Goal: Task Accomplishment & Management: Use online tool/utility

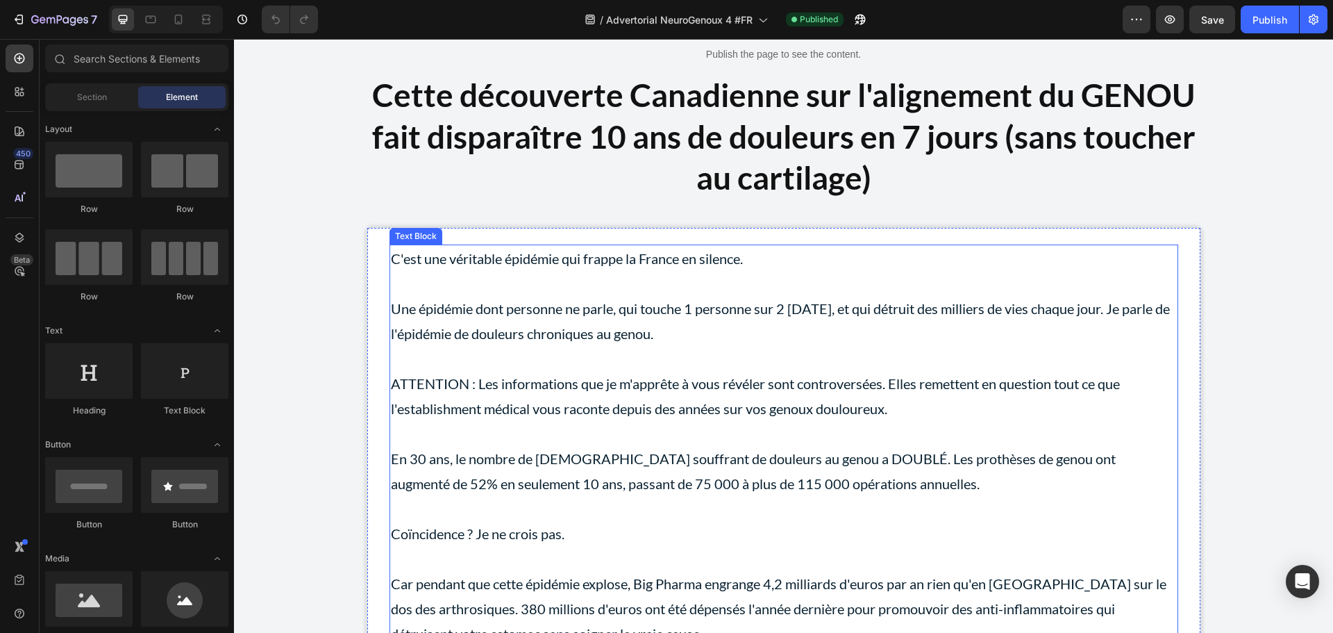
scroll to position [139, 0]
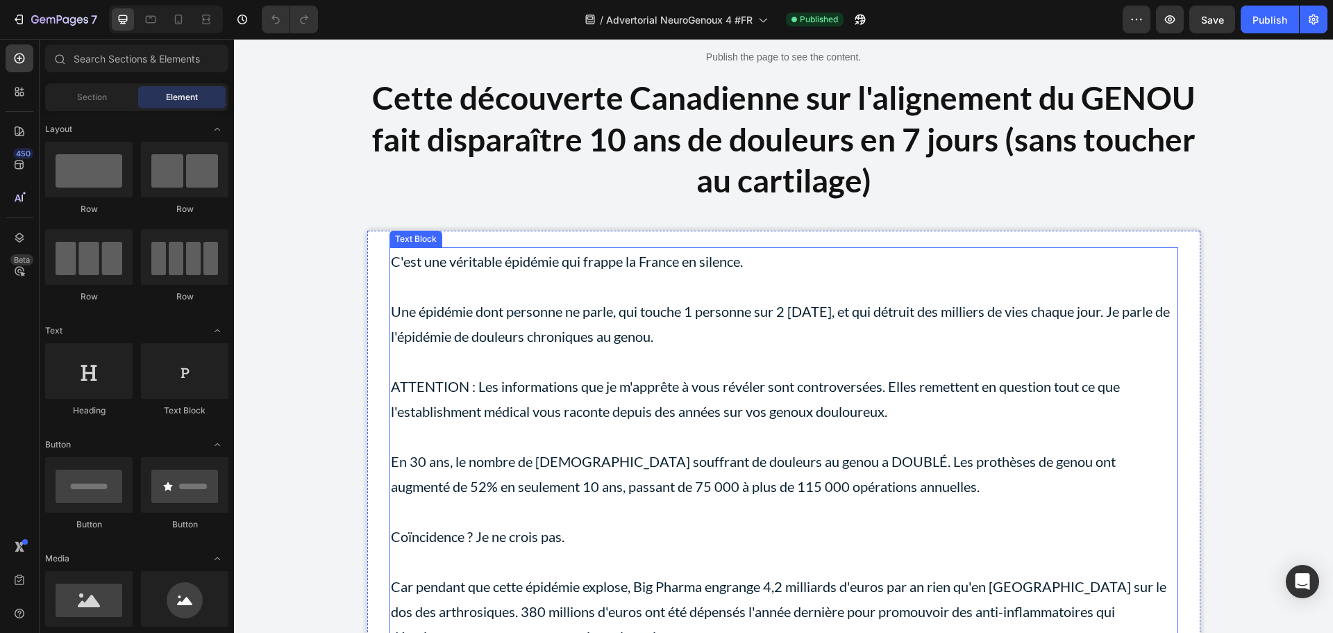
click at [505, 283] on p at bounding box center [784, 286] width 786 height 25
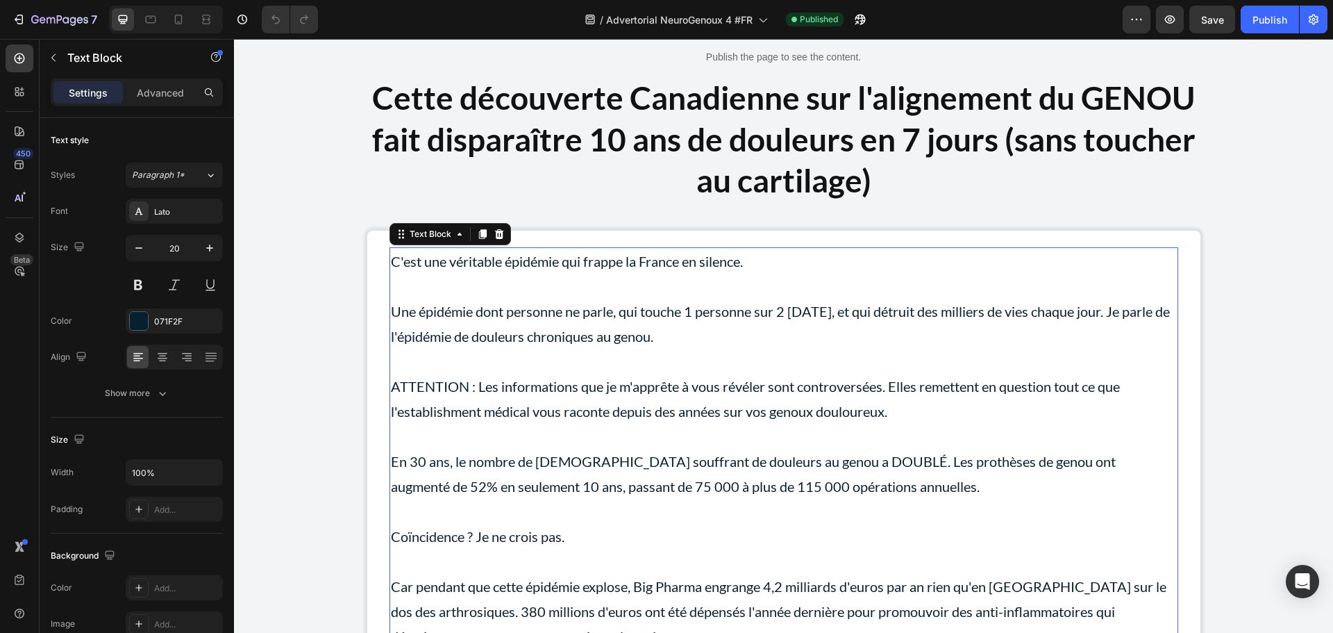
click at [451, 289] on p at bounding box center [784, 286] width 786 height 25
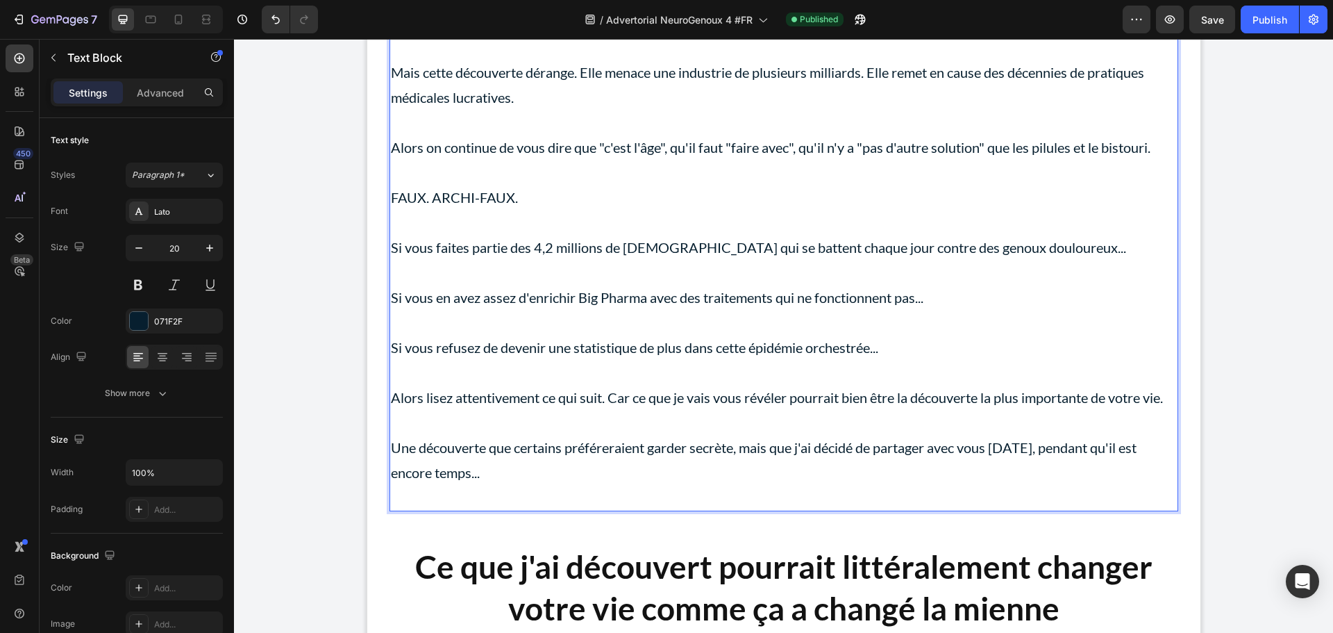
scroll to position [1111, 0]
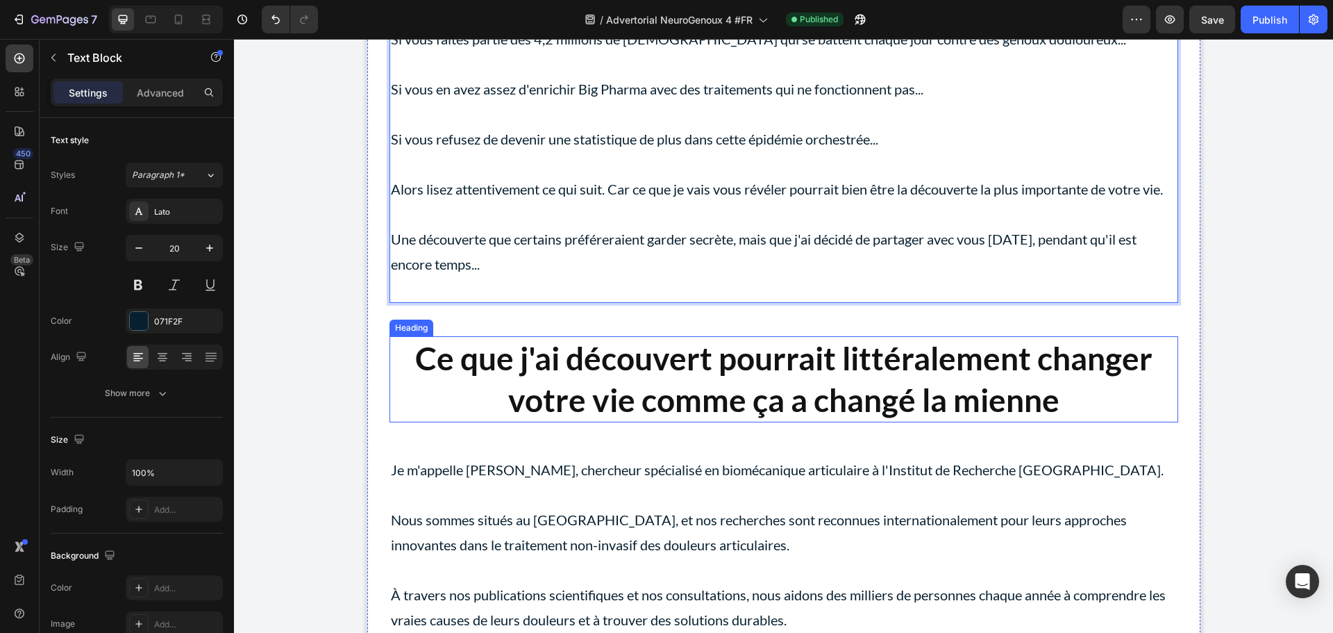
click at [576, 356] on strong "Ce que j'ai découvert pourrait littéralement changer votre vie comme ça a chang…" at bounding box center [783, 379] width 737 height 80
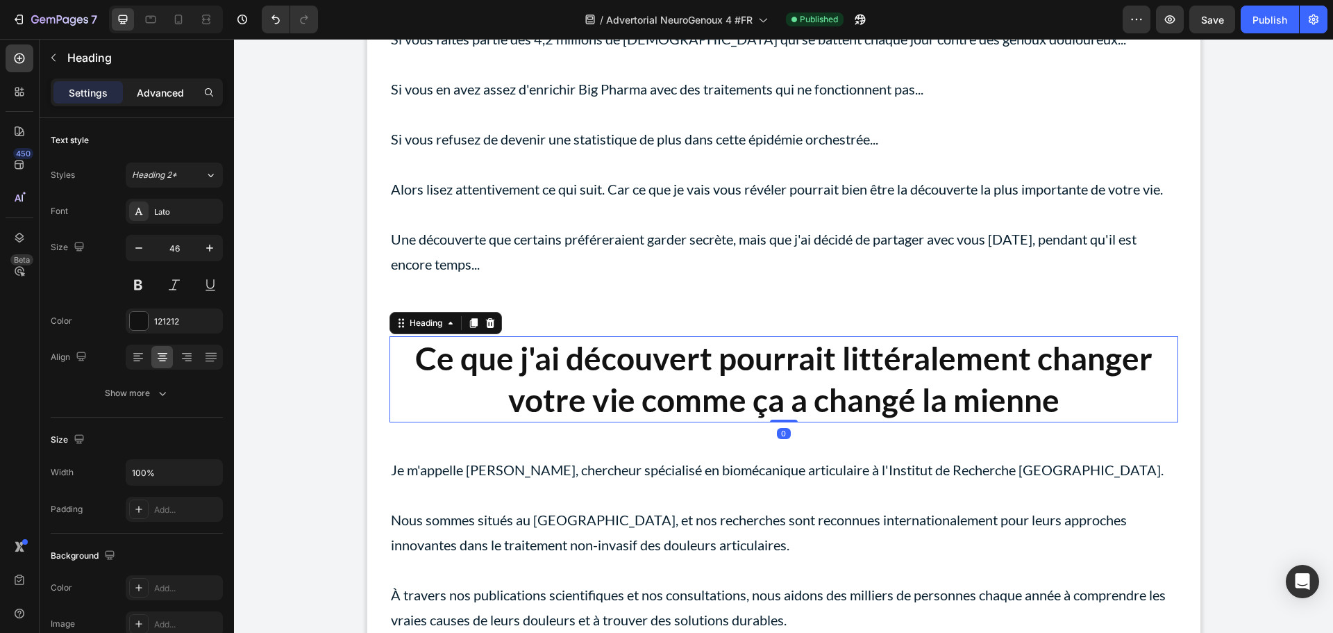
click at [165, 92] on p "Advanced" at bounding box center [160, 92] width 47 height 15
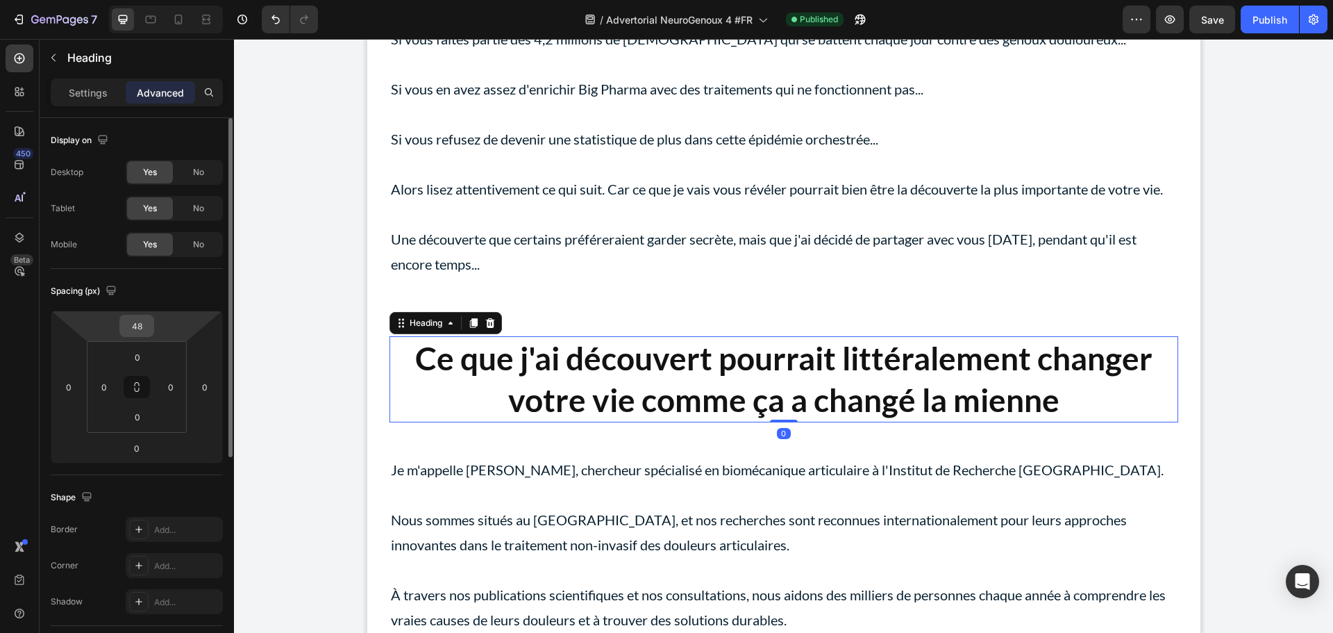
drag, startPoint x: 138, startPoint y: 325, endPoint x: 183, endPoint y: 322, distance: 45.3
click at [137, 324] on input "48" at bounding box center [137, 325] width 28 height 21
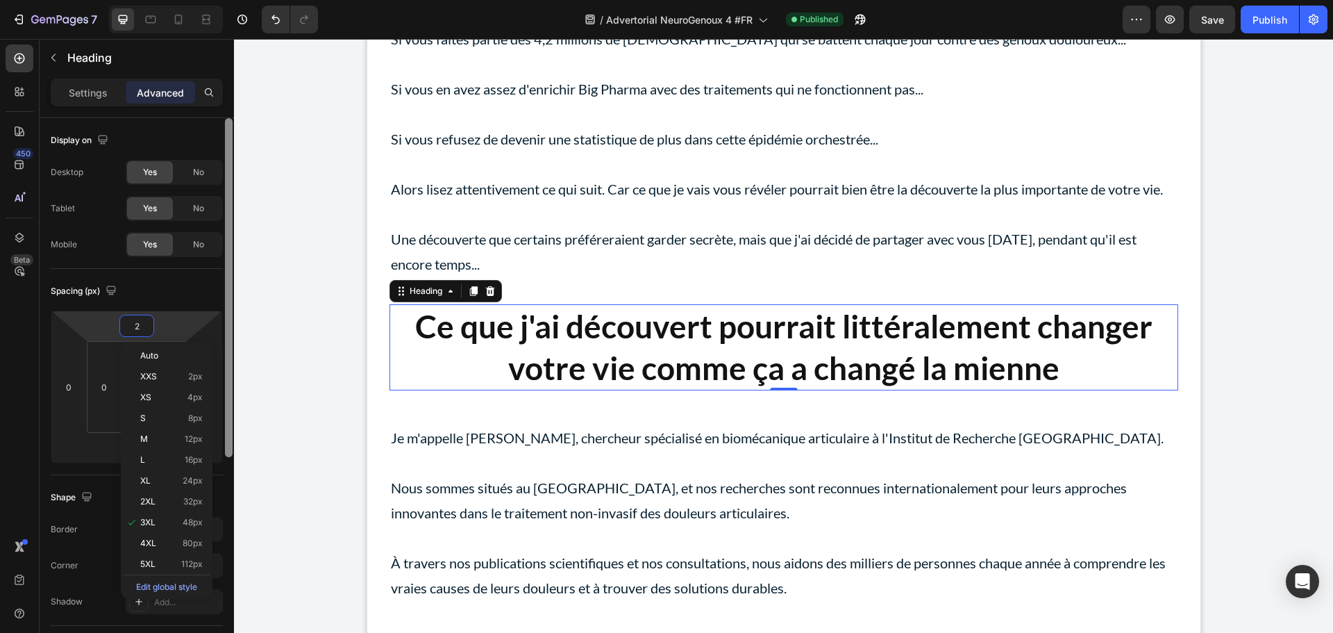
type input "20"
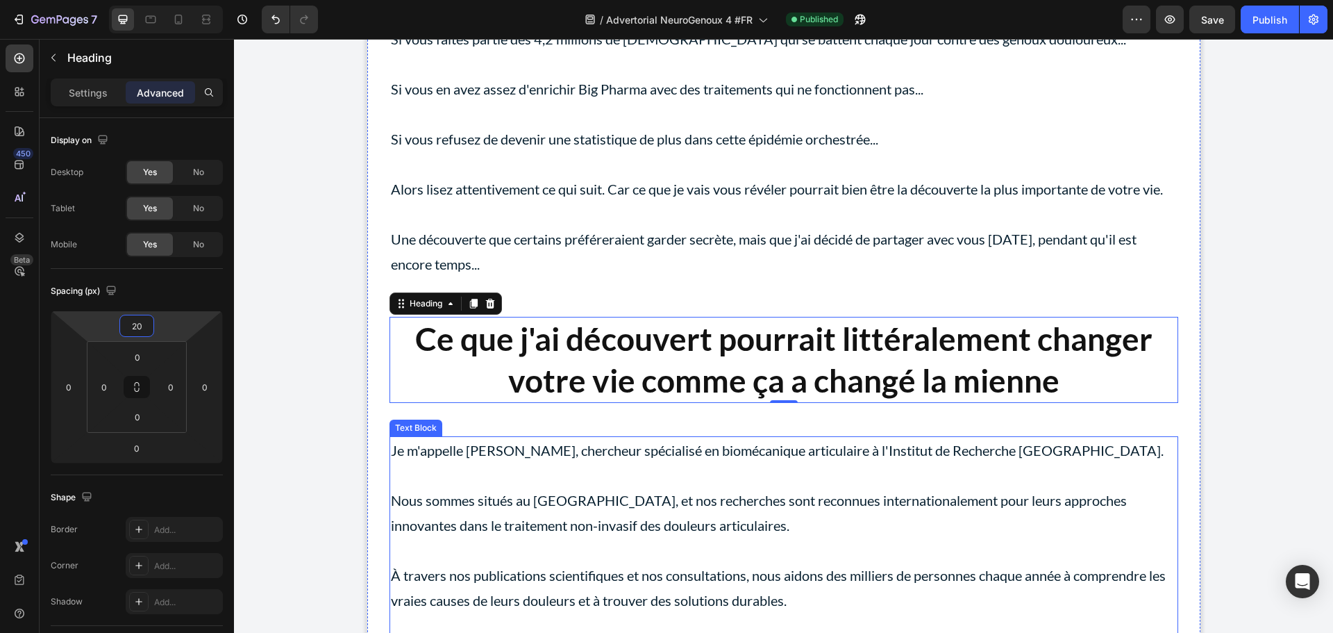
click at [490, 467] on p "Nous sommes situés au [GEOGRAPHIC_DATA], et nos recherches sont reconnues inter…" at bounding box center [784, 499] width 786 height 75
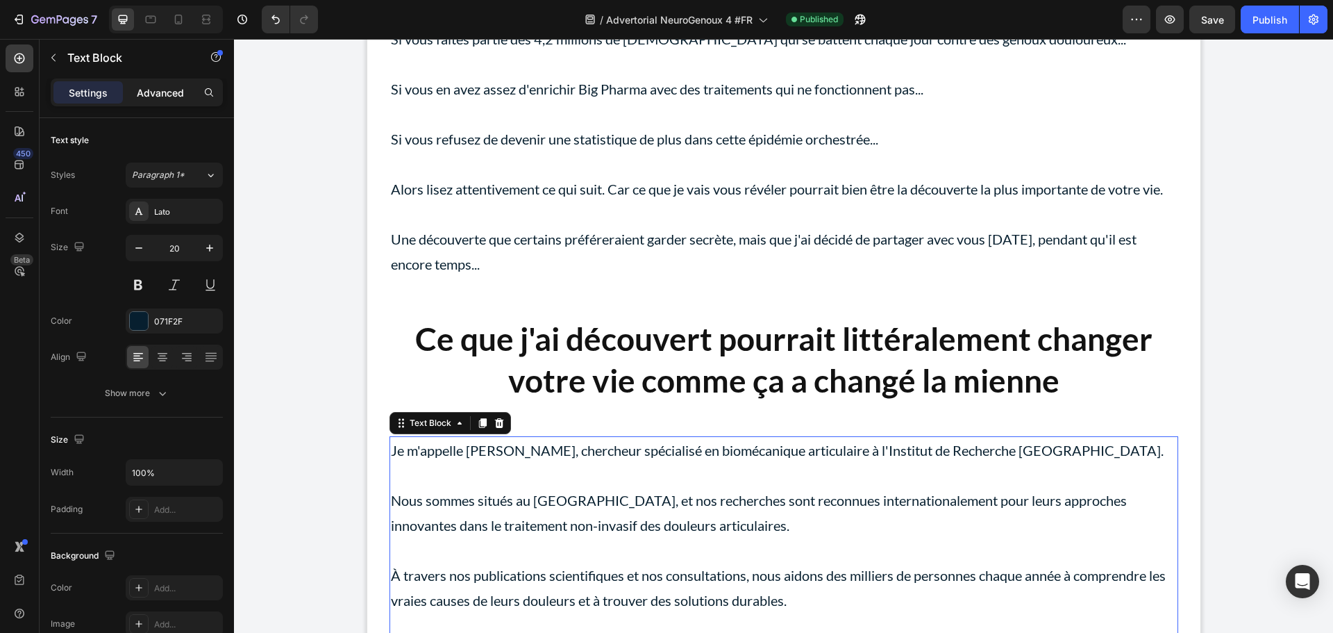
click at [149, 87] on p "Advanced" at bounding box center [160, 92] width 47 height 15
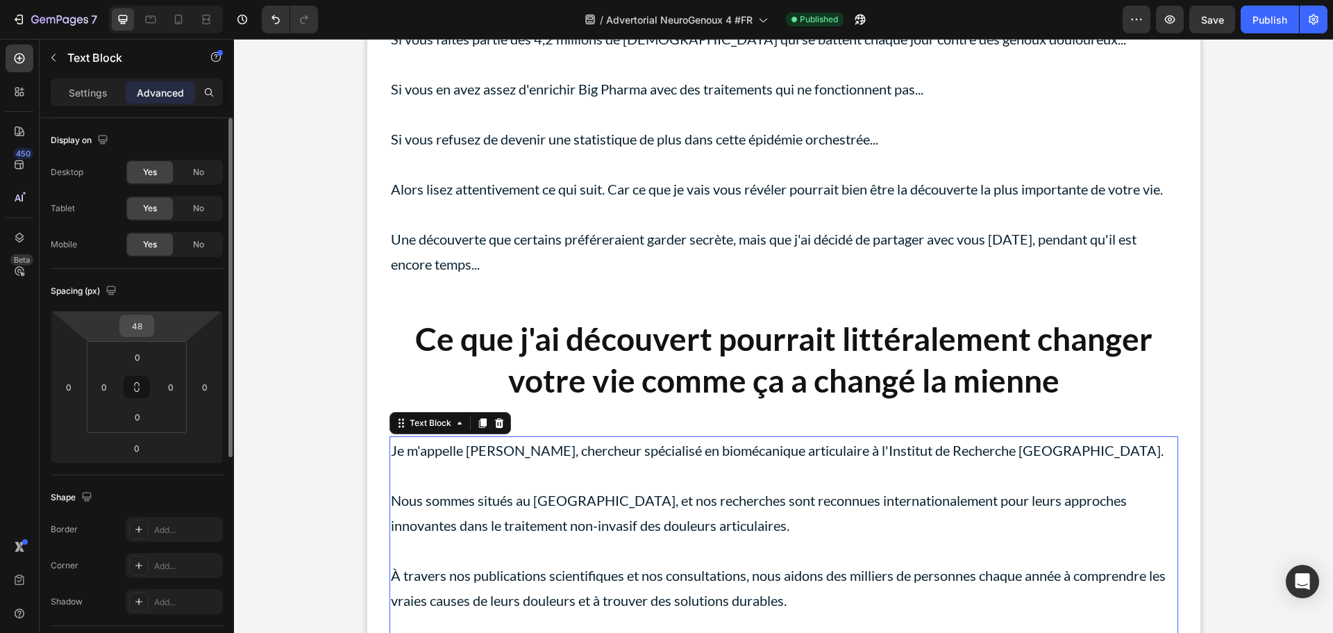
click at [142, 322] on input "48" at bounding box center [137, 325] width 28 height 21
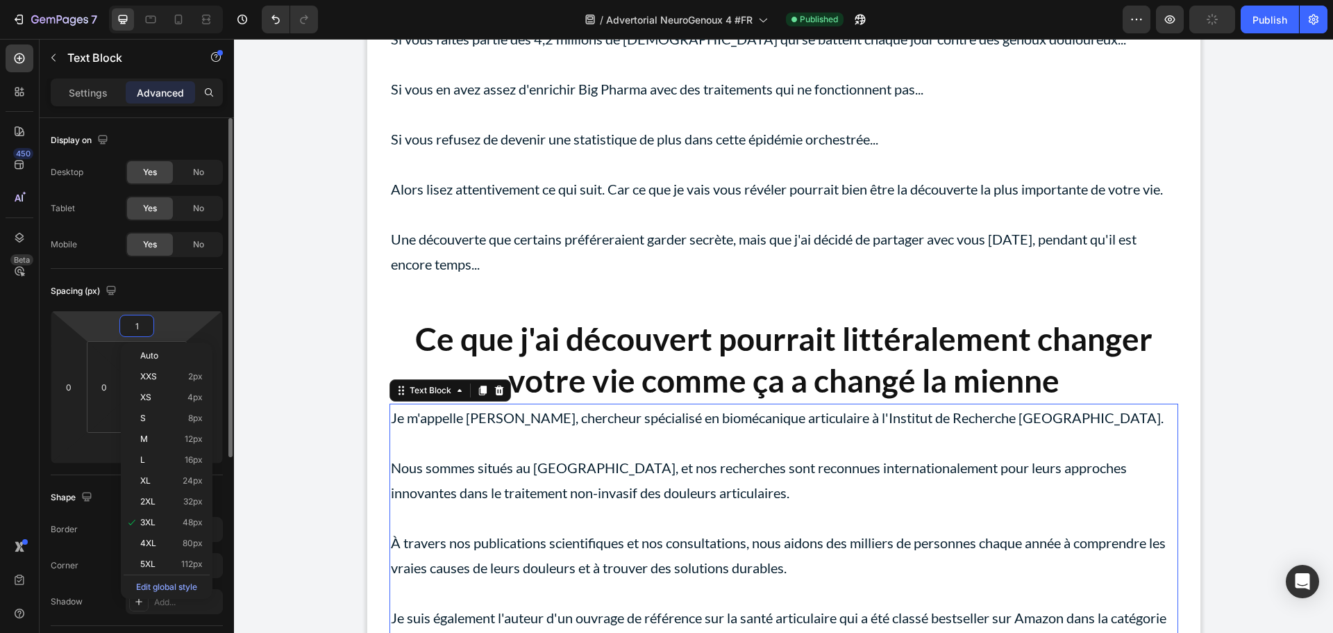
type input "10"
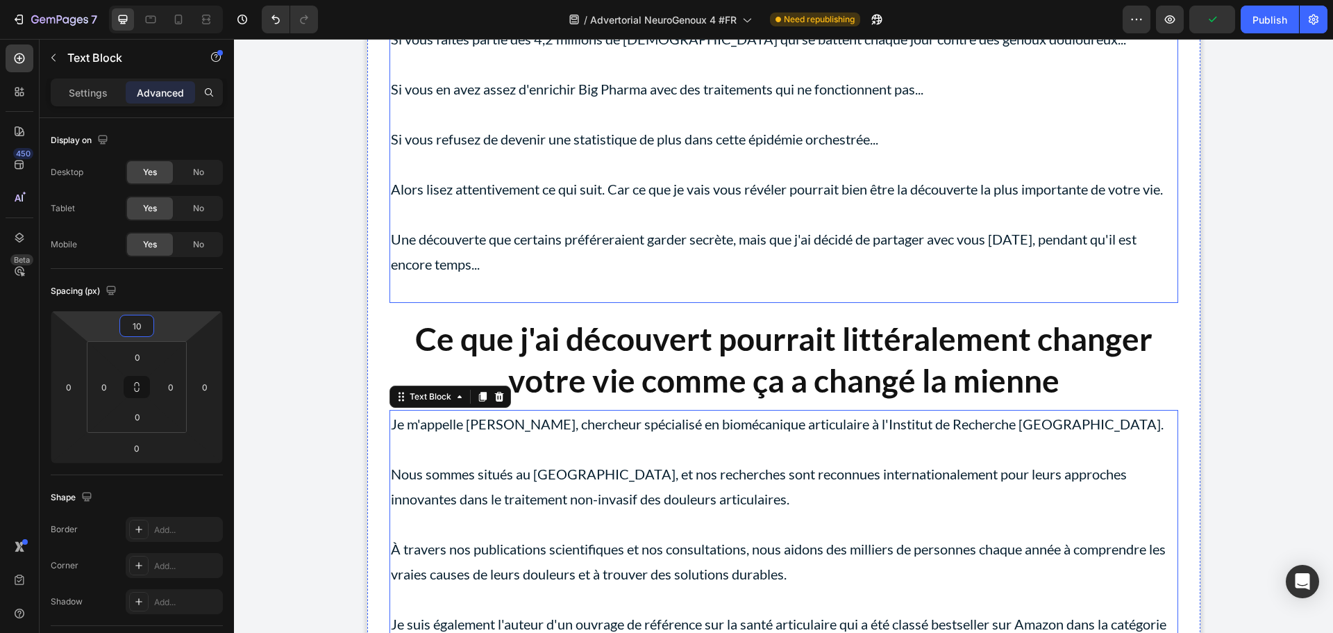
click at [478, 282] on p "Rich Text Editor. Editing area: main" at bounding box center [784, 288] width 786 height 25
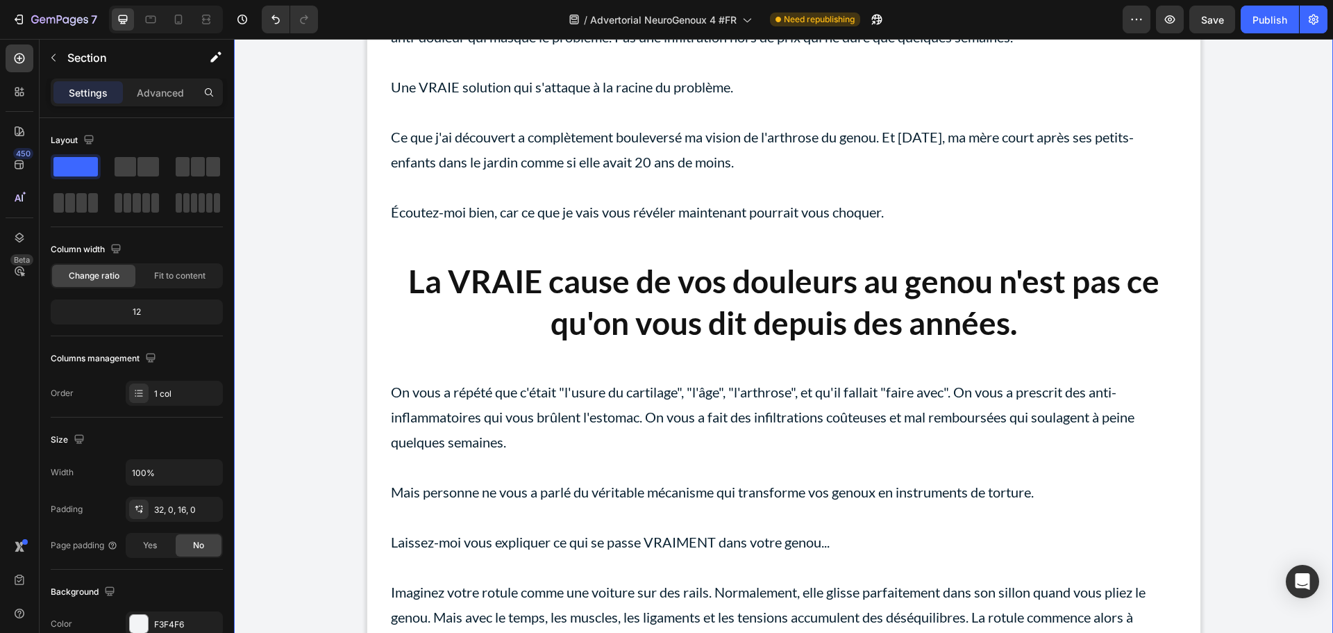
scroll to position [2083, 0]
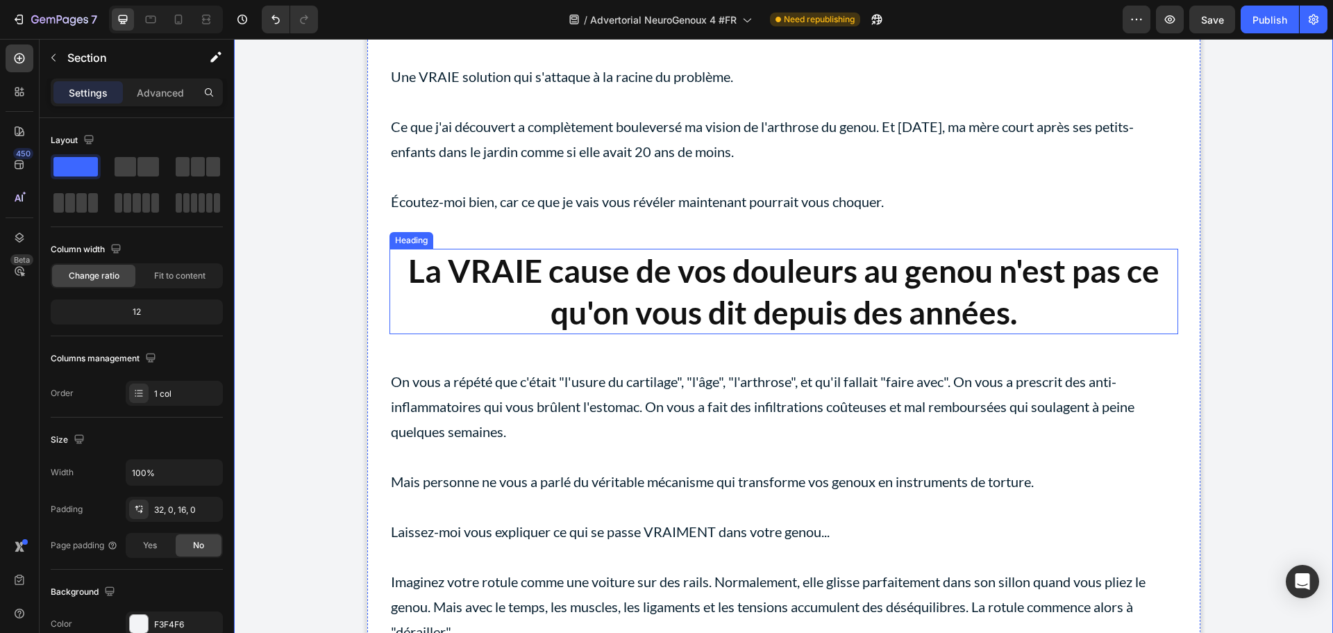
click at [523, 267] on strong "La VRAIE cause de vos douleurs au genou n'est pas ce qu'on vous dit depuis des …" at bounding box center [783, 291] width 751 height 80
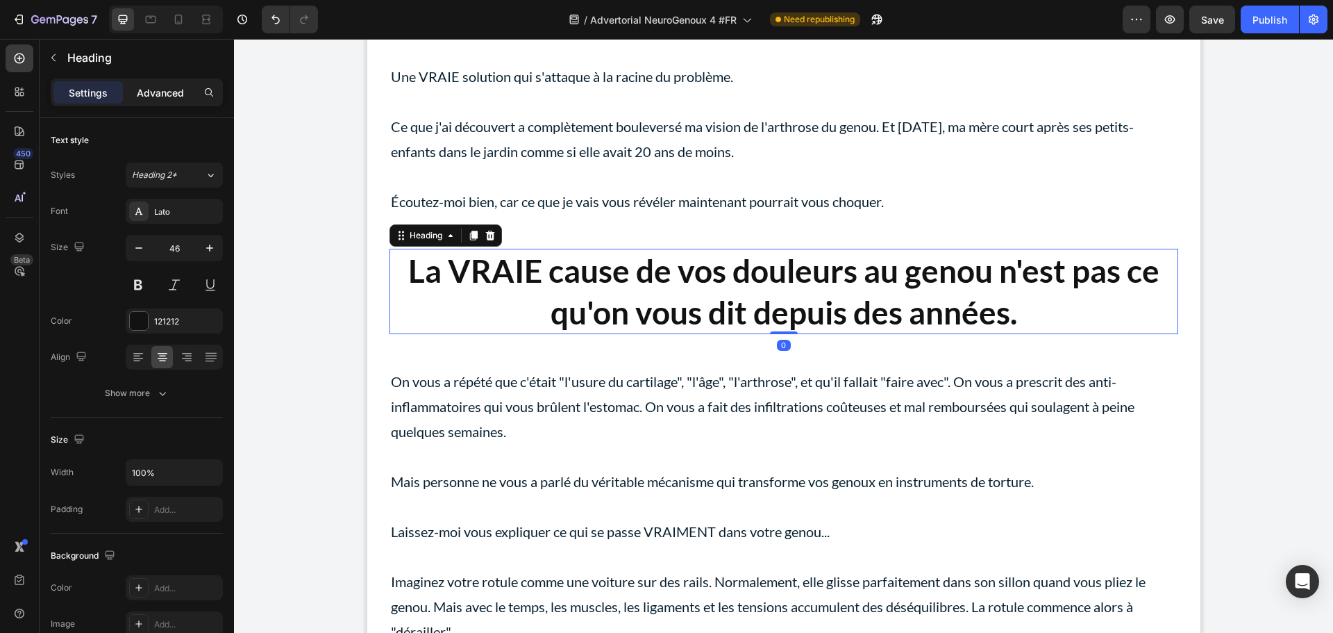
click at [169, 90] on p "Advanced" at bounding box center [160, 92] width 47 height 15
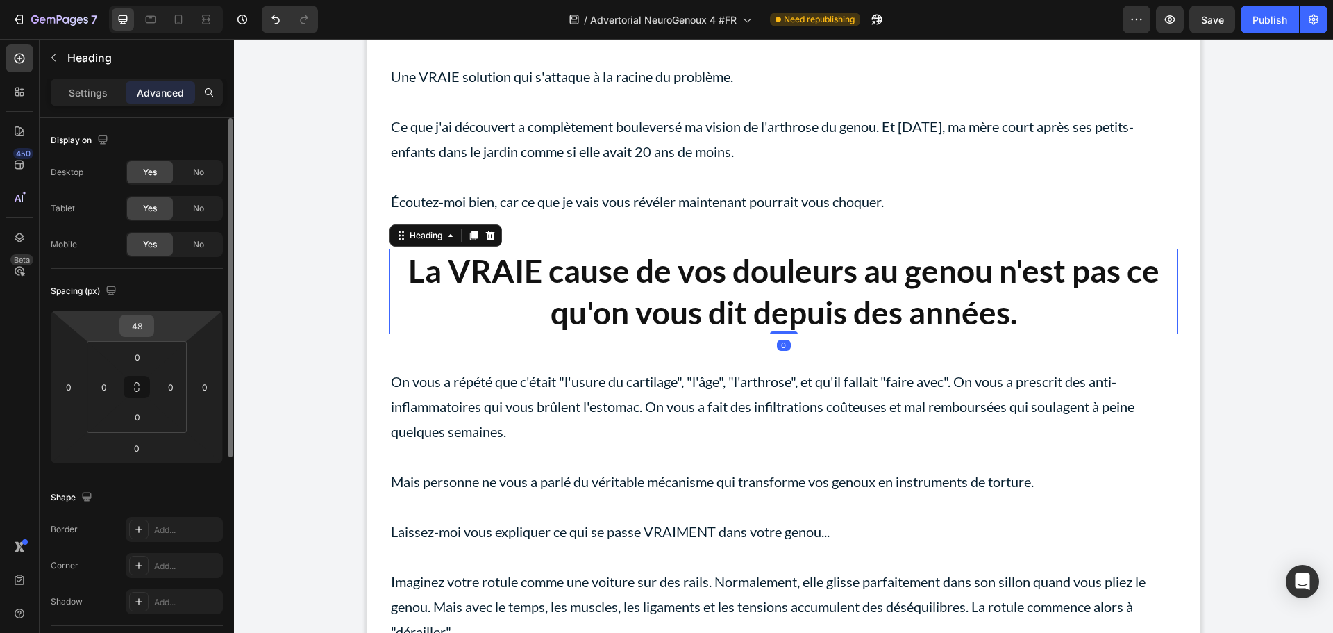
click at [137, 319] on input "48" at bounding box center [137, 325] width 28 height 21
type input "20"
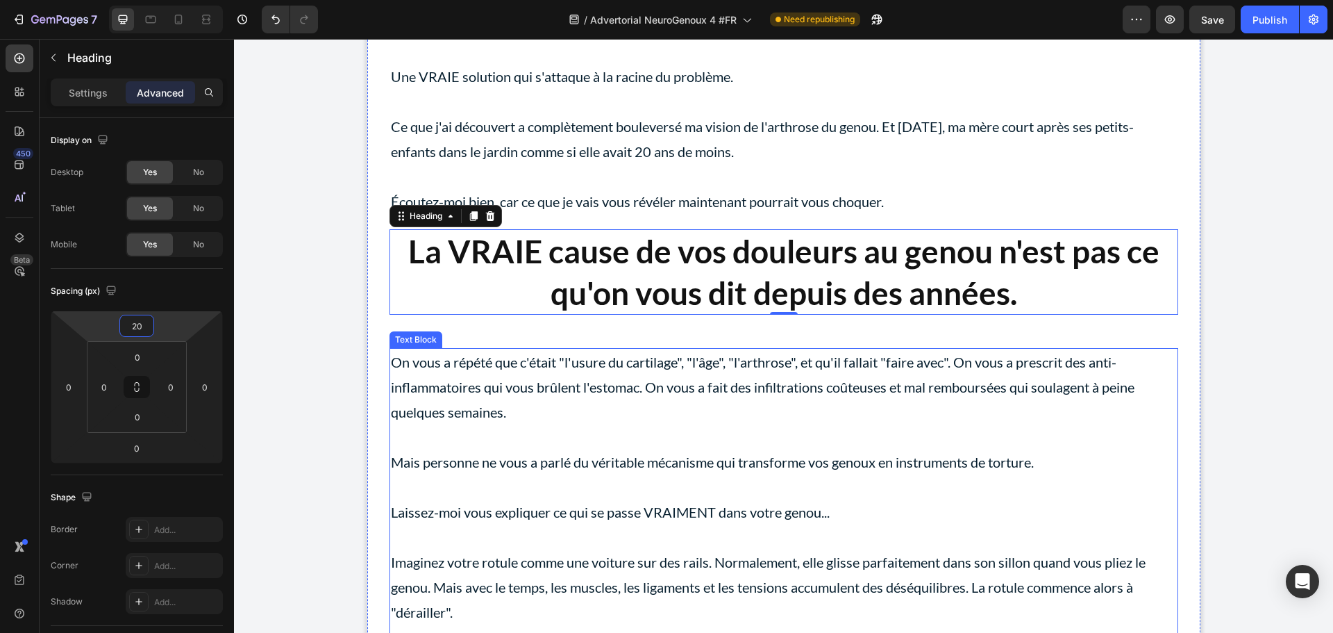
click at [526, 381] on p "On vous a répété que c'était "l'usure du cartilage", "l'âge", "l'arthrose", et …" at bounding box center [784, 386] width 786 height 75
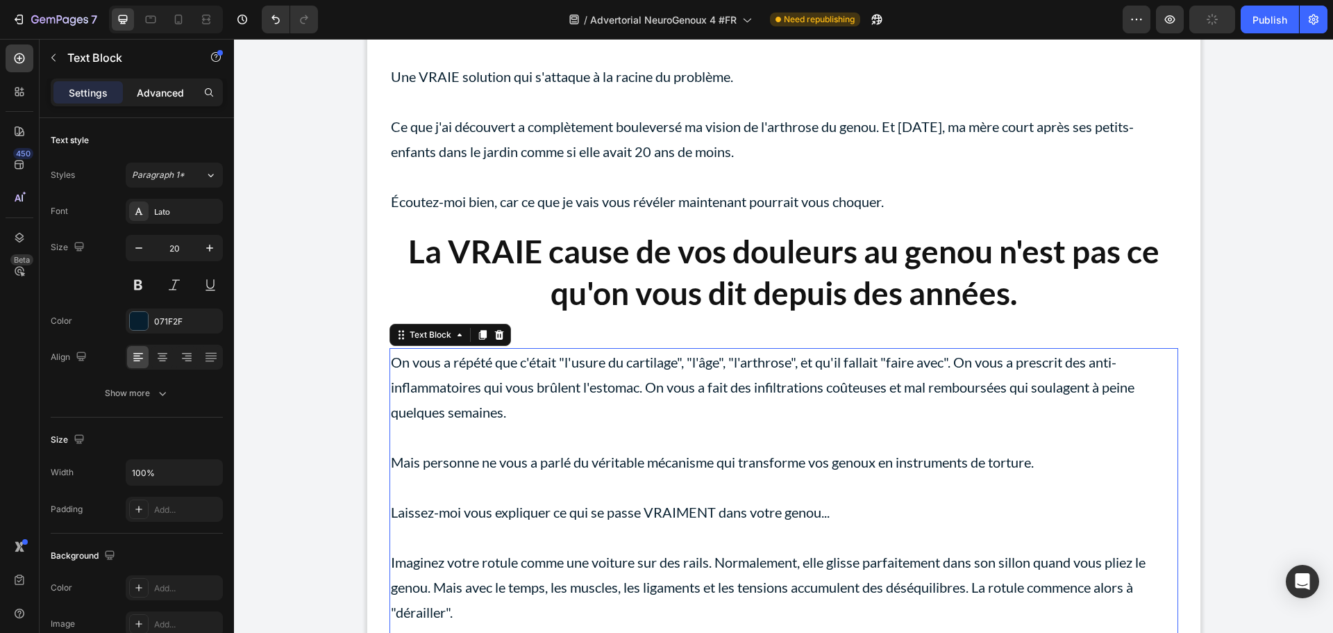
click at [171, 93] on p "Advanced" at bounding box center [160, 92] width 47 height 15
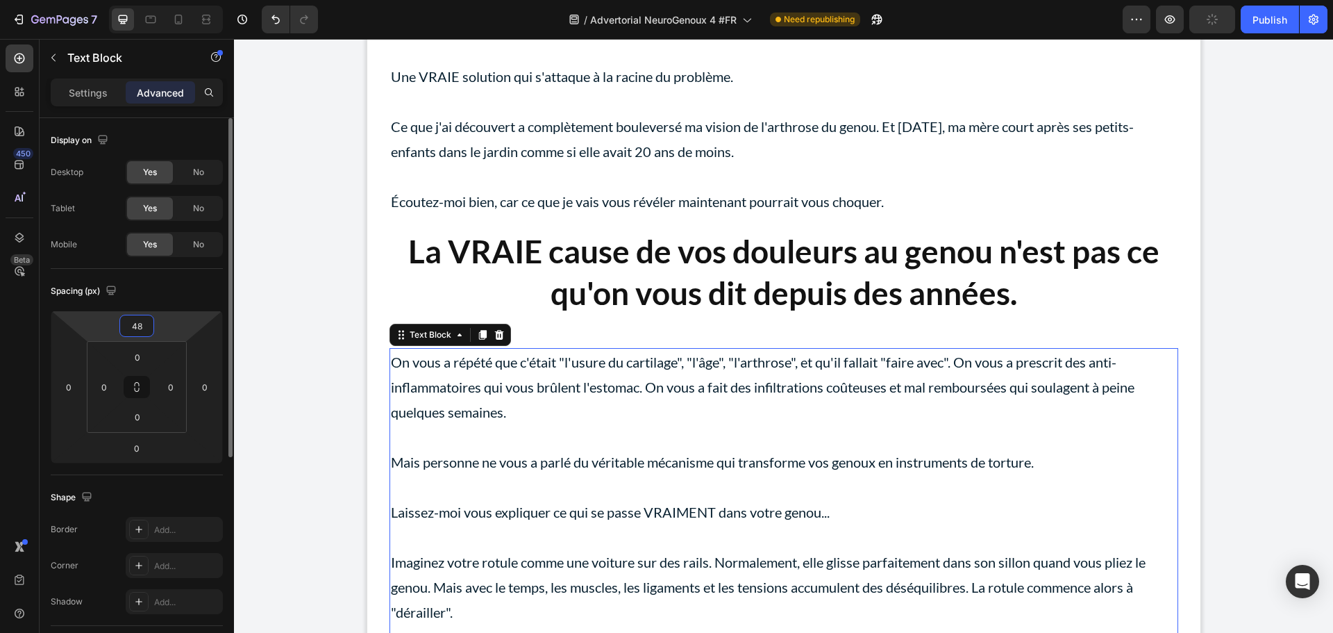
click at [147, 326] on input "48" at bounding box center [137, 325] width 28 height 21
type input "10"
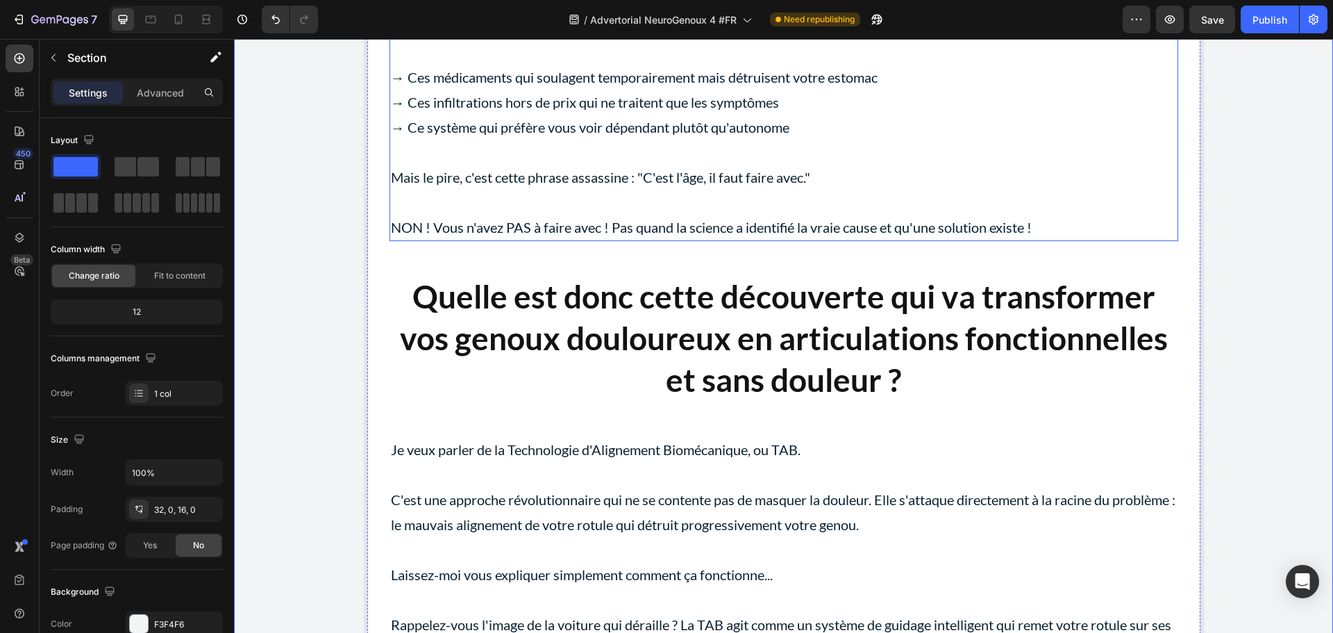
scroll to position [4236, 0]
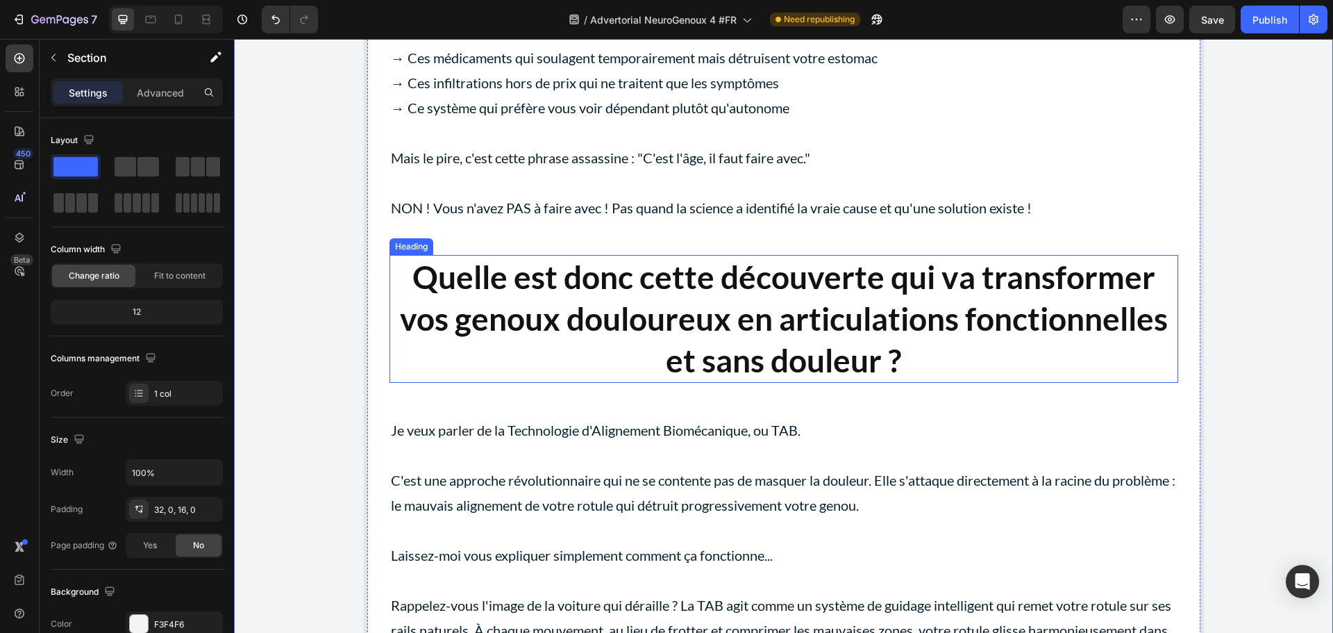
click at [500, 335] on strong "Quelle est donc cette découverte qui va transformer vos genoux douloureux en ar…" at bounding box center [784, 319] width 768 height 122
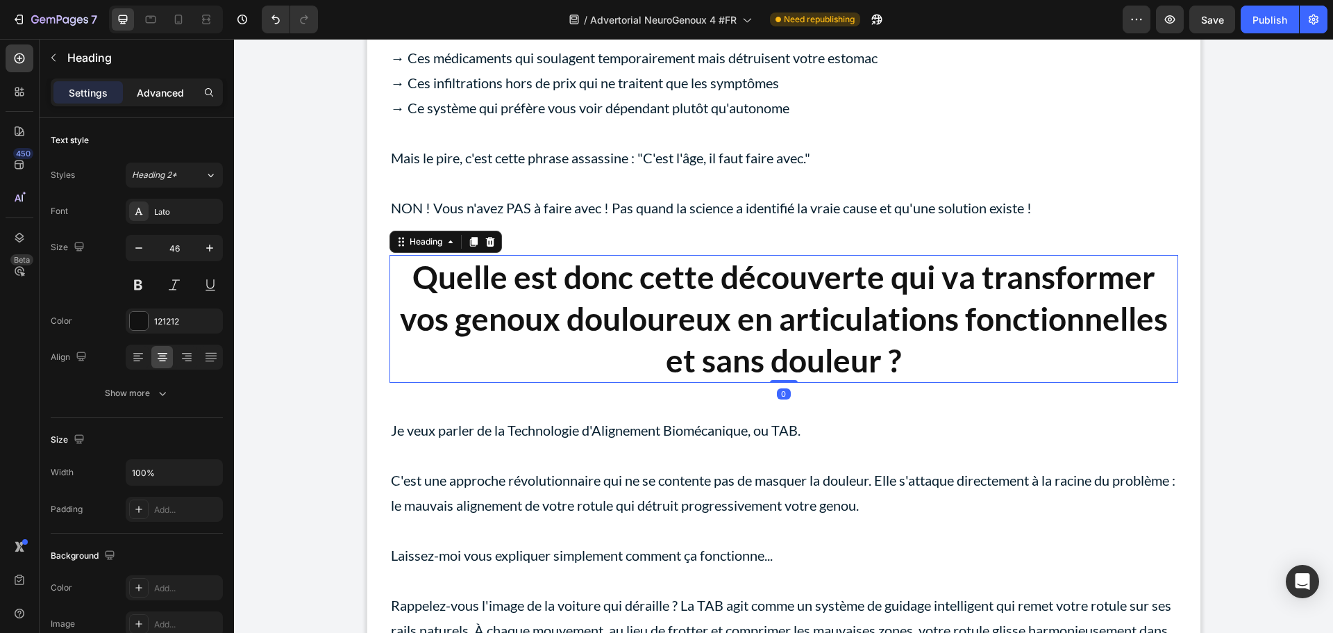
click at [158, 91] on p "Advanced" at bounding box center [160, 92] width 47 height 15
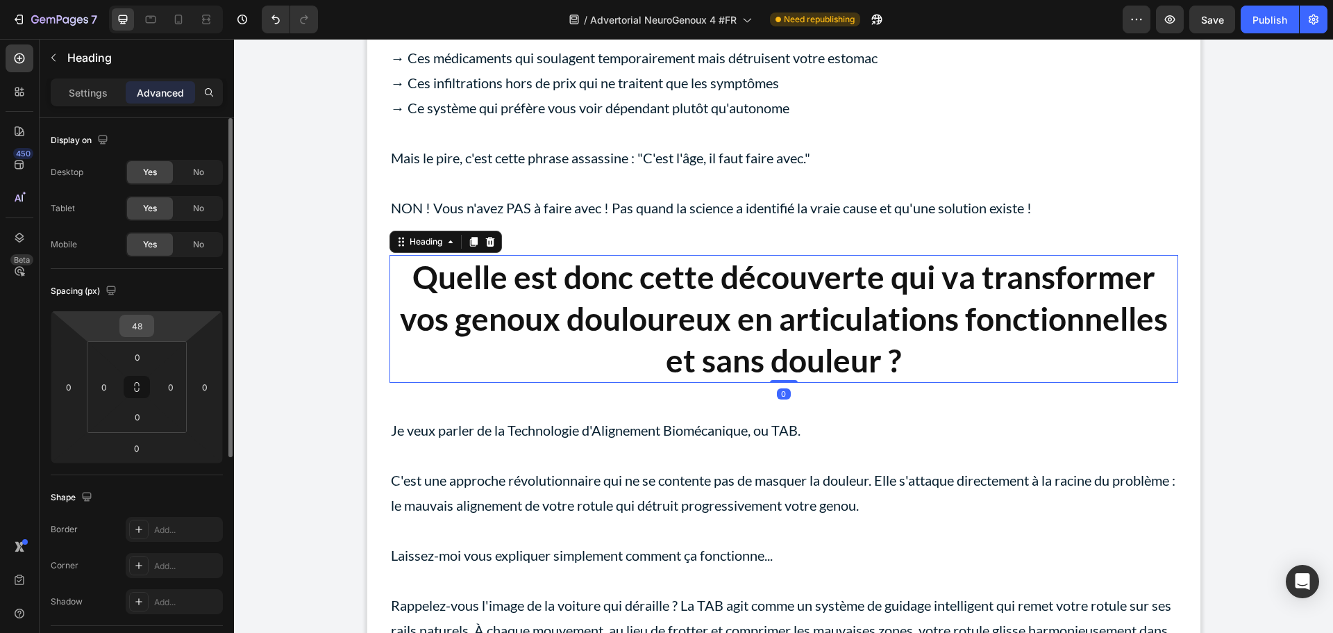
click at [142, 321] on input "48" at bounding box center [137, 325] width 28 height 21
type input "20"
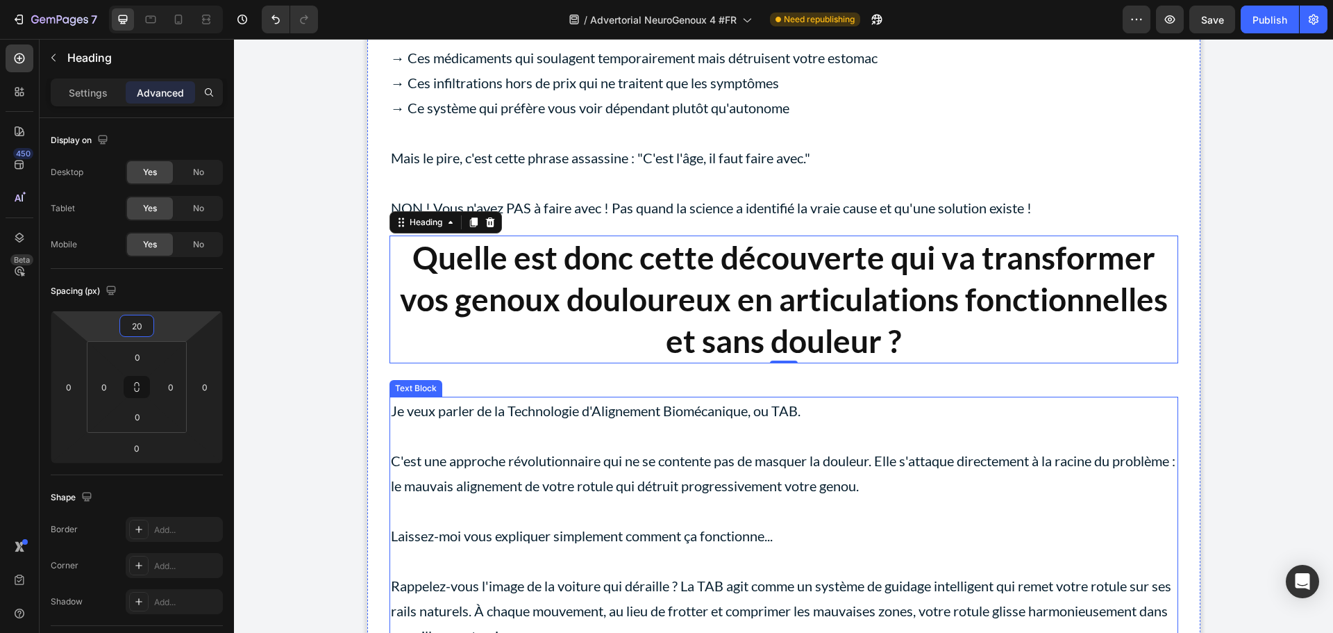
click at [510, 448] on p at bounding box center [784, 435] width 786 height 25
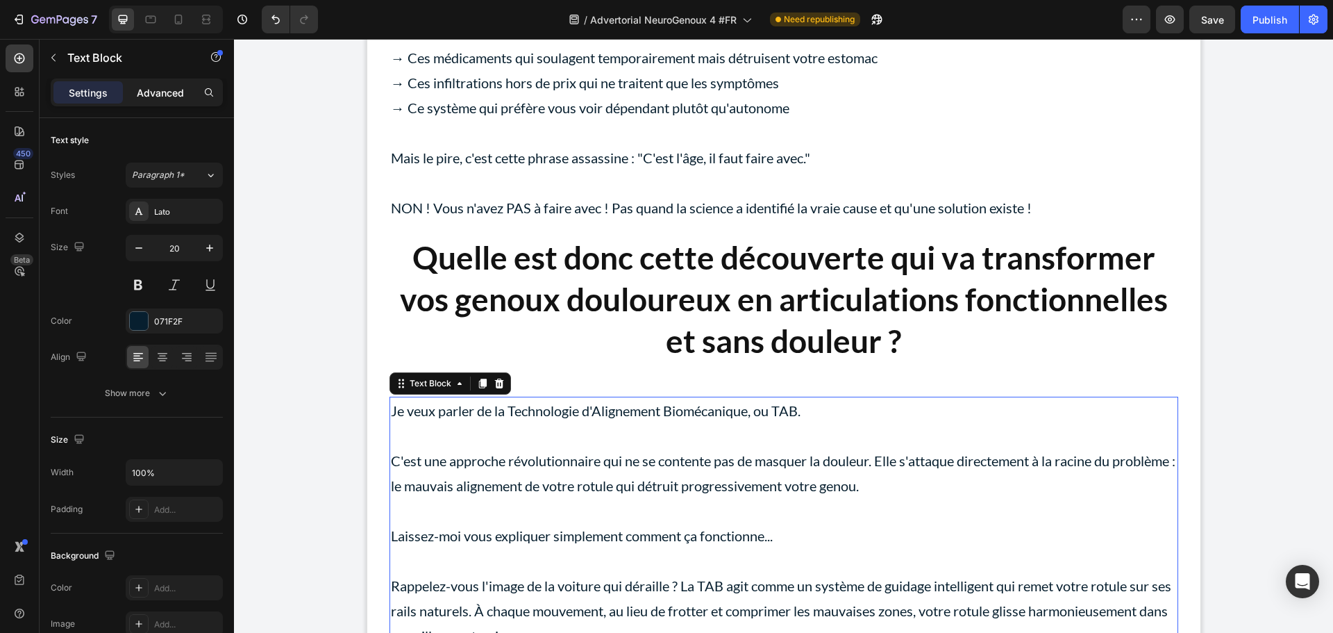
click at [154, 91] on p "Advanced" at bounding box center [160, 92] width 47 height 15
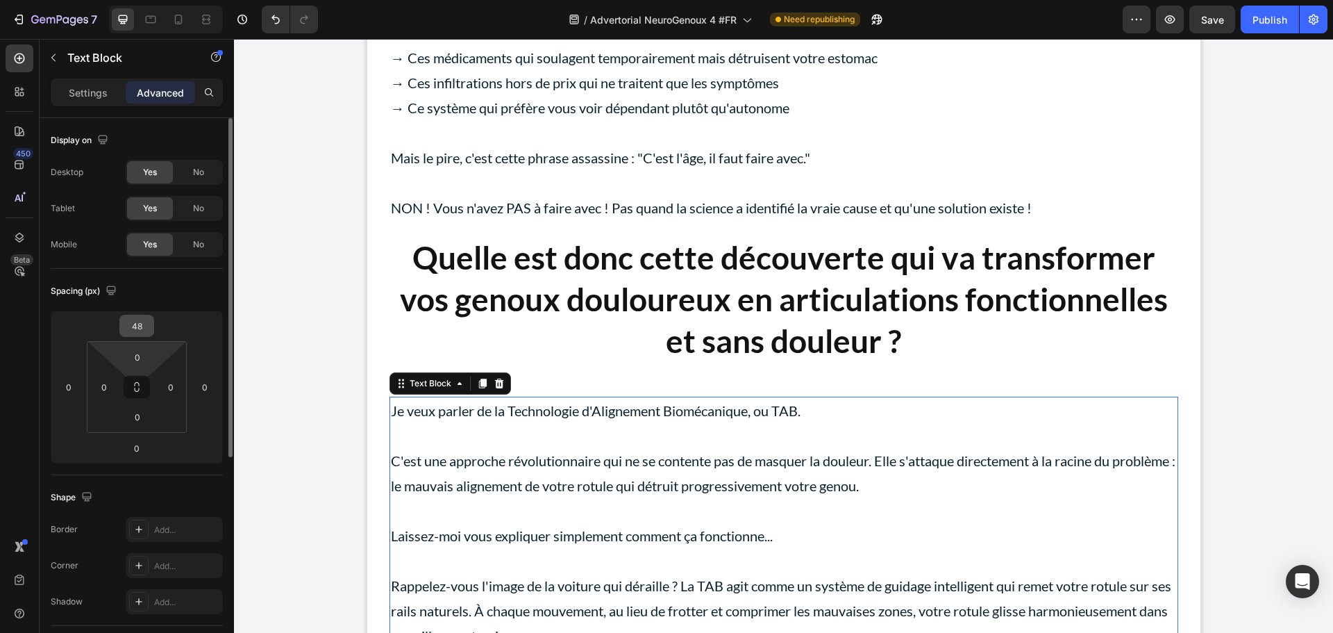
click at [148, 328] on input "48" at bounding box center [137, 325] width 28 height 21
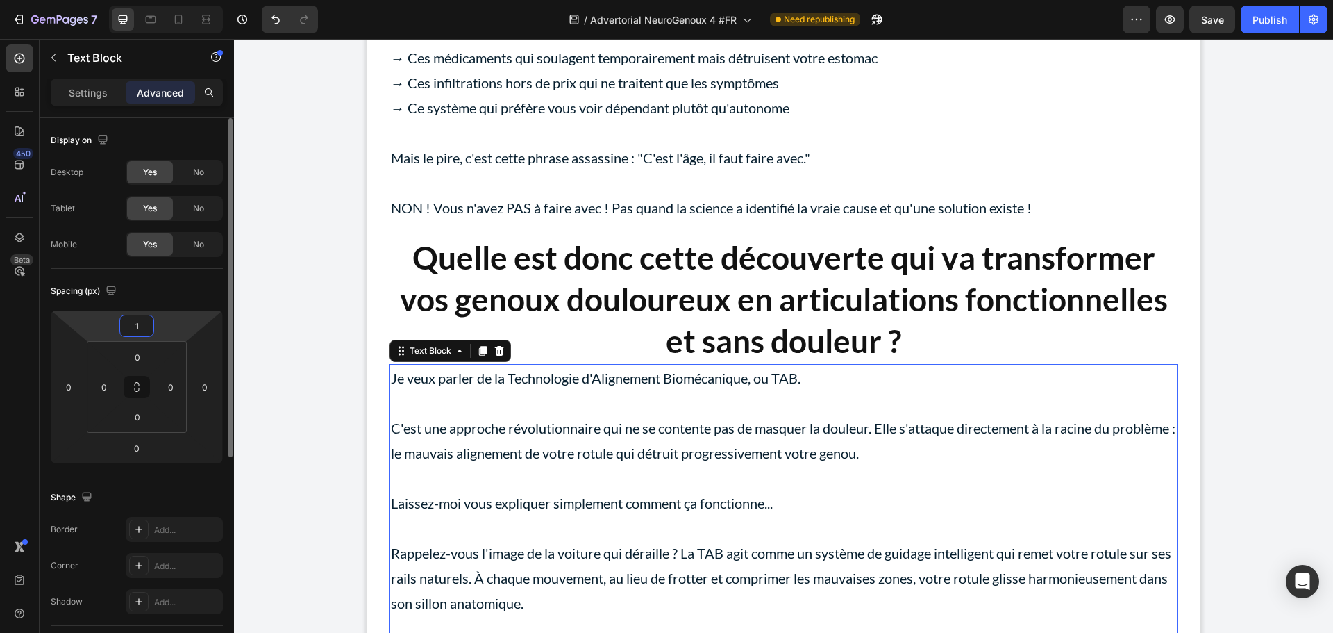
type input "10"
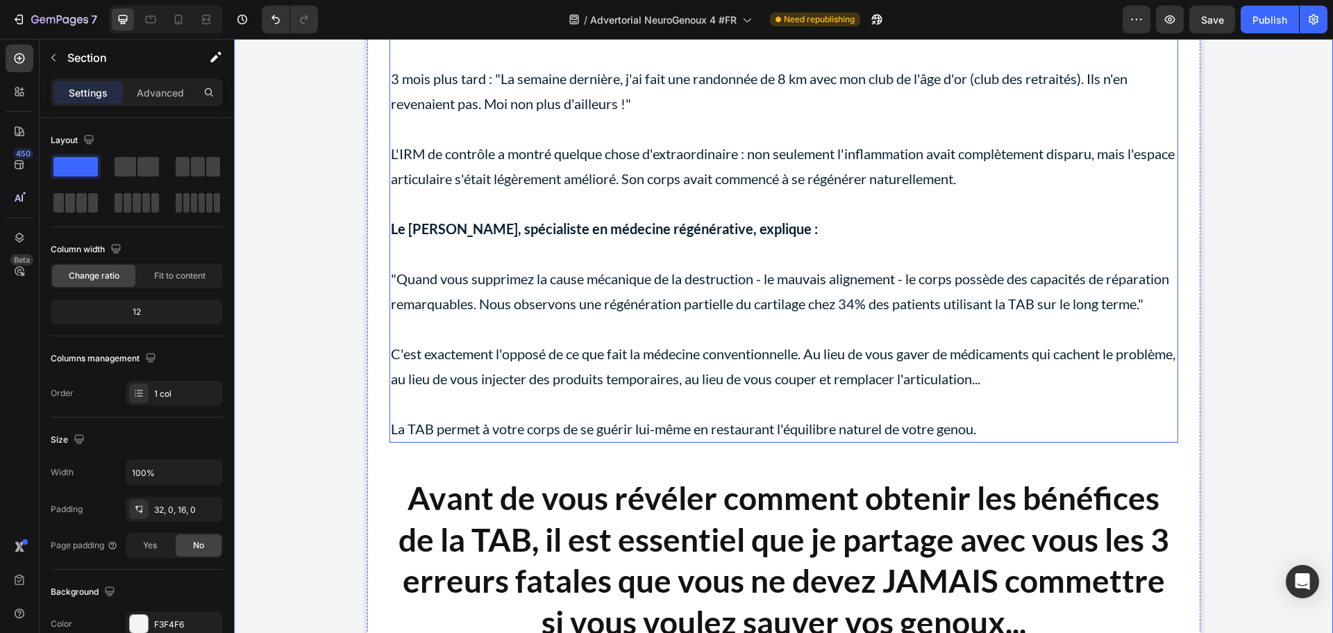
scroll to position [6458, 0]
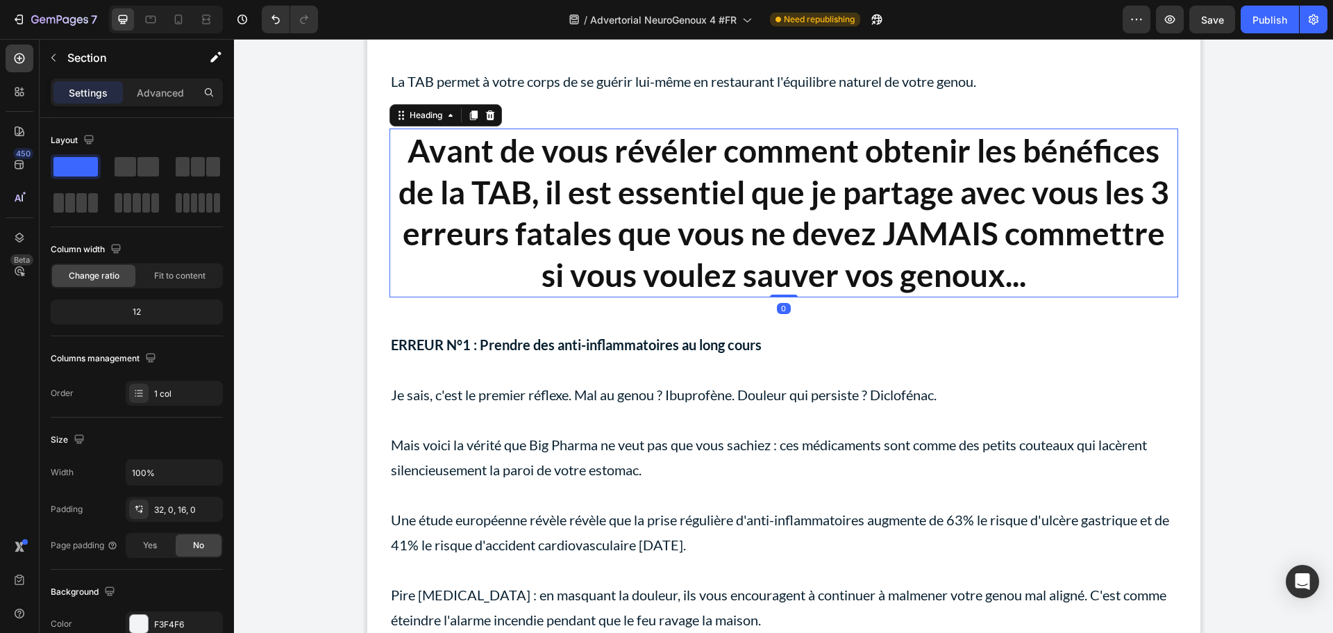
click at [550, 263] on h2 "Avant de vous révéler comment obtenir les bénéfices de la TAB, il est essentiel…" at bounding box center [784, 212] width 789 height 169
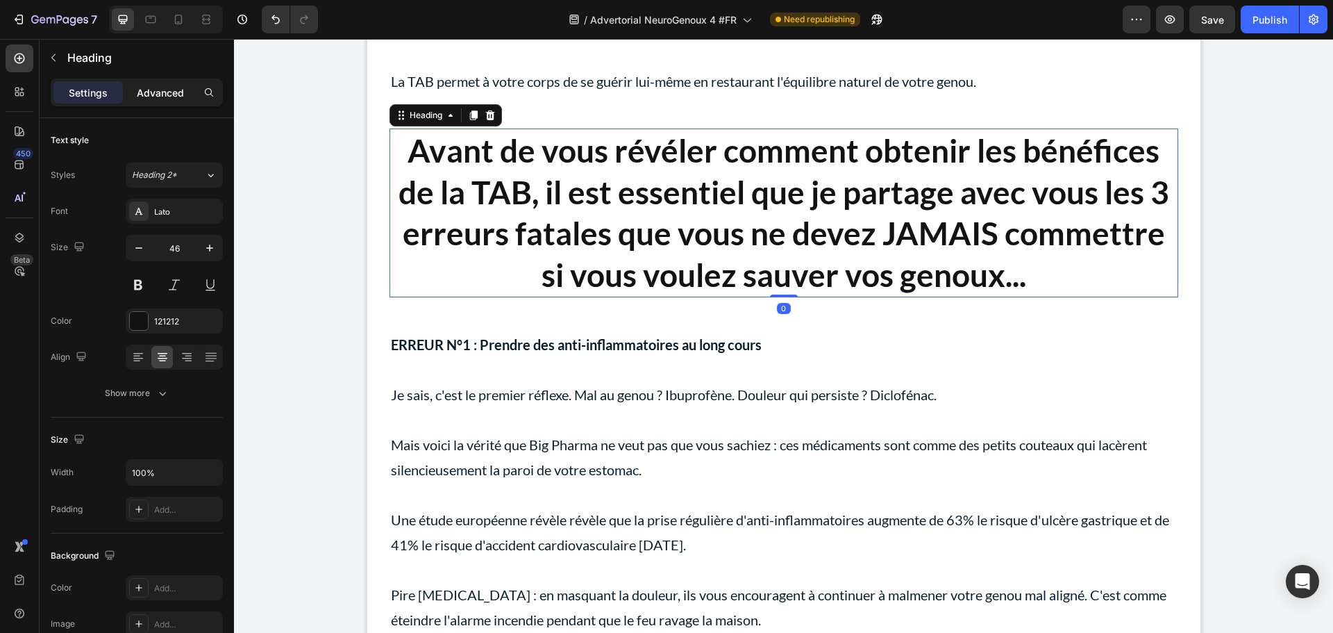
click at [164, 92] on p "Advanced" at bounding box center [160, 92] width 47 height 15
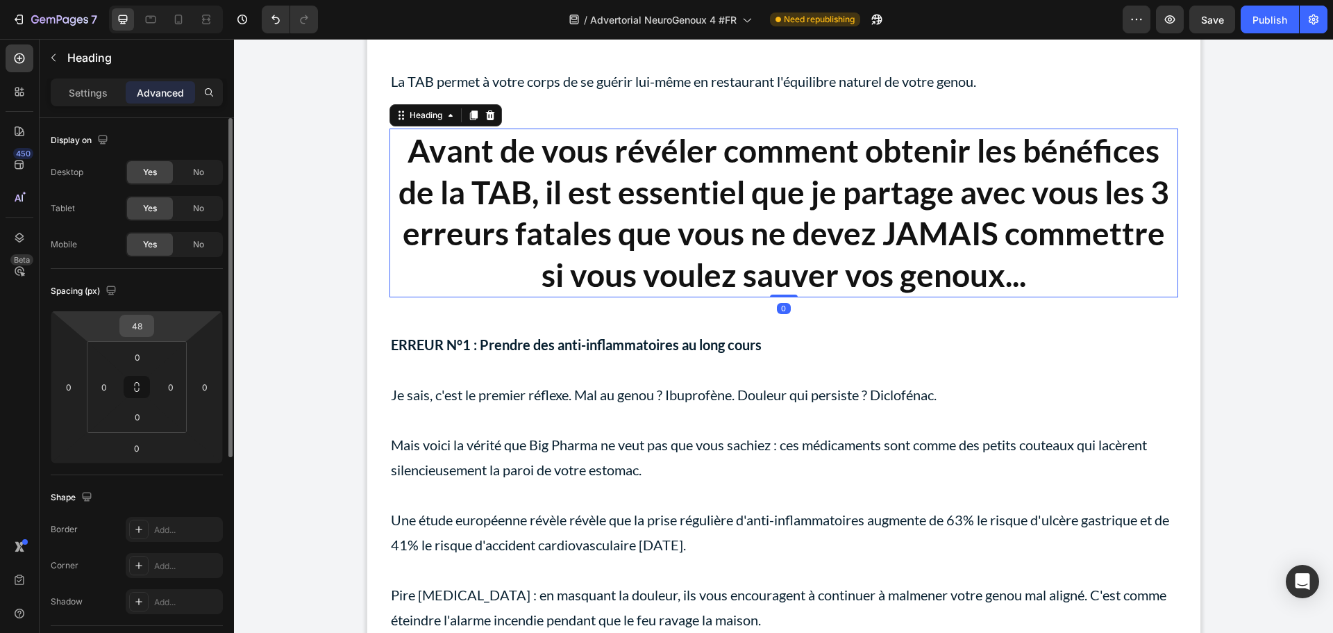
click at [148, 327] on input "48" at bounding box center [137, 325] width 28 height 21
type input "20"
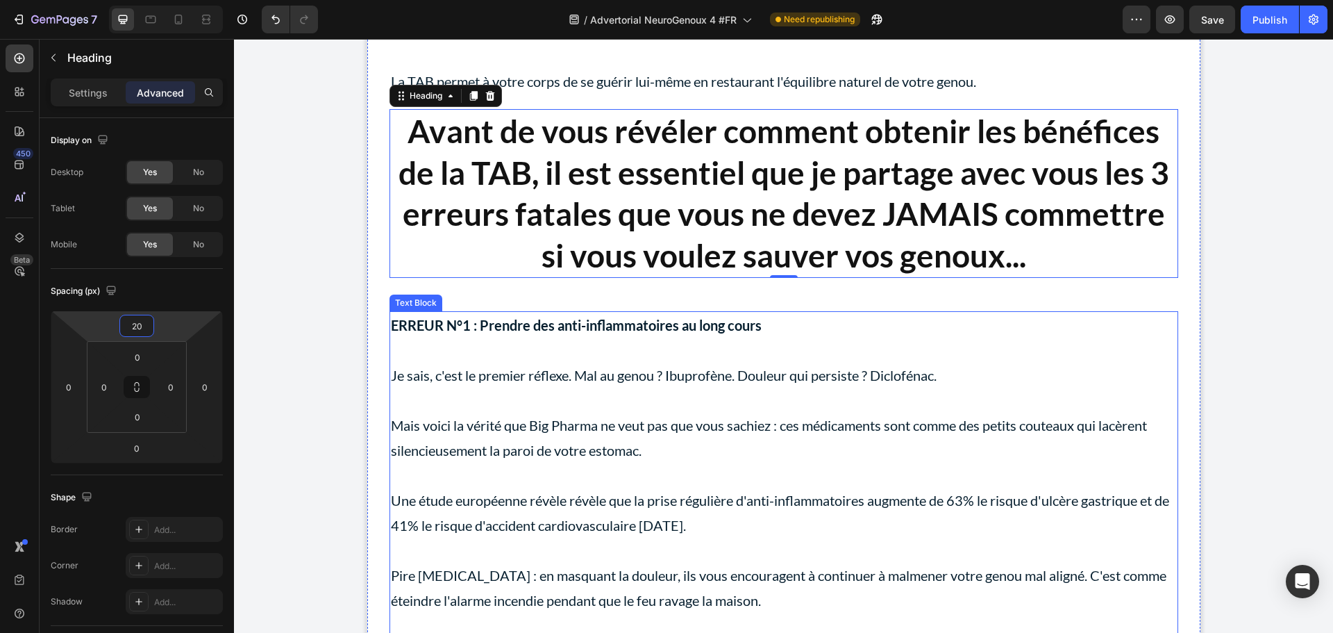
click at [483, 387] on p "Je sais, c'est le premier réflexe. Mal au genou ? Ibuprofène. Douleur qui persi…" at bounding box center [784, 374] width 786 height 25
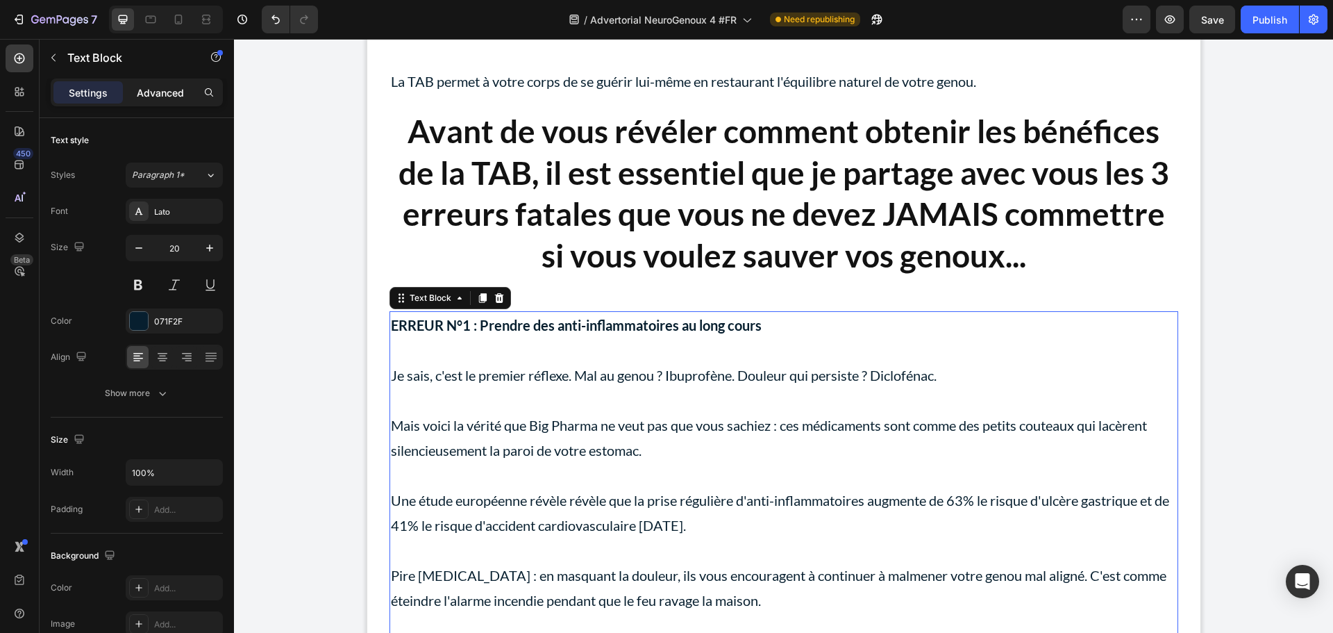
click at [160, 91] on p "Advanced" at bounding box center [160, 92] width 47 height 15
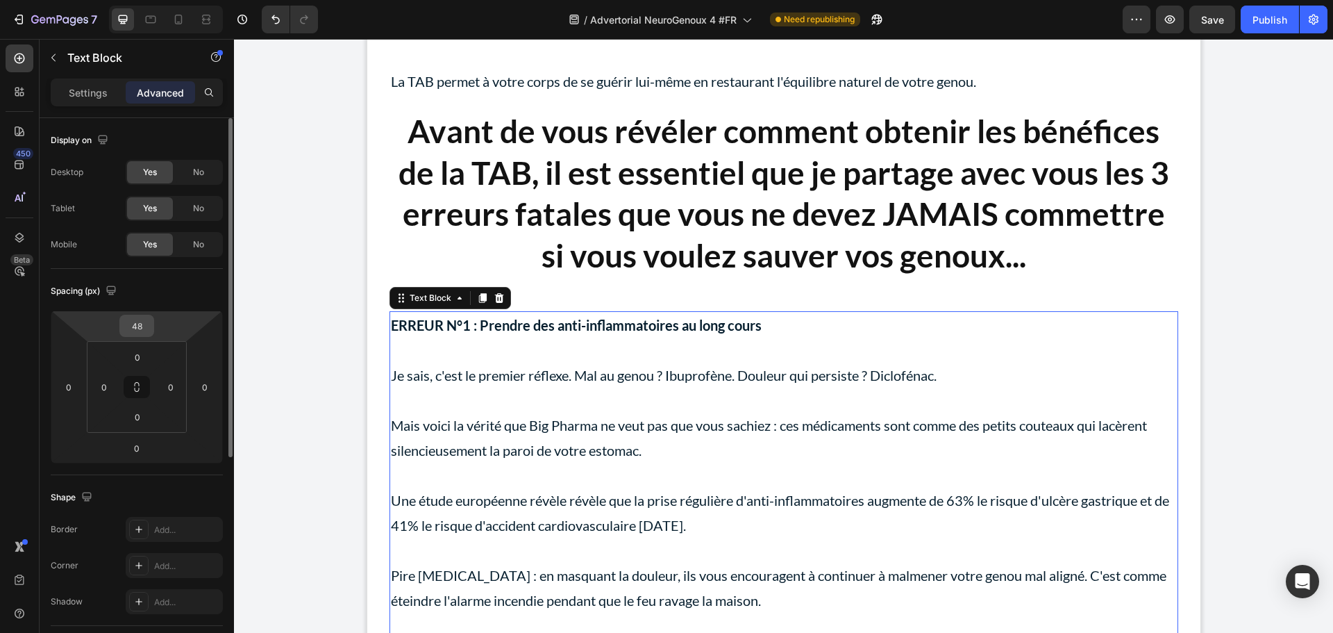
click at [140, 323] on input "48" at bounding box center [137, 325] width 28 height 21
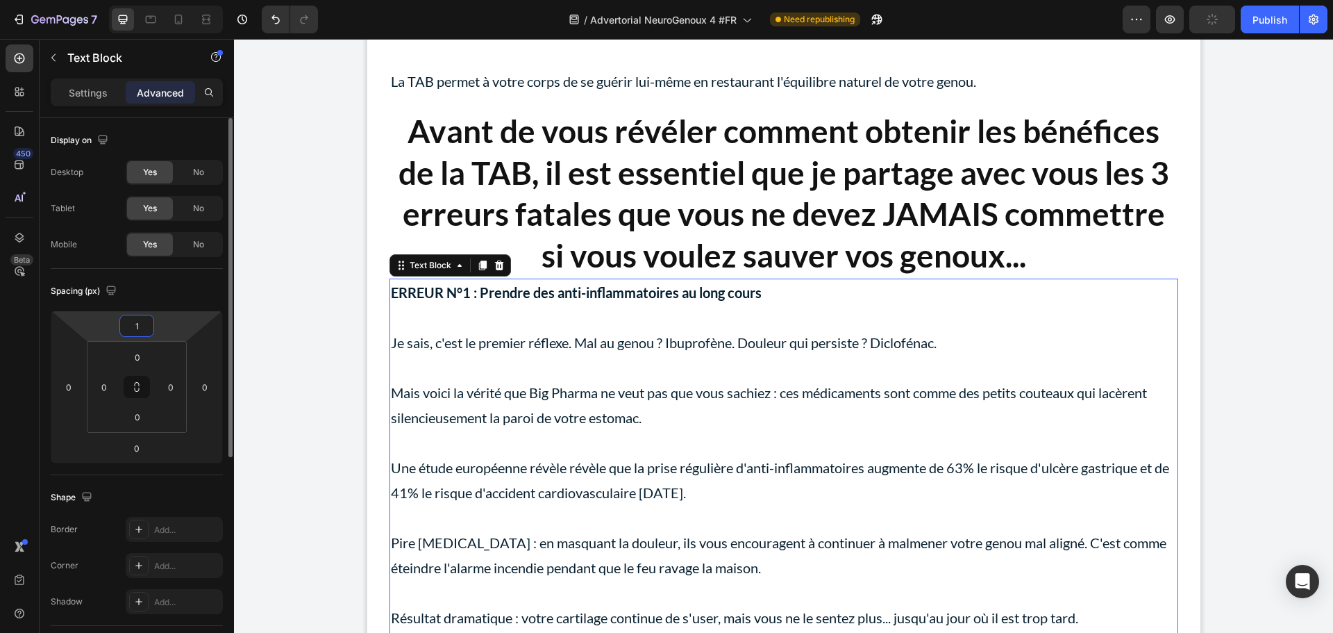
type input "10"
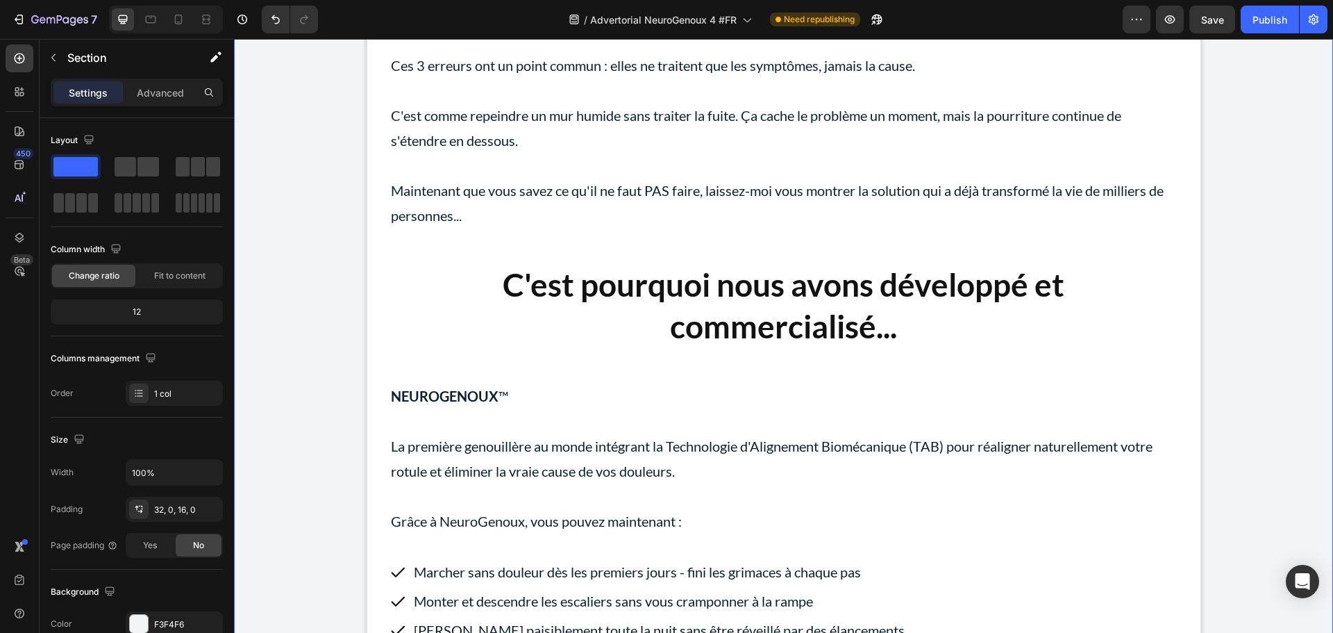
scroll to position [8194, 0]
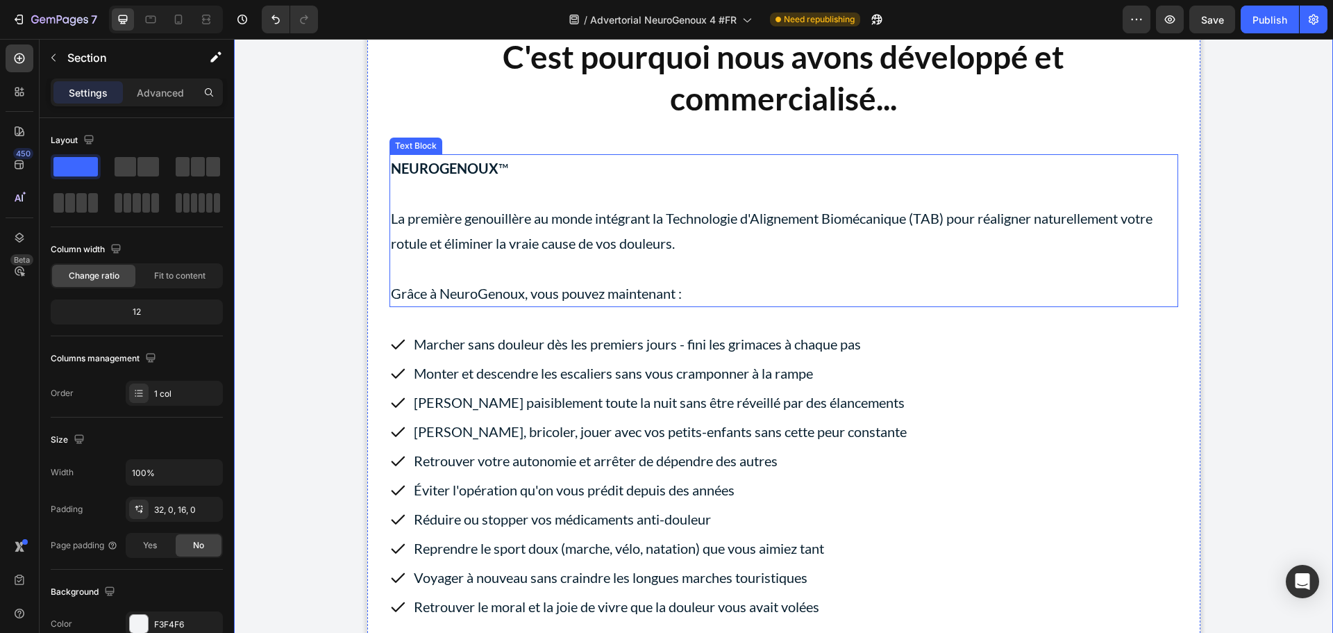
click at [574, 256] on p "La première genouillère au monde intégrant la Technologie d'Alignement Biomécan…" at bounding box center [784, 231] width 786 height 50
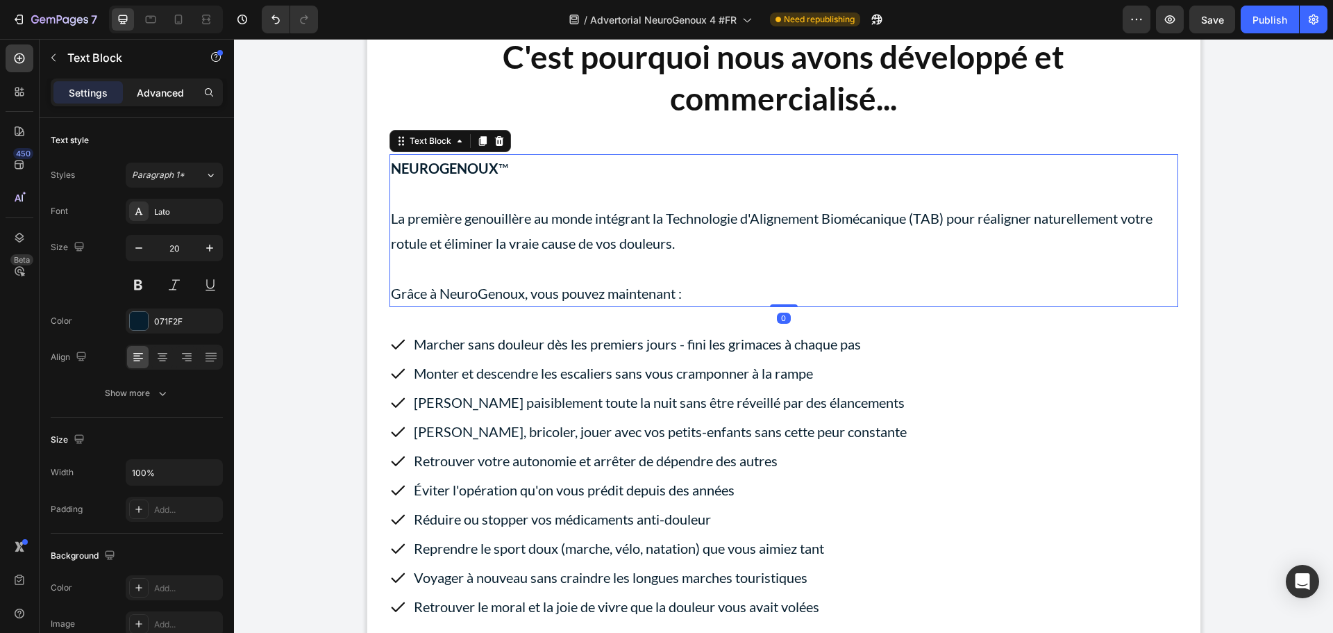
click at [165, 91] on p "Advanced" at bounding box center [160, 92] width 47 height 15
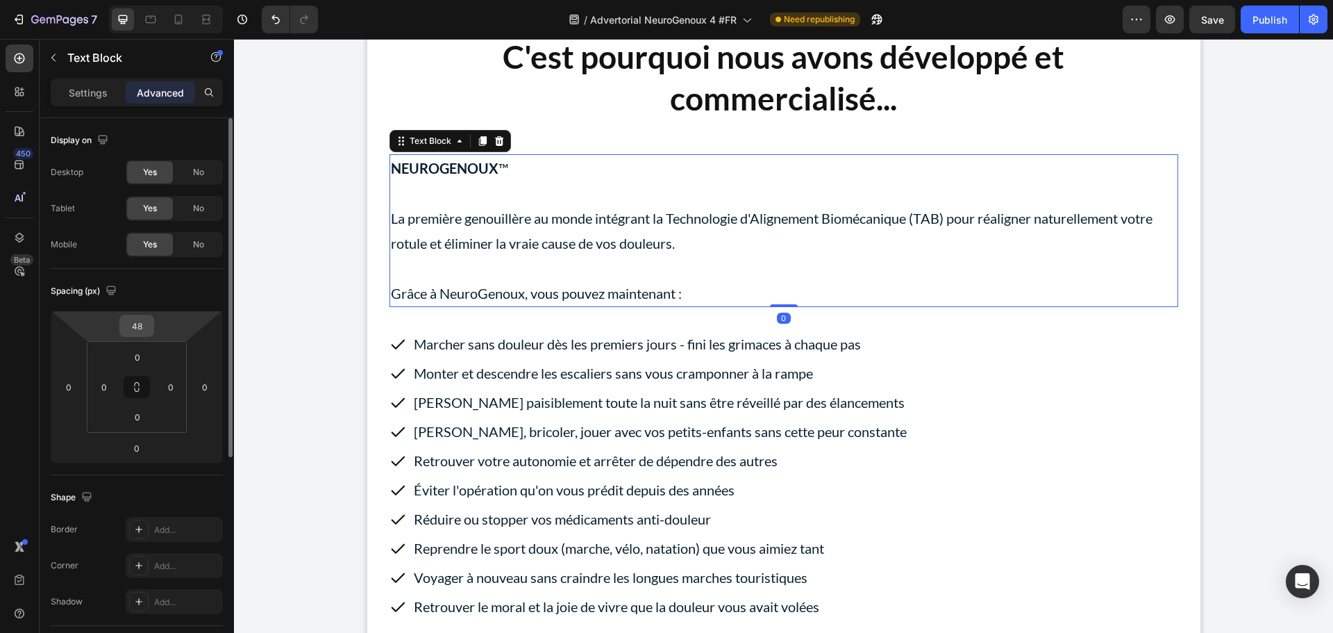
click at [138, 330] on input "48" at bounding box center [137, 325] width 28 height 21
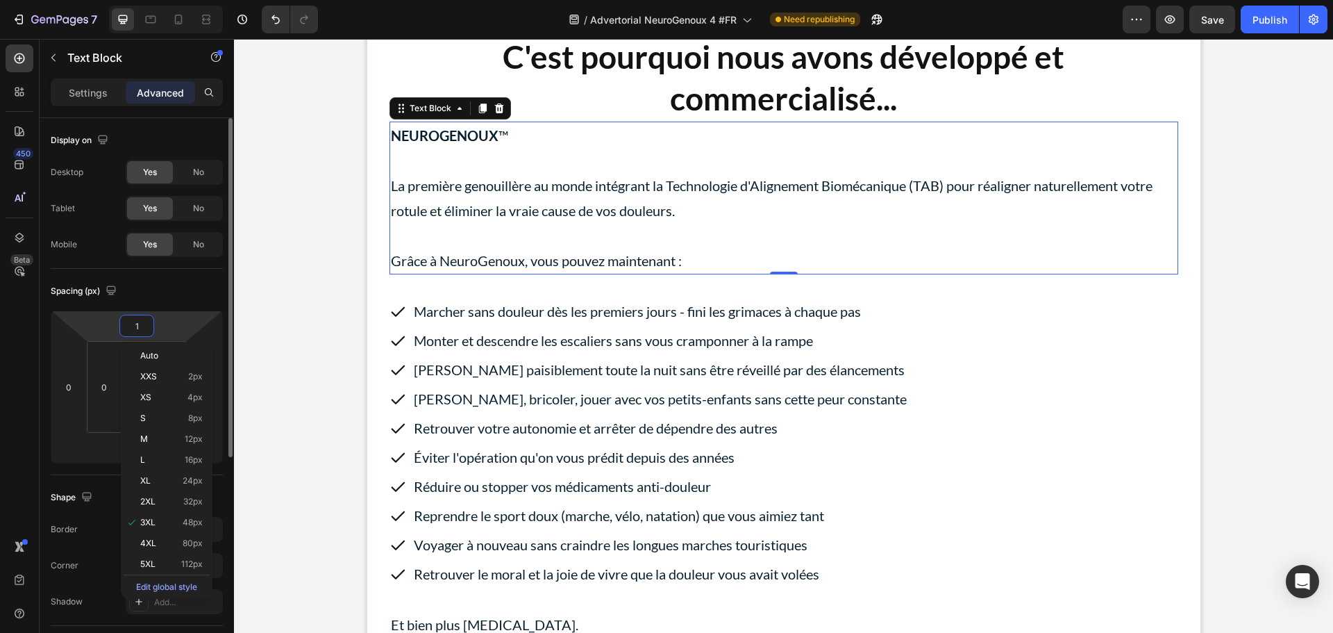
type input "10"
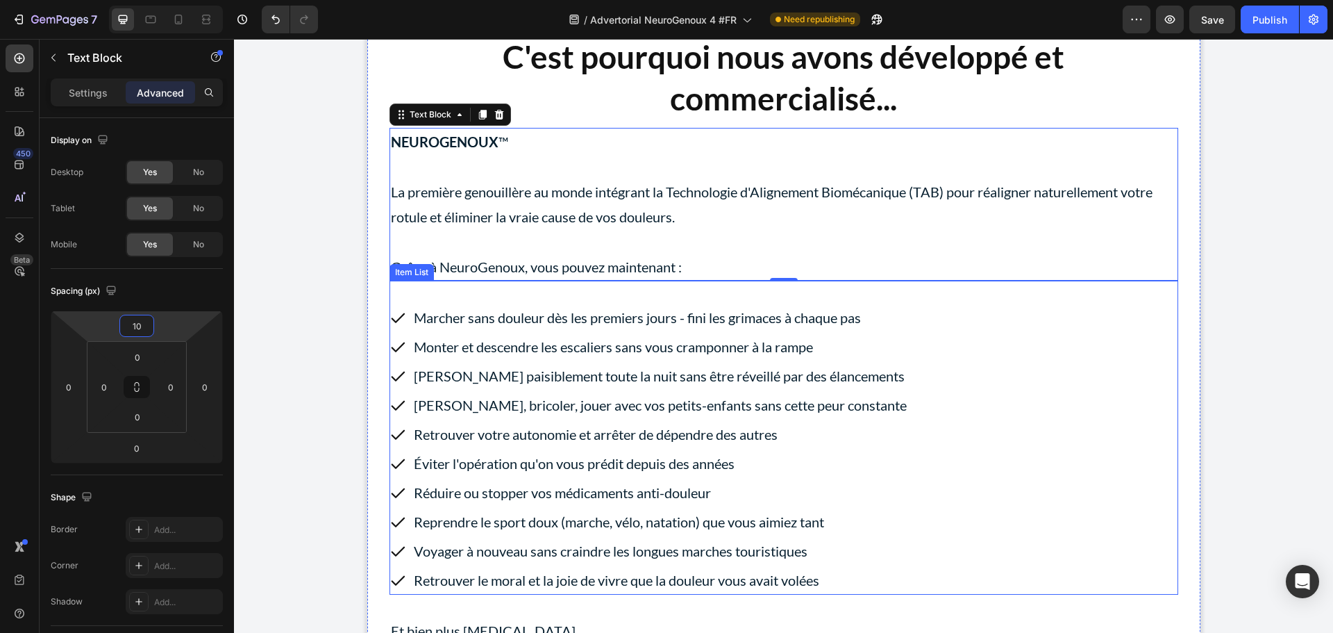
click at [1062, 348] on div "Marcher sans douleur dès les premiers jours - fini les grimaces à chaque pas Mo…" at bounding box center [784, 438] width 789 height 314
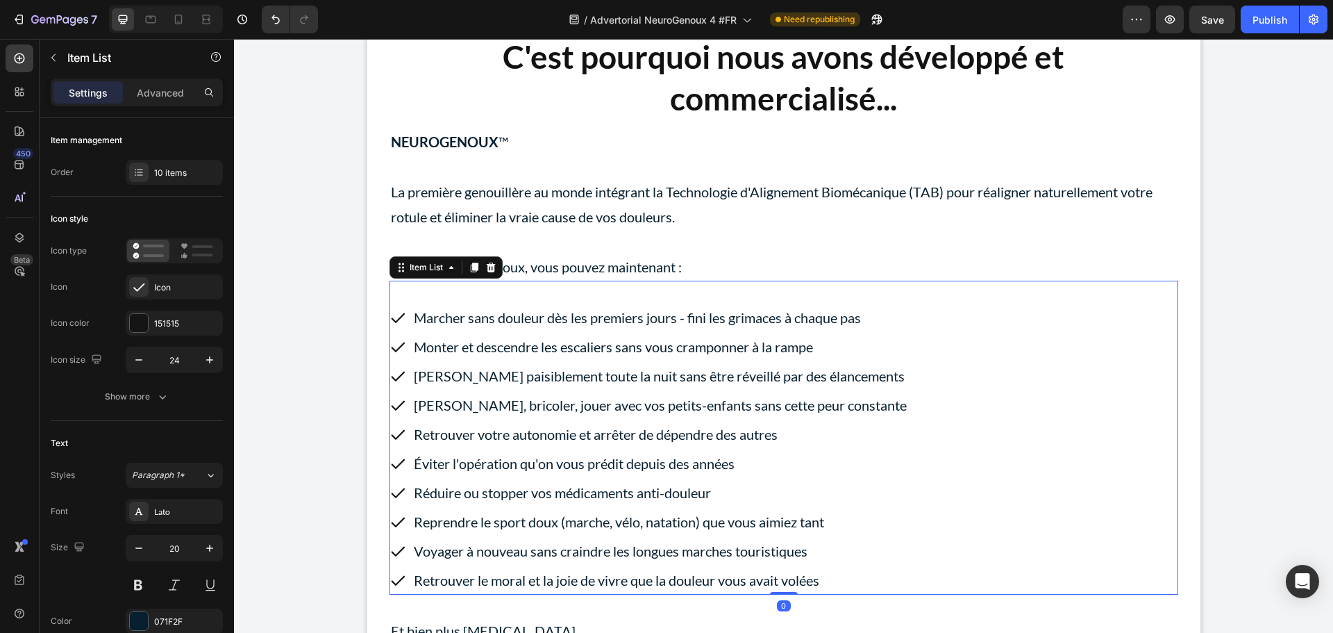
click at [390, 326] on icon at bounding box center [398, 317] width 17 height 17
click at [391, 322] on icon at bounding box center [398, 317] width 14 height 10
click at [390, 326] on icon at bounding box center [398, 317] width 17 height 17
click at [414, 330] on p "Marcher sans douleur dès les premiers jours - fini les grimaces à chaque pas" at bounding box center [660, 317] width 493 height 25
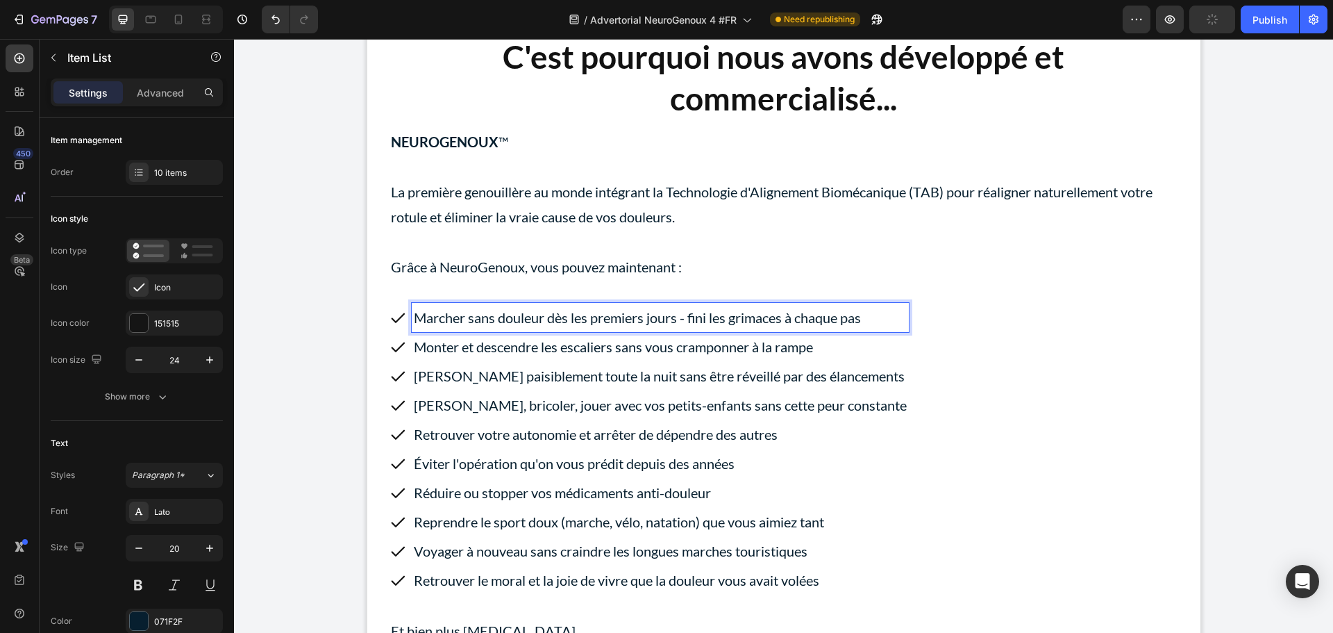
click at [414, 340] on div "Marcher sans douleur dès les premiers jours - fini les grimaces à chaque pas Mo…" at bounding box center [784, 438] width 789 height 314
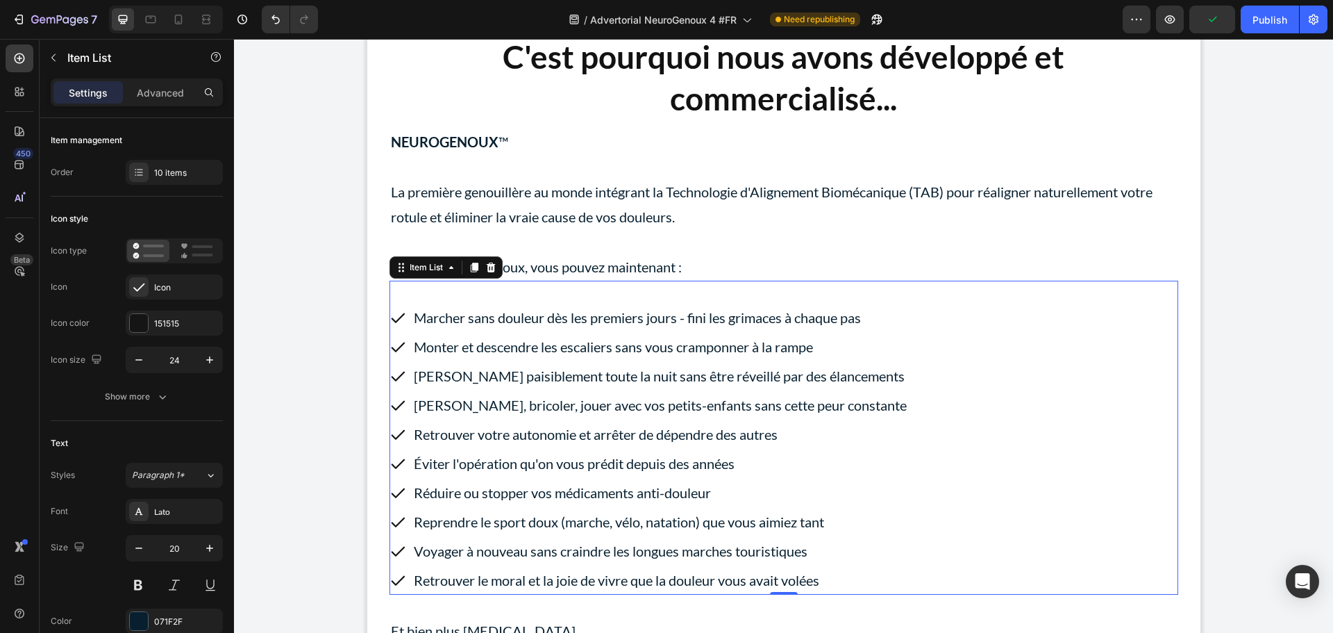
click at [415, 340] on div "Marcher sans douleur dès les premiers jours - fini les grimaces à chaque pas Mo…" at bounding box center [784, 438] width 789 height 314
click at [172, 94] on p "Advanced" at bounding box center [160, 92] width 47 height 15
type input "100%"
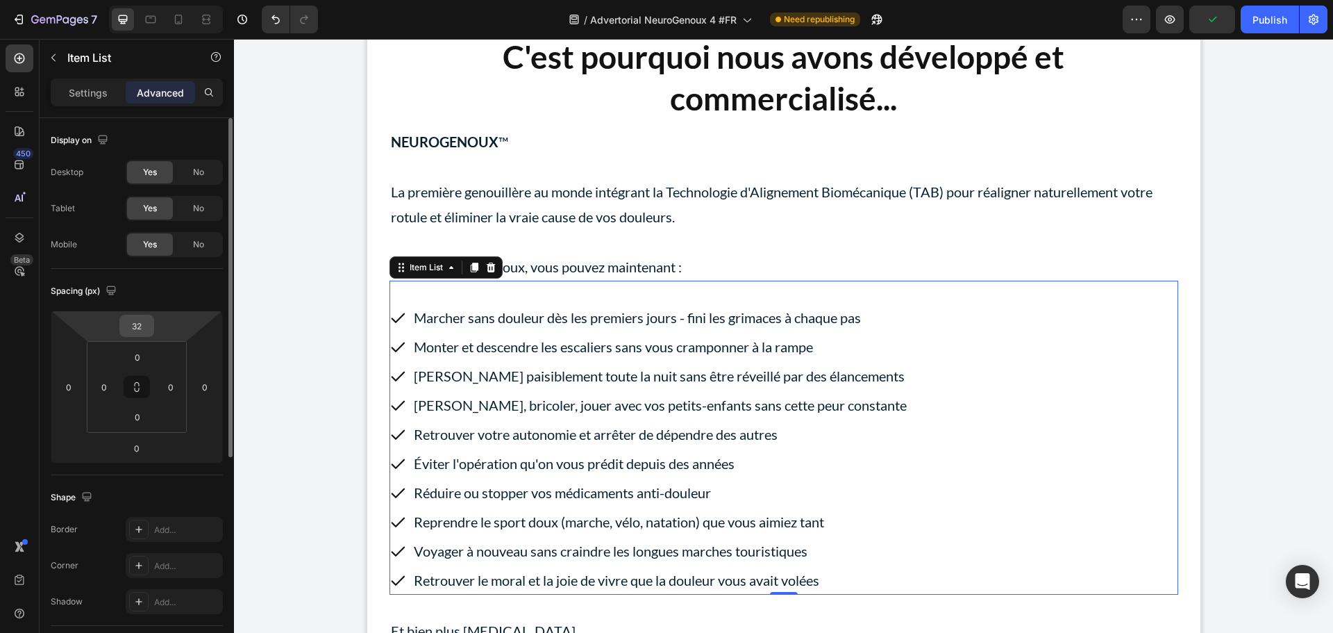
click at [145, 327] on input "32" at bounding box center [137, 325] width 28 height 21
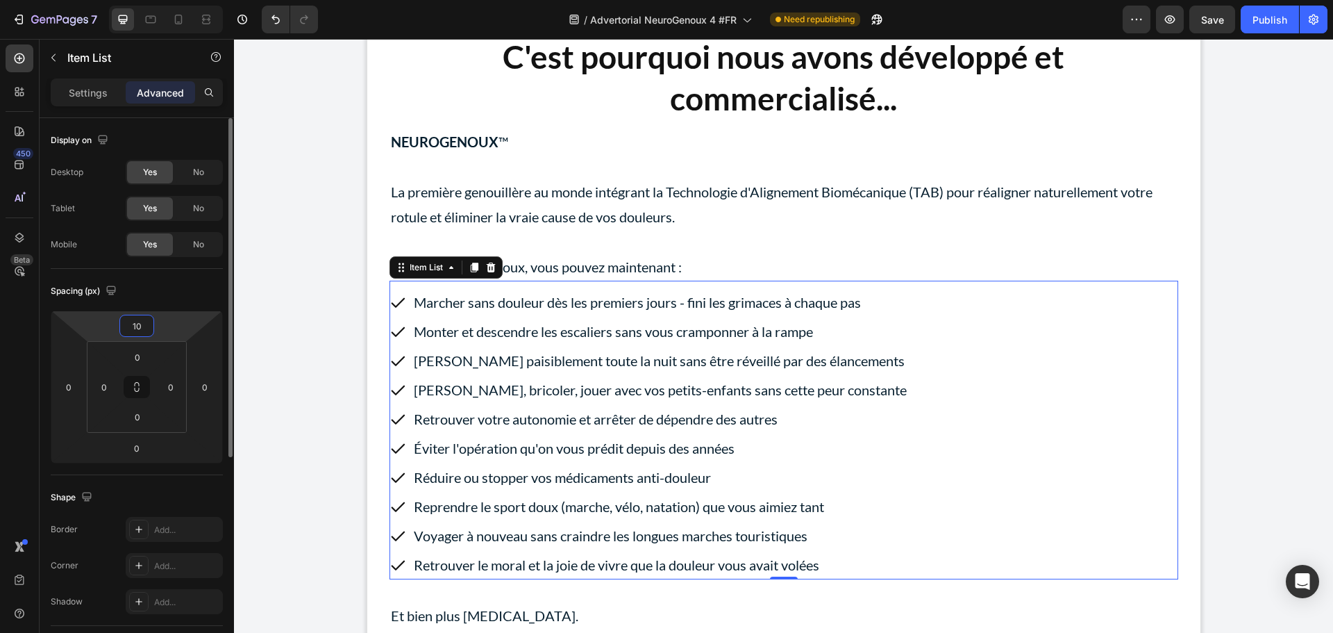
type input "1"
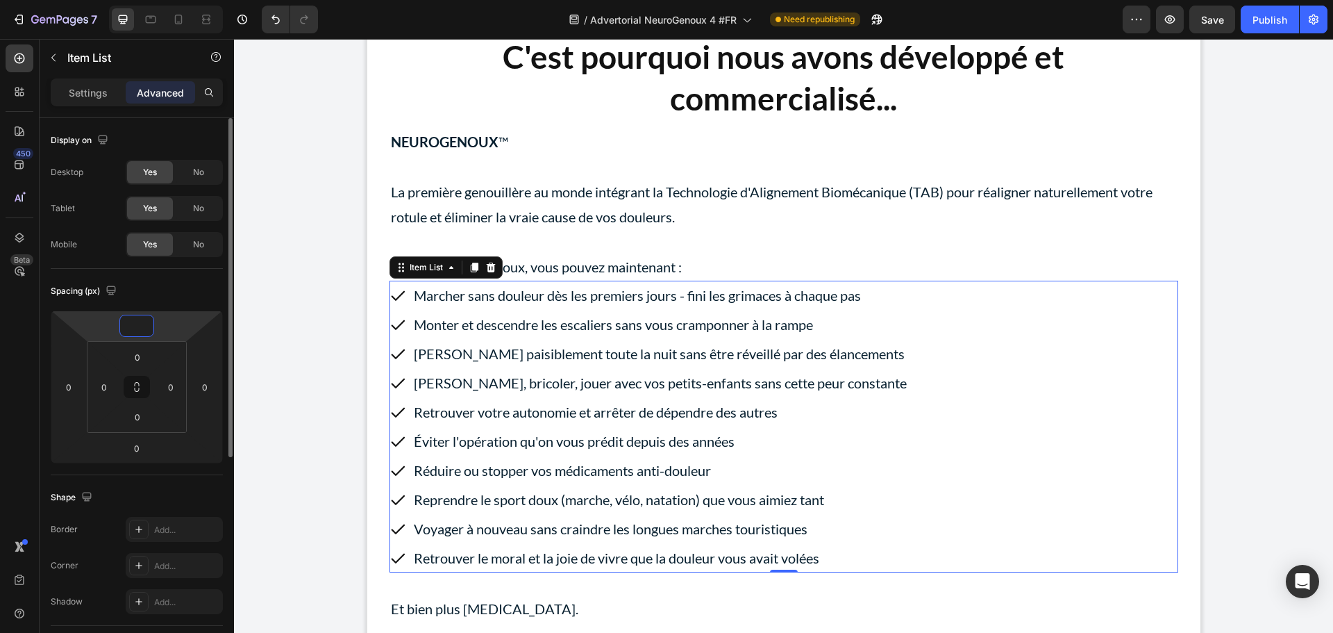
type input "0"
click at [310, 281] on div "Publish the page to see the content. Custom Code Cette découverte Canadienne su…" at bounding box center [783, 233] width 1099 height 16498
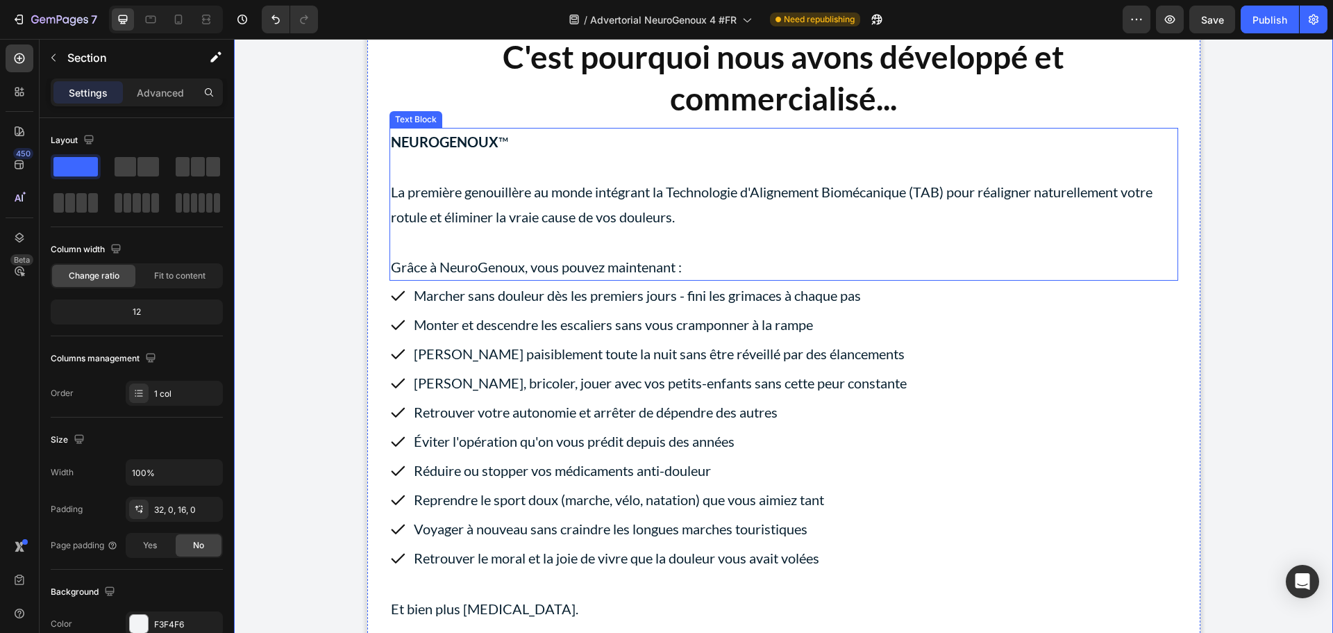
click at [535, 179] on p at bounding box center [784, 166] width 786 height 25
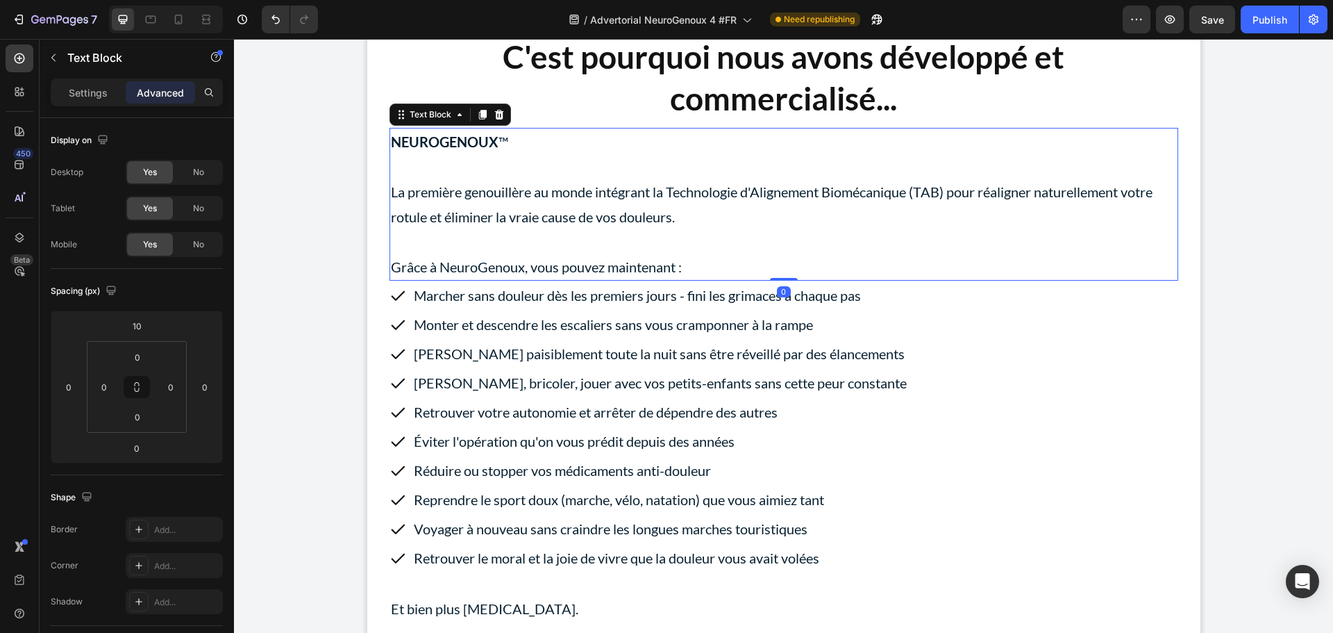
click at [443, 179] on p "Rich Text Editor. Editing area: main" at bounding box center [784, 166] width 786 height 25
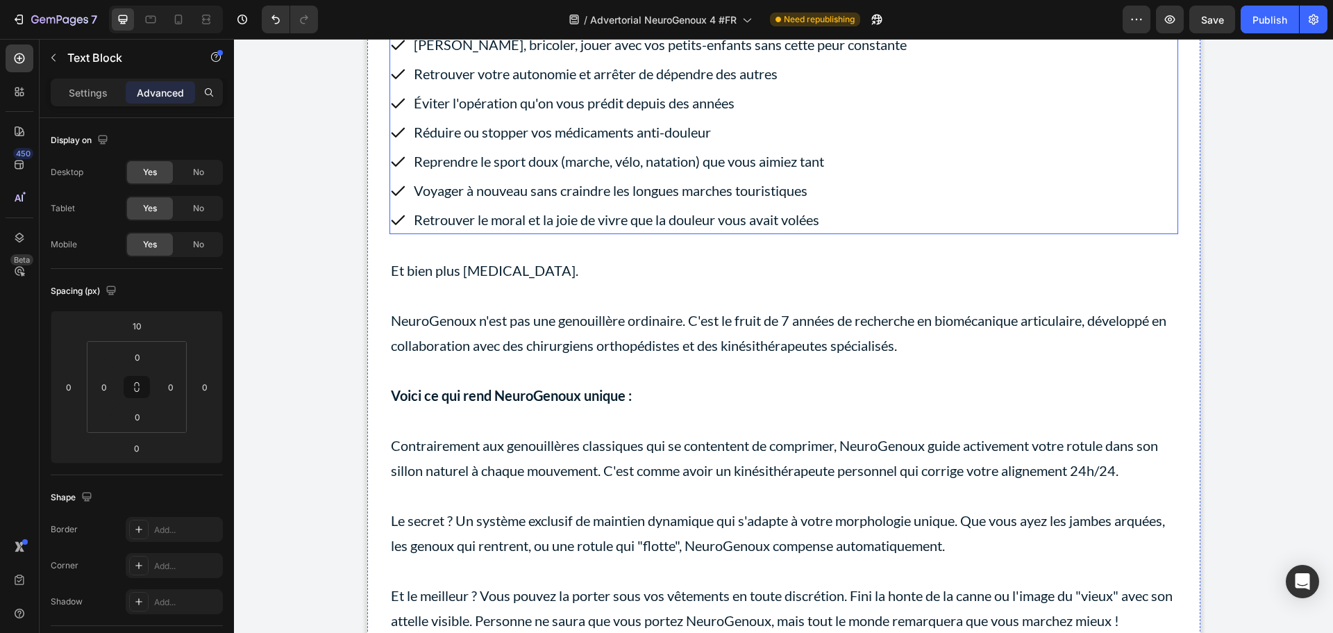
scroll to position [8541, 0]
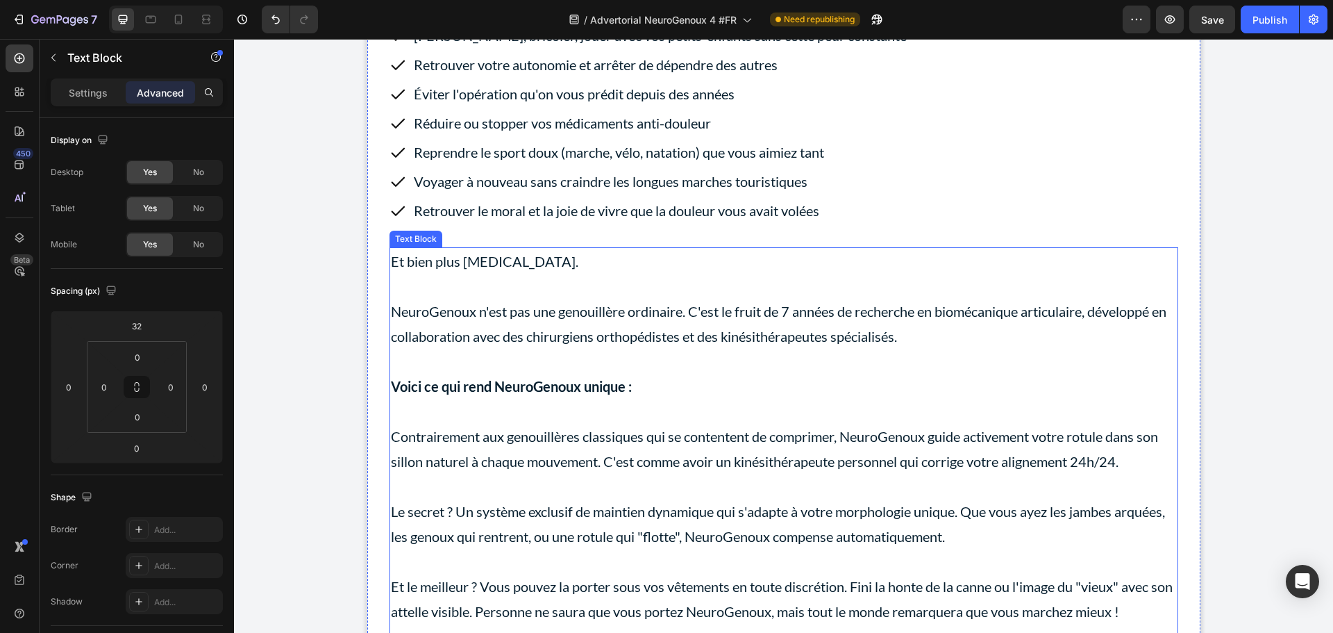
click at [497, 299] on p at bounding box center [784, 286] width 786 height 25
click at [164, 94] on p "Advanced" at bounding box center [160, 92] width 47 height 15
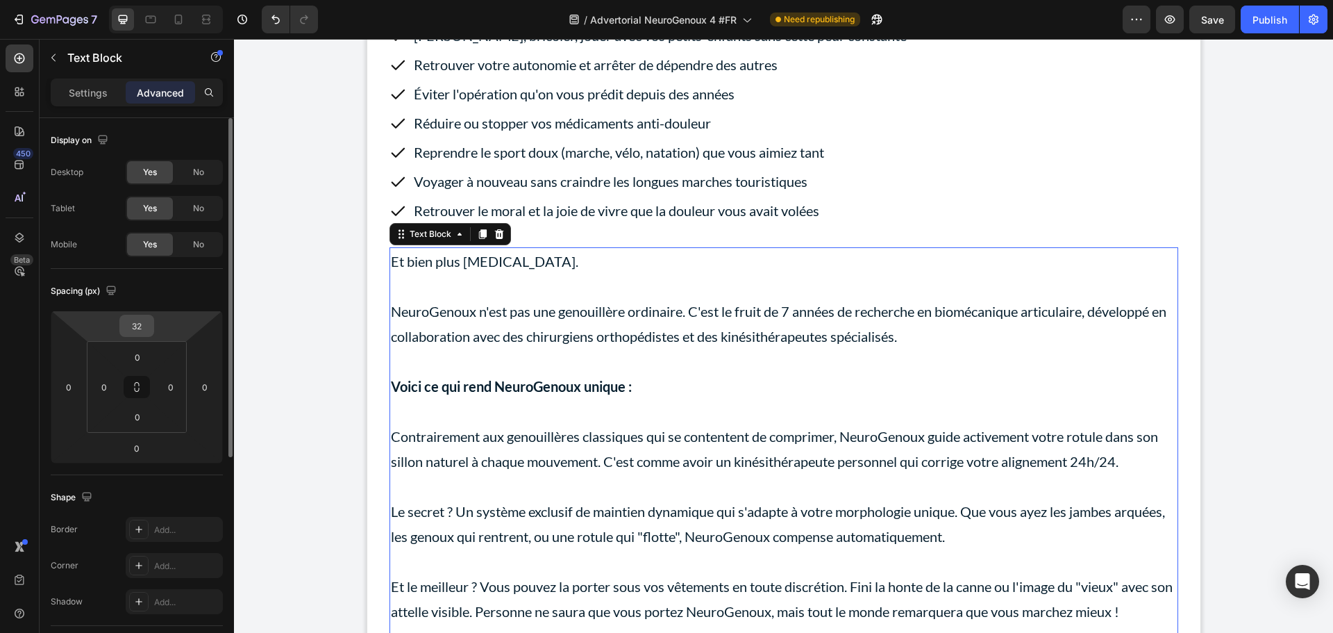
click at [144, 327] on input "32" at bounding box center [137, 325] width 28 height 21
type input "0"
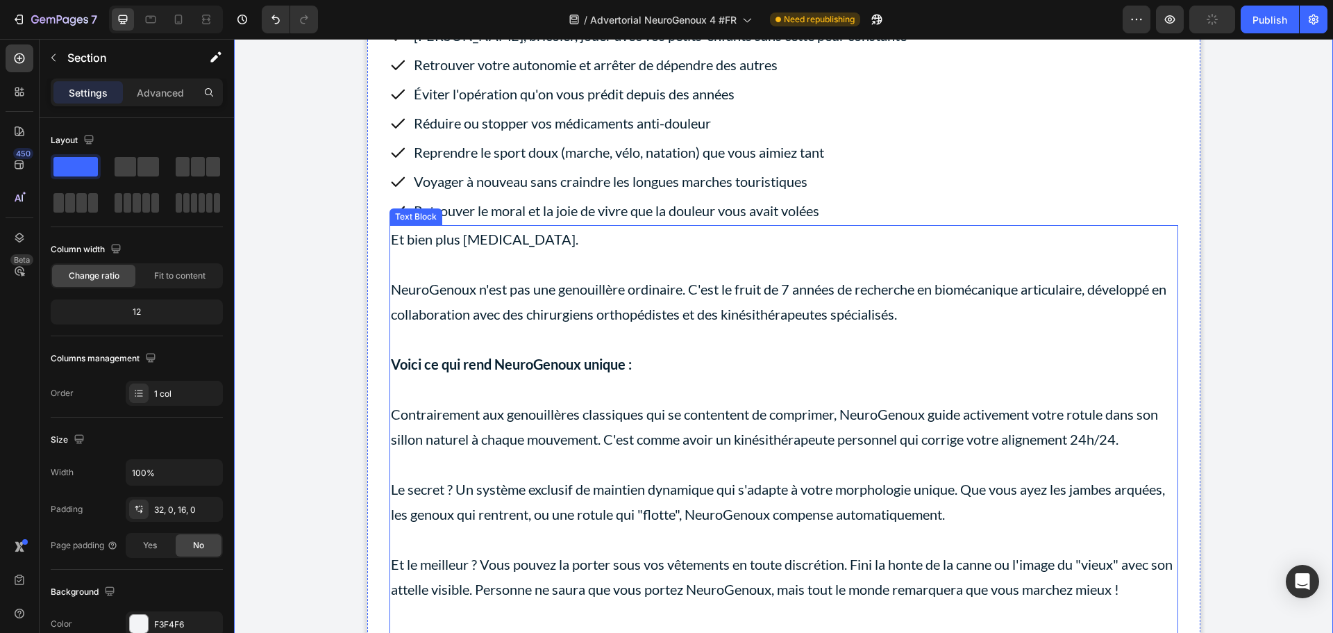
click at [443, 276] on p at bounding box center [784, 263] width 786 height 25
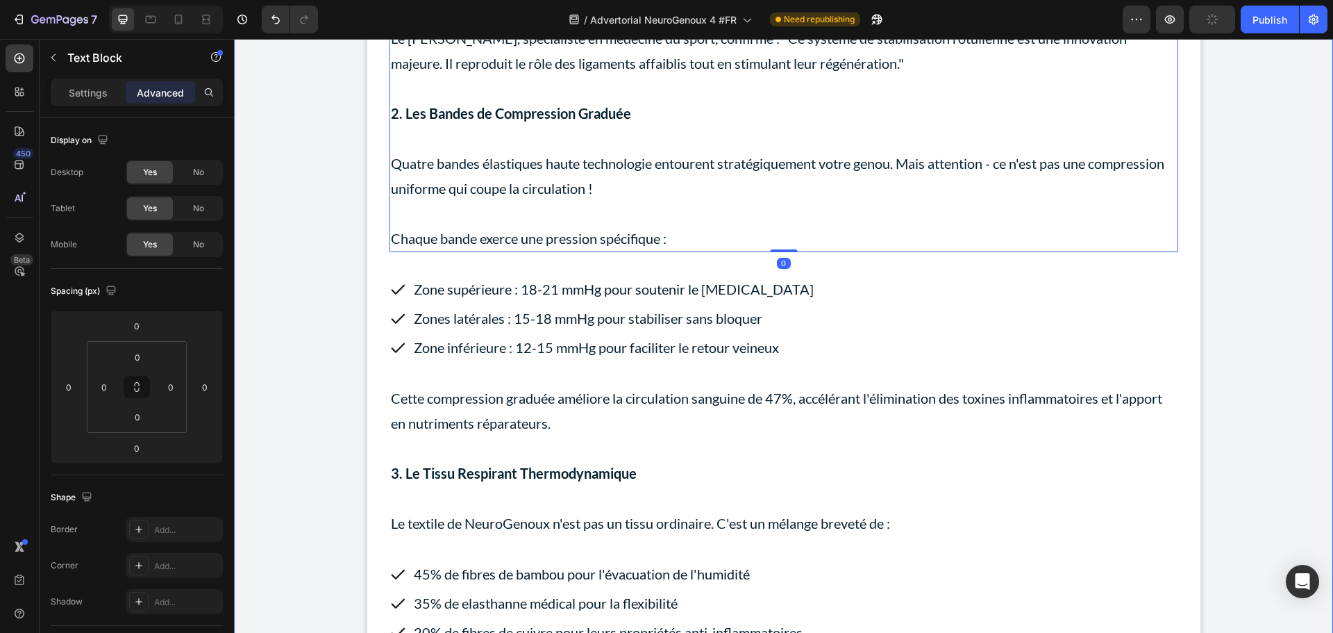
scroll to position [9583, 0]
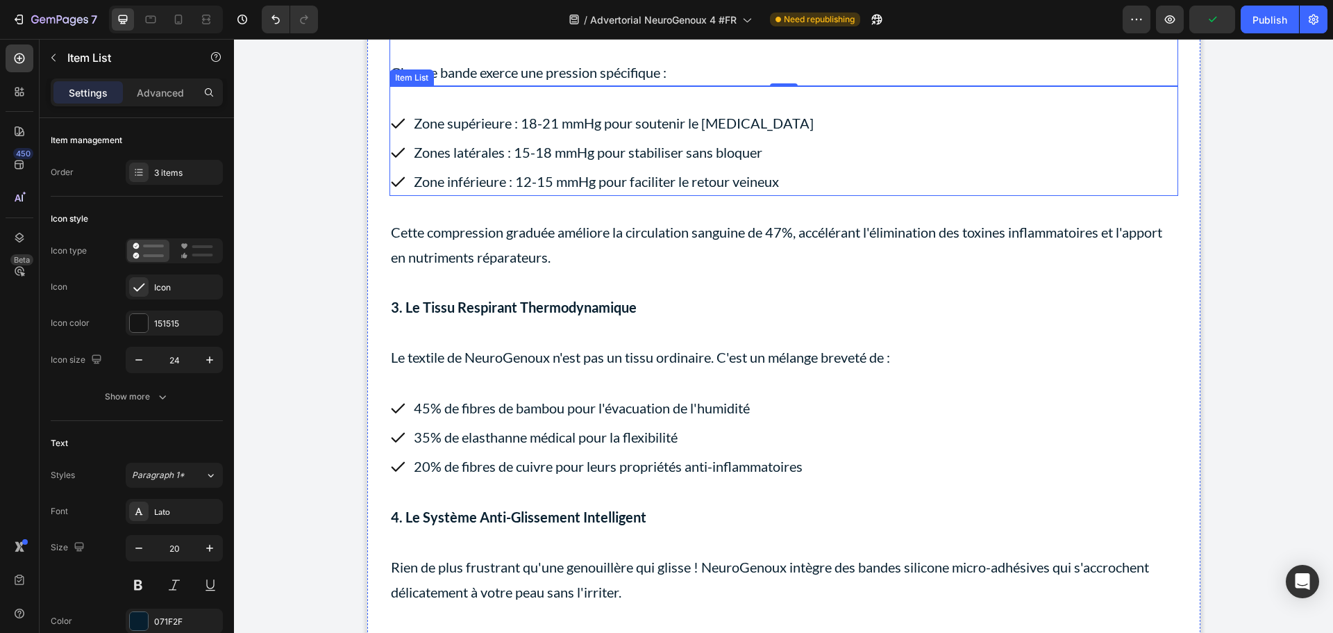
click at [473, 144] on div "Zone supérieure : 18-21 mmHg pour soutenir le [MEDICAL_DATA] Zones latérales : …" at bounding box center [784, 141] width 789 height 110
click at [162, 97] on p "Advanced" at bounding box center [160, 92] width 47 height 15
type input "100%"
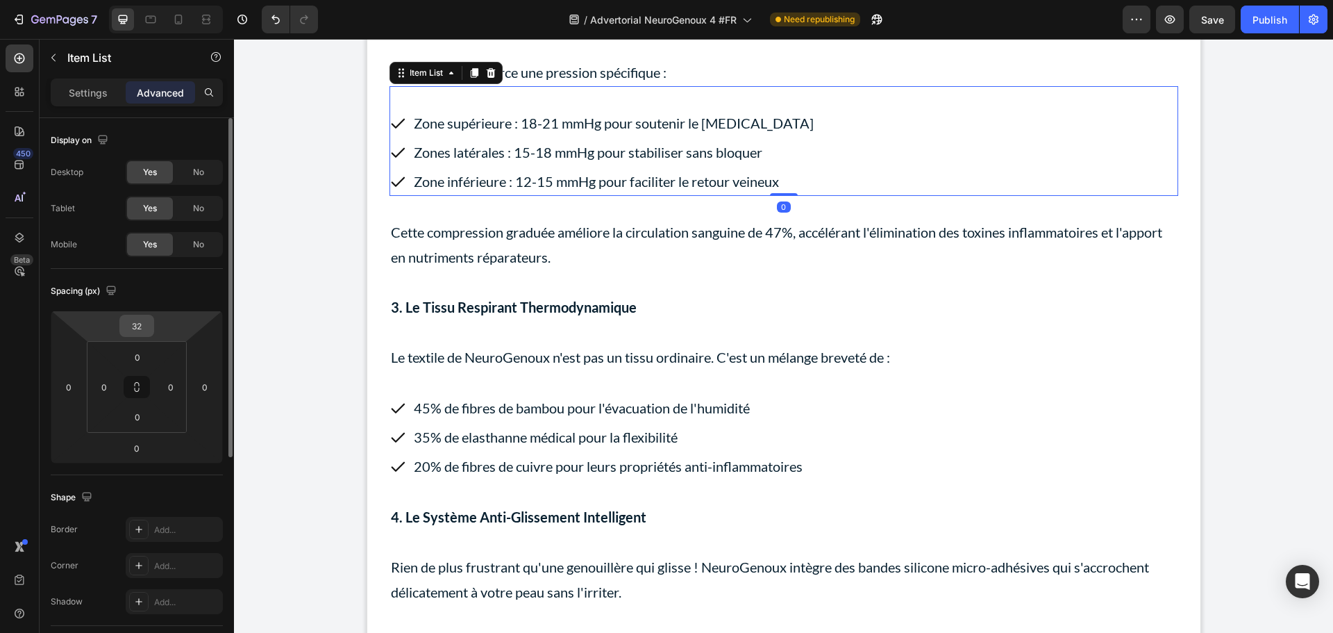
click at [146, 331] on input "32" at bounding box center [137, 325] width 28 height 21
type input "0"
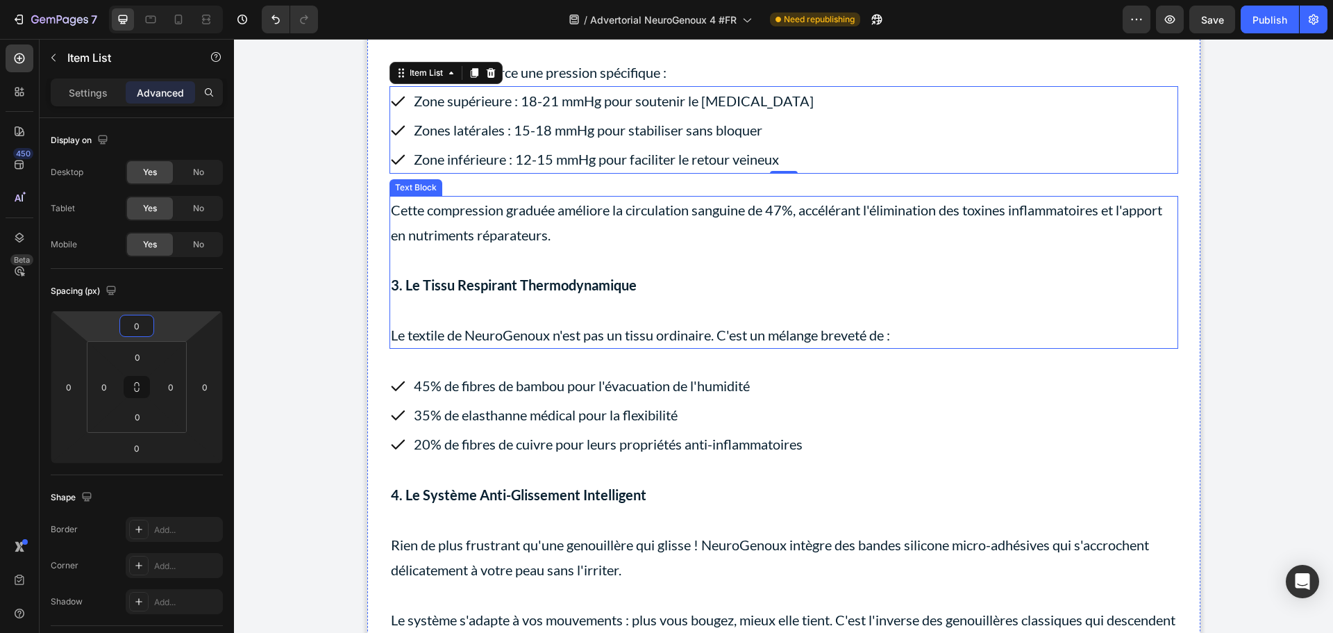
click at [586, 247] on p "Cette compression graduée améliore la circulation sanguine de 47%, accélérant l…" at bounding box center [784, 222] width 786 height 50
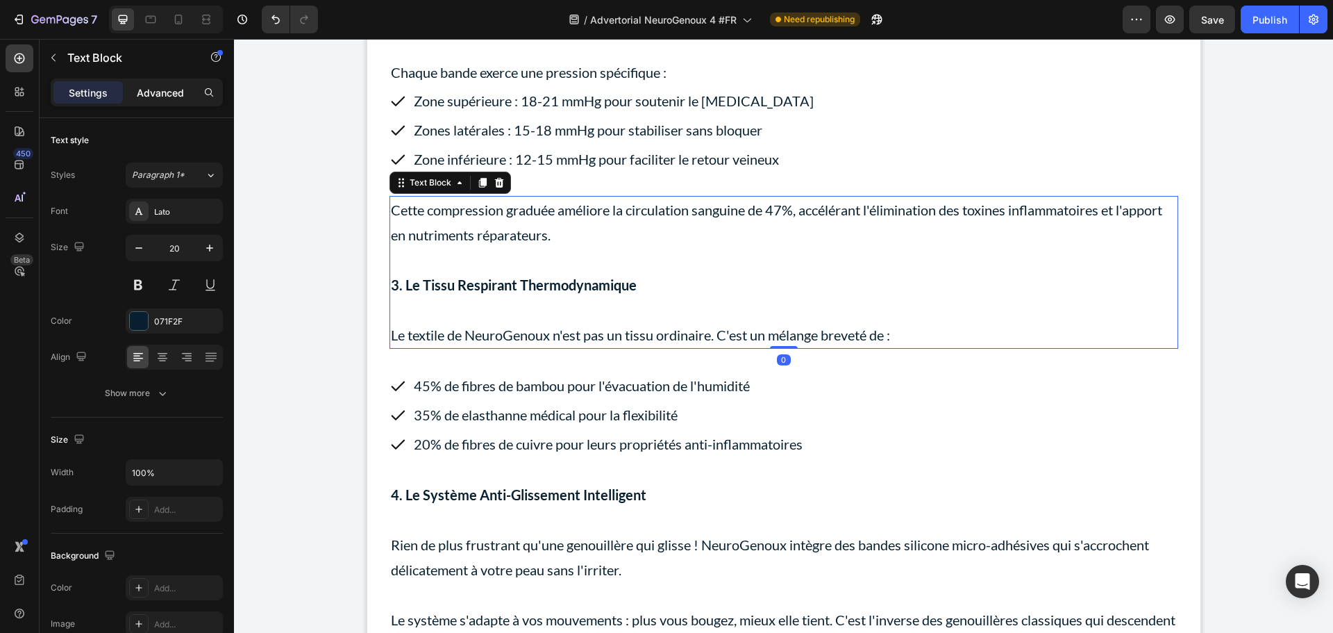
click at [167, 94] on p "Advanced" at bounding box center [160, 92] width 47 height 15
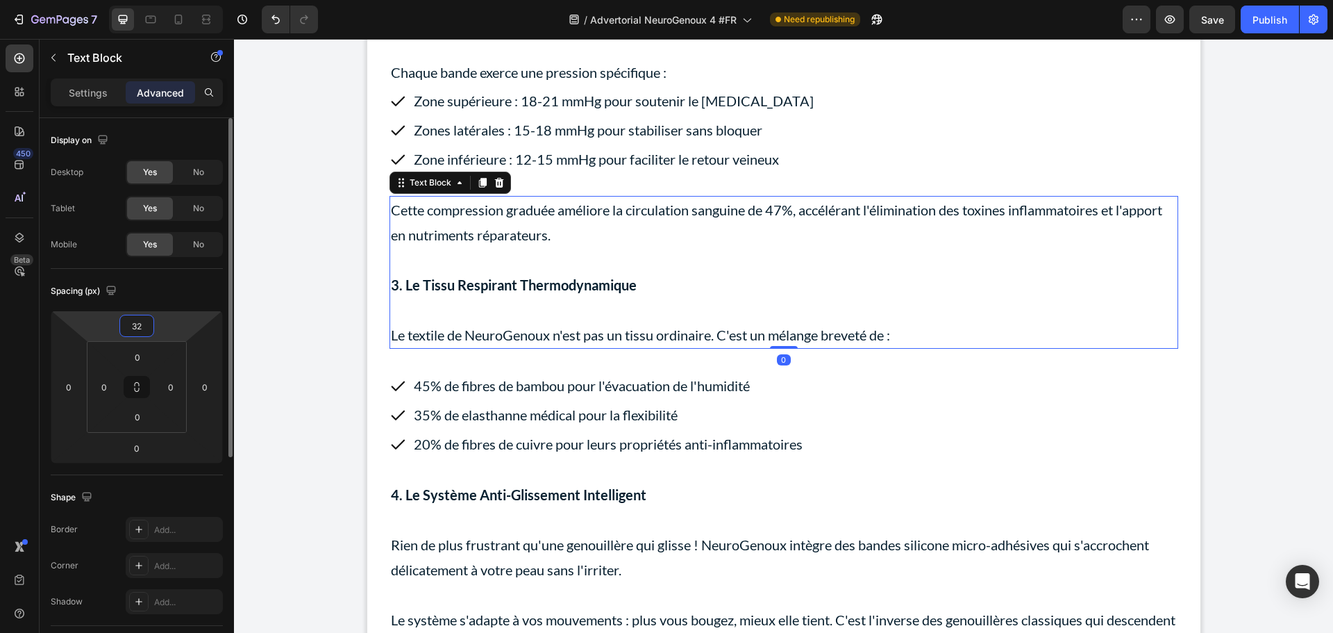
click at [149, 324] on input "32" at bounding box center [137, 325] width 28 height 21
type input "0"
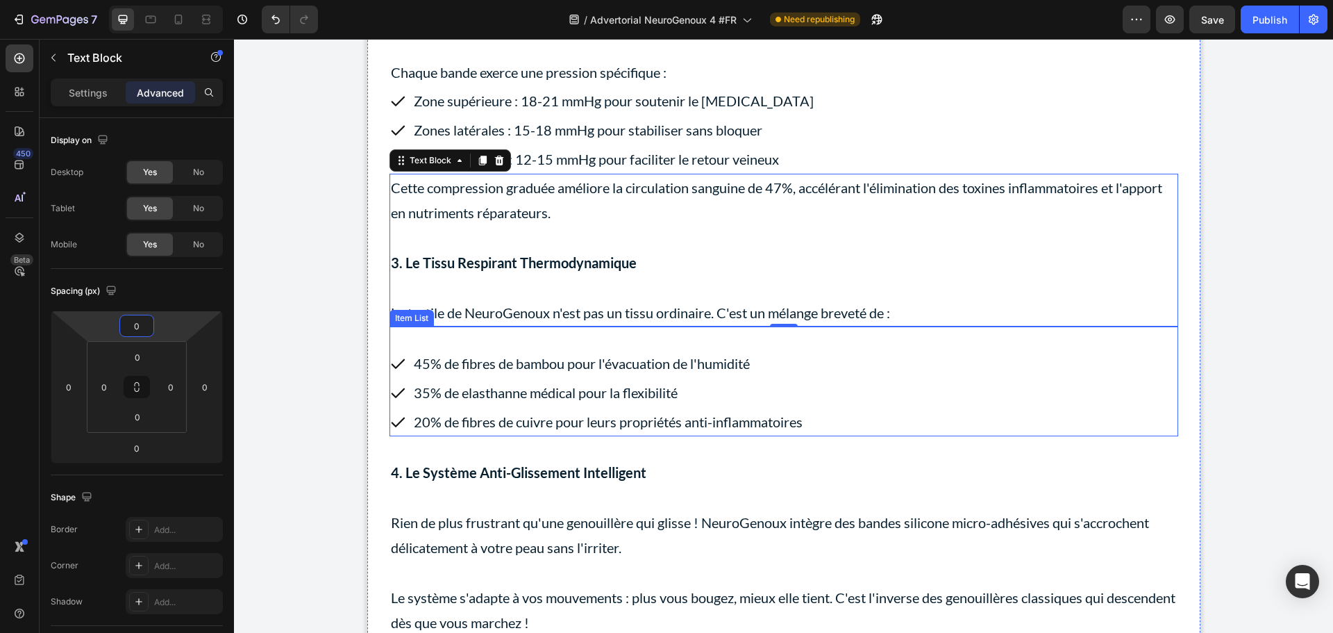
click at [937, 399] on div "45% de fibres de bambou pour l'évacuation de l'humidité 35% de elasthanne médic…" at bounding box center [784, 392] width 789 height 87
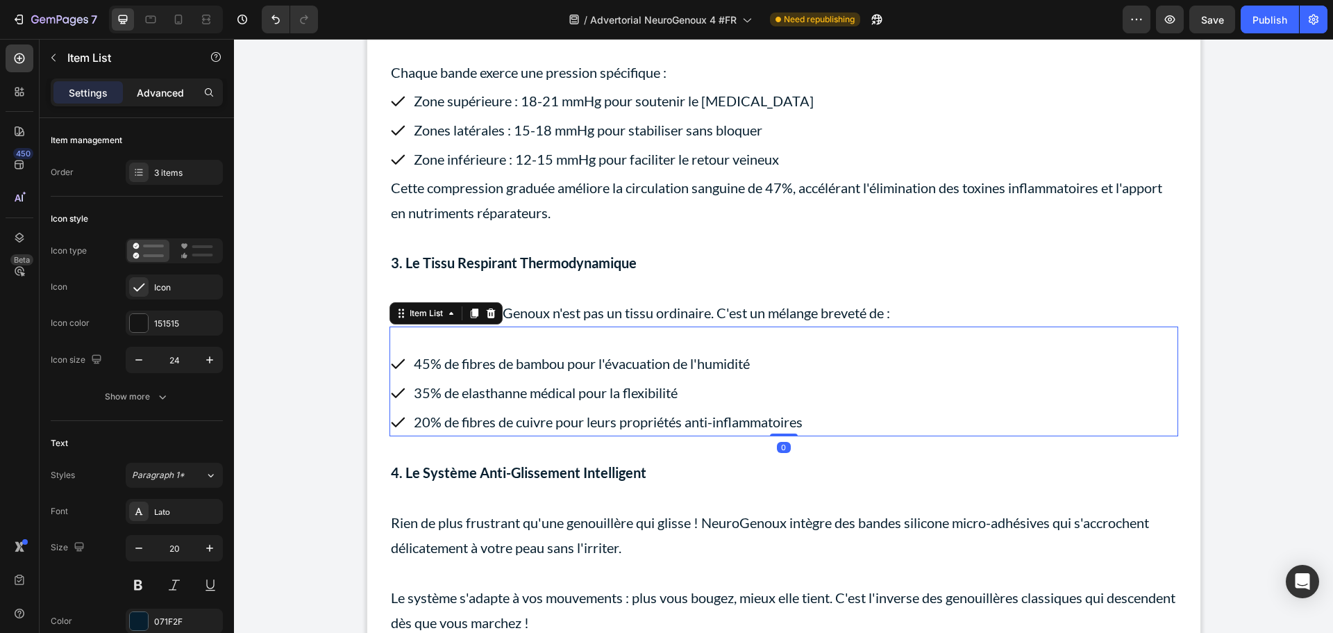
click at [178, 99] on p "Advanced" at bounding box center [160, 92] width 47 height 15
type input "100%"
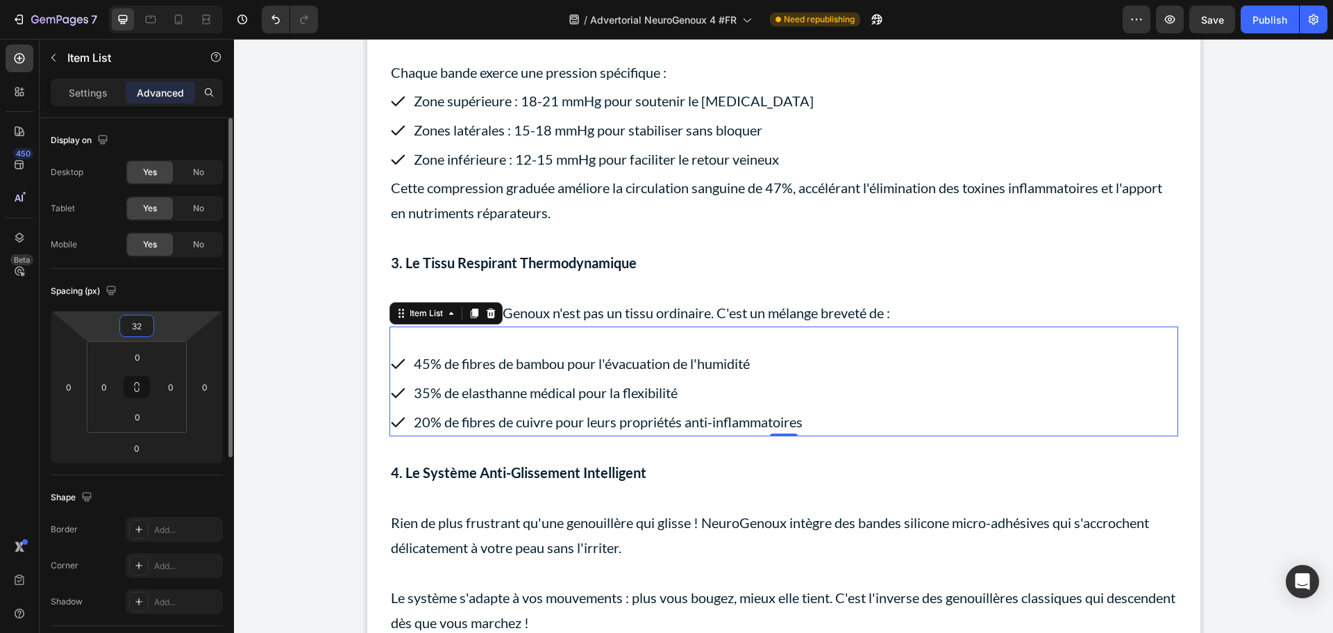
click at [150, 321] on input "32" at bounding box center [137, 325] width 28 height 21
type input "0"
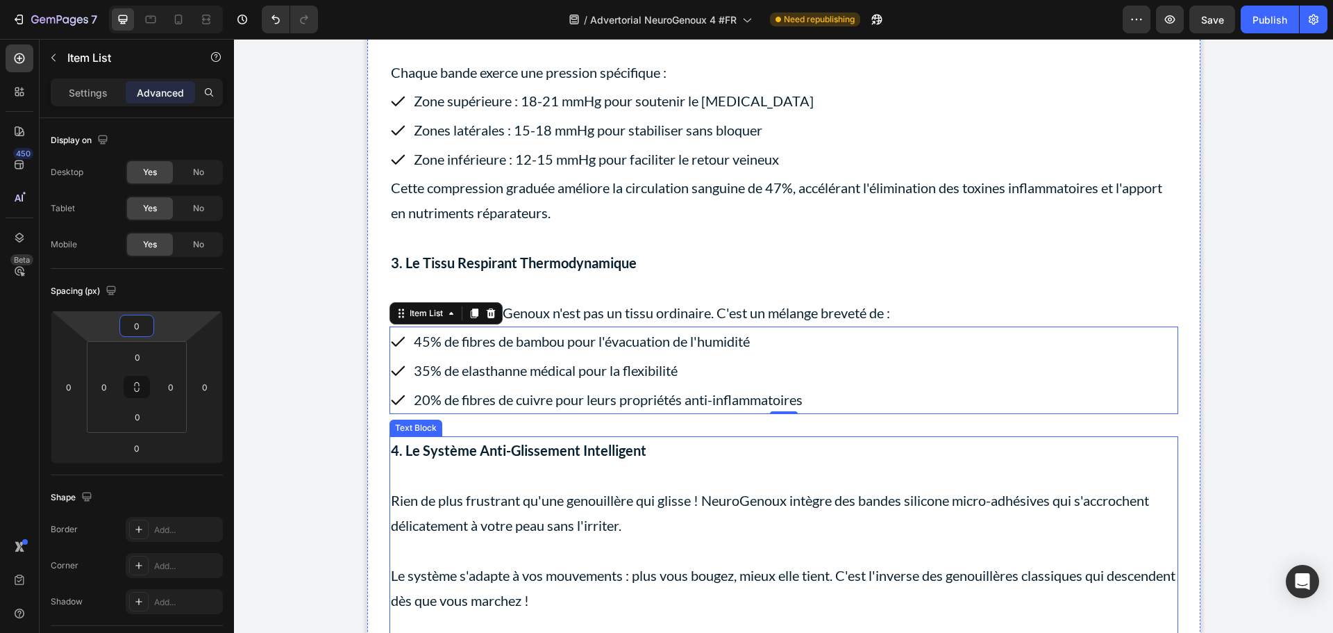
click at [778, 462] on p "4. Le Système Anti-Glissement Intelligent" at bounding box center [784, 449] width 786 height 25
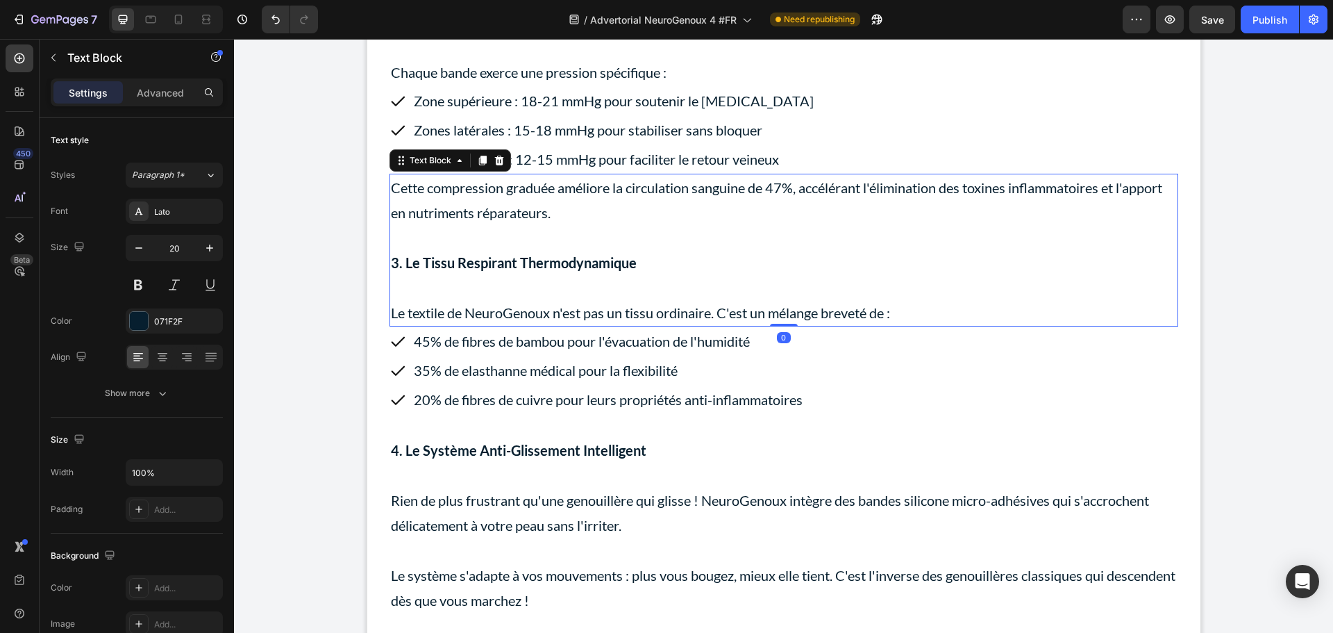
click at [497, 275] on p "3. Le Tissu Respirant Thermodynamique" at bounding box center [784, 262] width 786 height 25
click at [539, 458] on strong "4. Le Système Anti-Glissement Intelligent" at bounding box center [519, 450] width 256 height 17
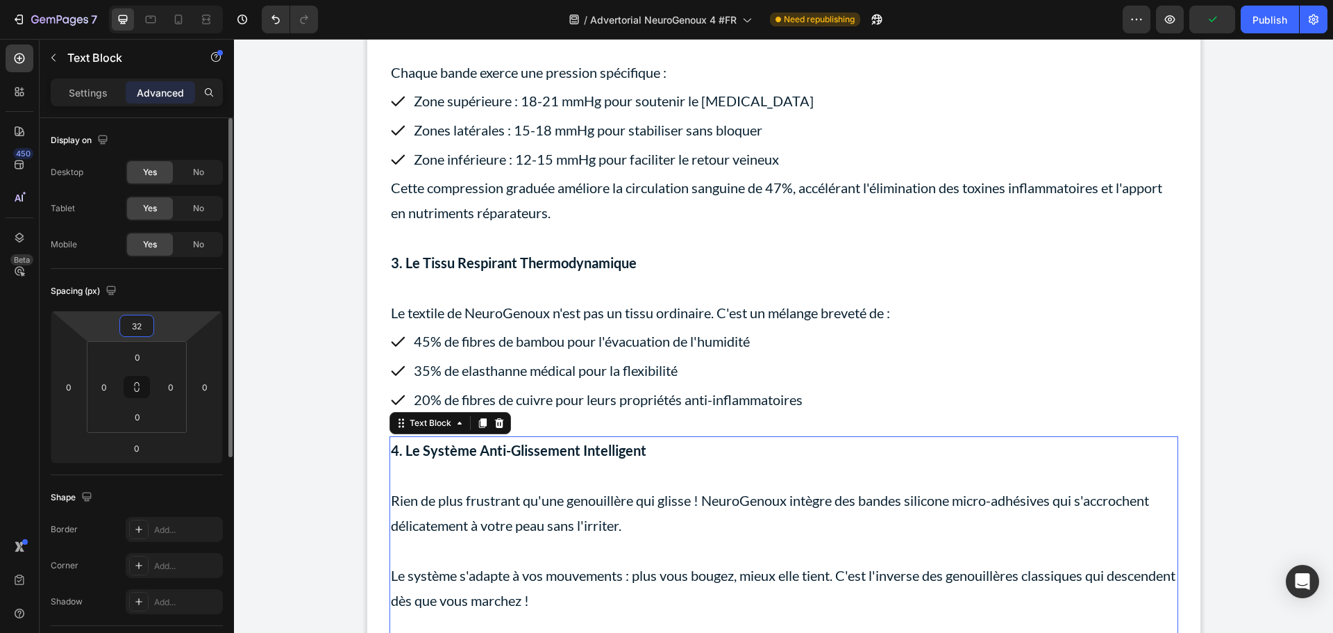
click at [140, 326] on input "32" at bounding box center [137, 325] width 28 height 21
type input "10"
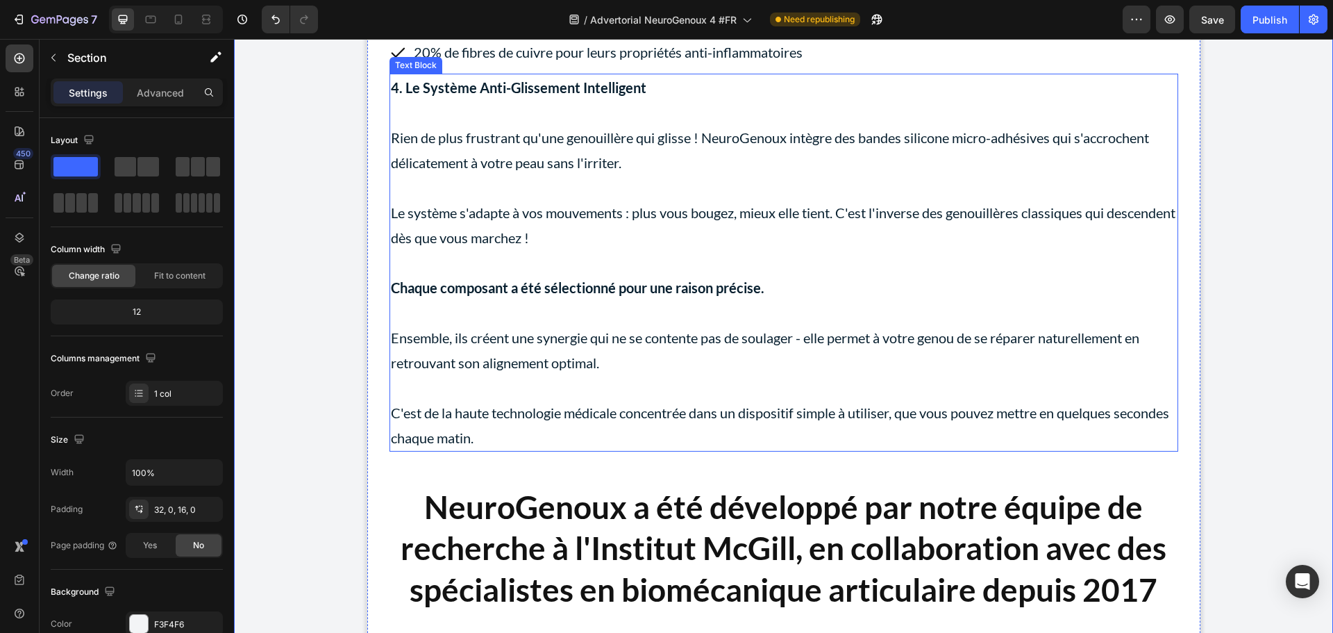
scroll to position [10208, 0]
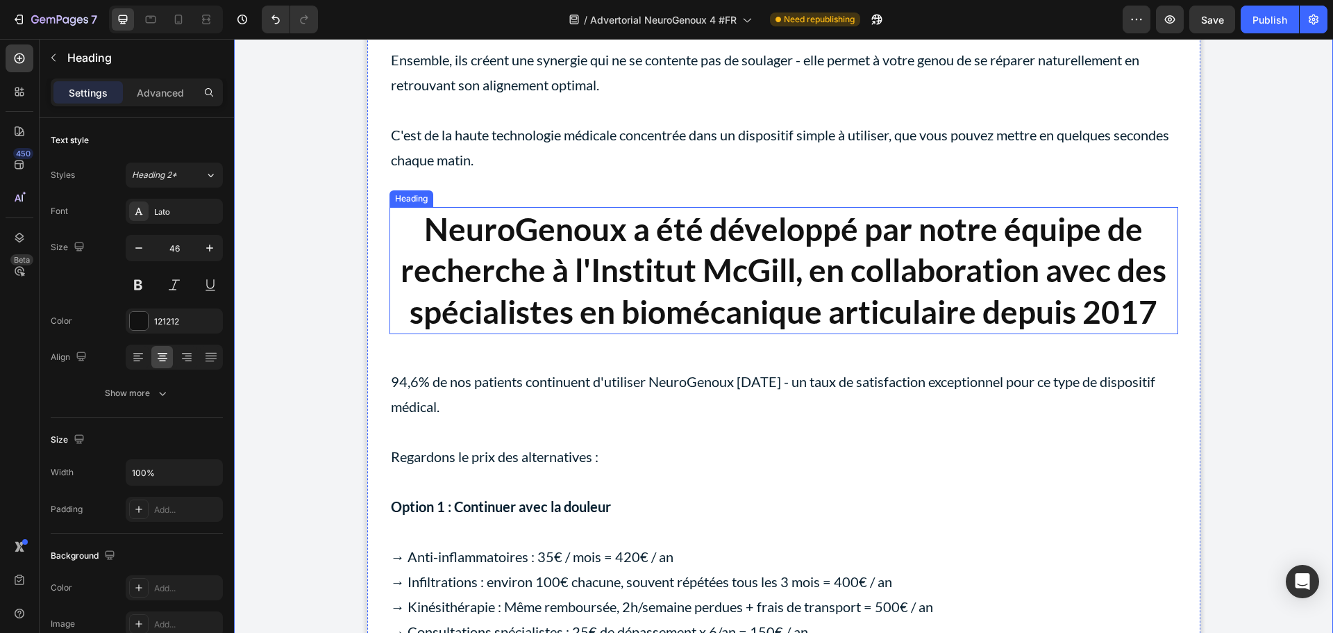
click at [507, 265] on strong "NeuroGenoux a été développé par notre équipe de recherche à l'Institut McGill, …" at bounding box center [784, 271] width 766 height 122
click at [161, 95] on p "Advanced" at bounding box center [160, 92] width 47 height 15
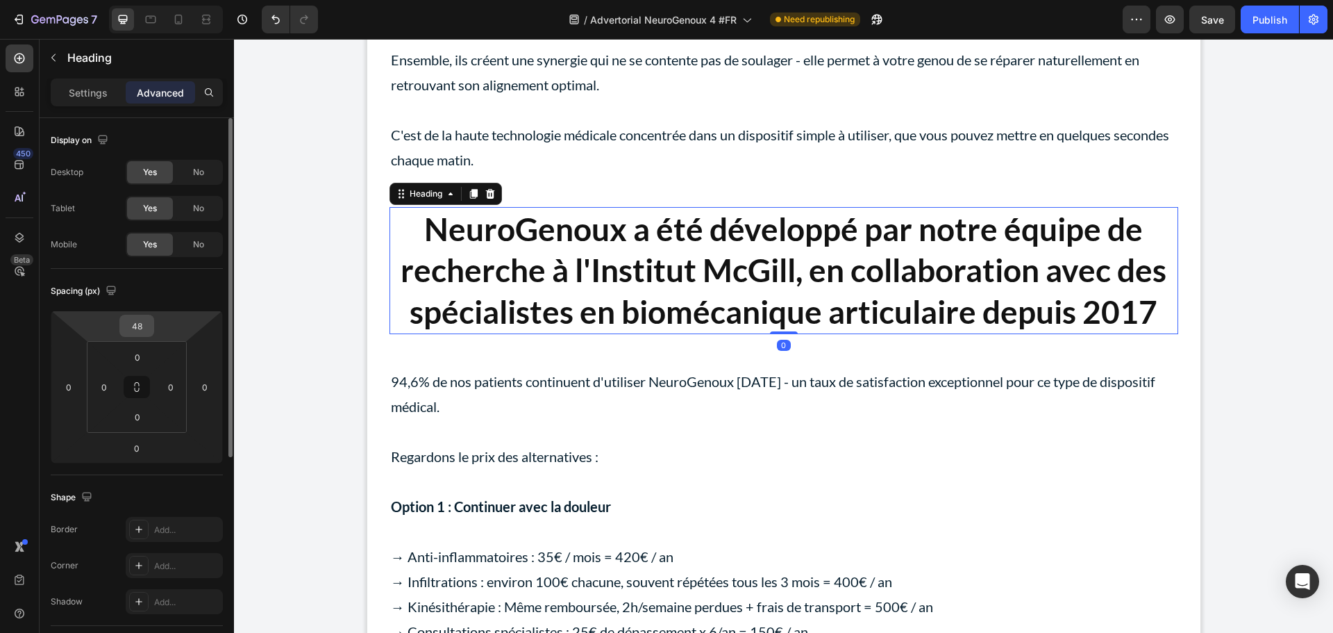
click at [149, 325] on input "48" at bounding box center [137, 325] width 28 height 21
type input "20"
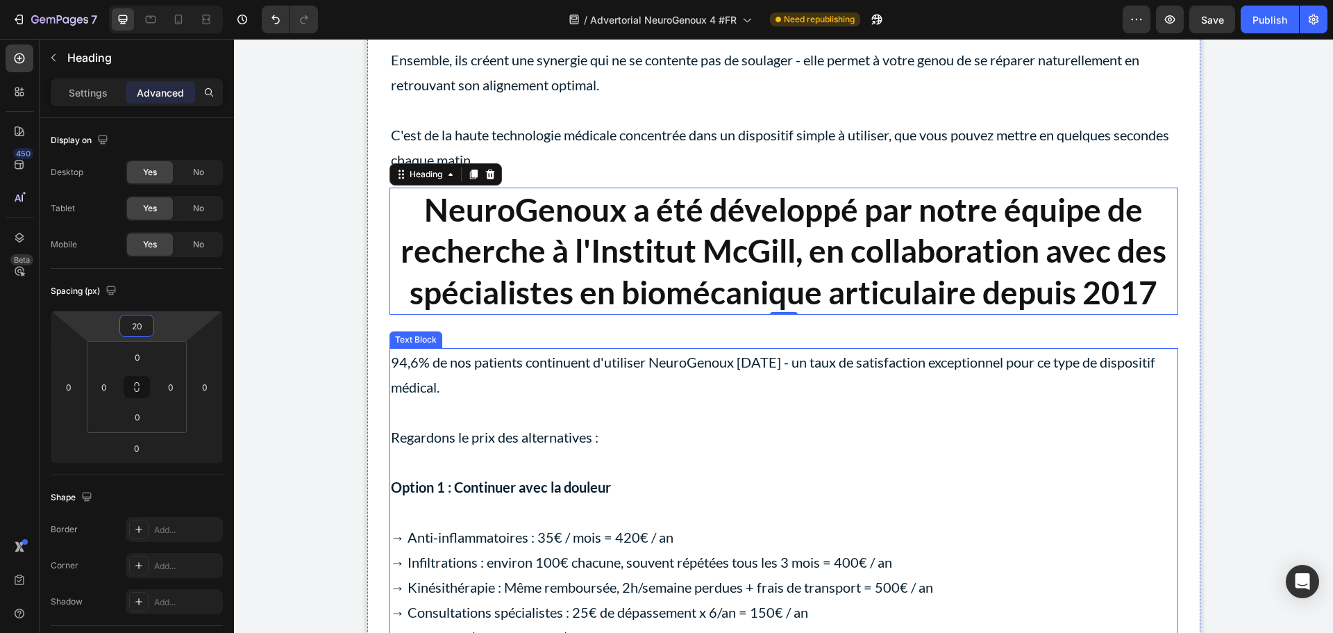
click at [576, 399] on p "94,6% de nos patients continuent d'utiliser NeuroGenoux [DATE] - un taux de sat…" at bounding box center [784, 374] width 786 height 50
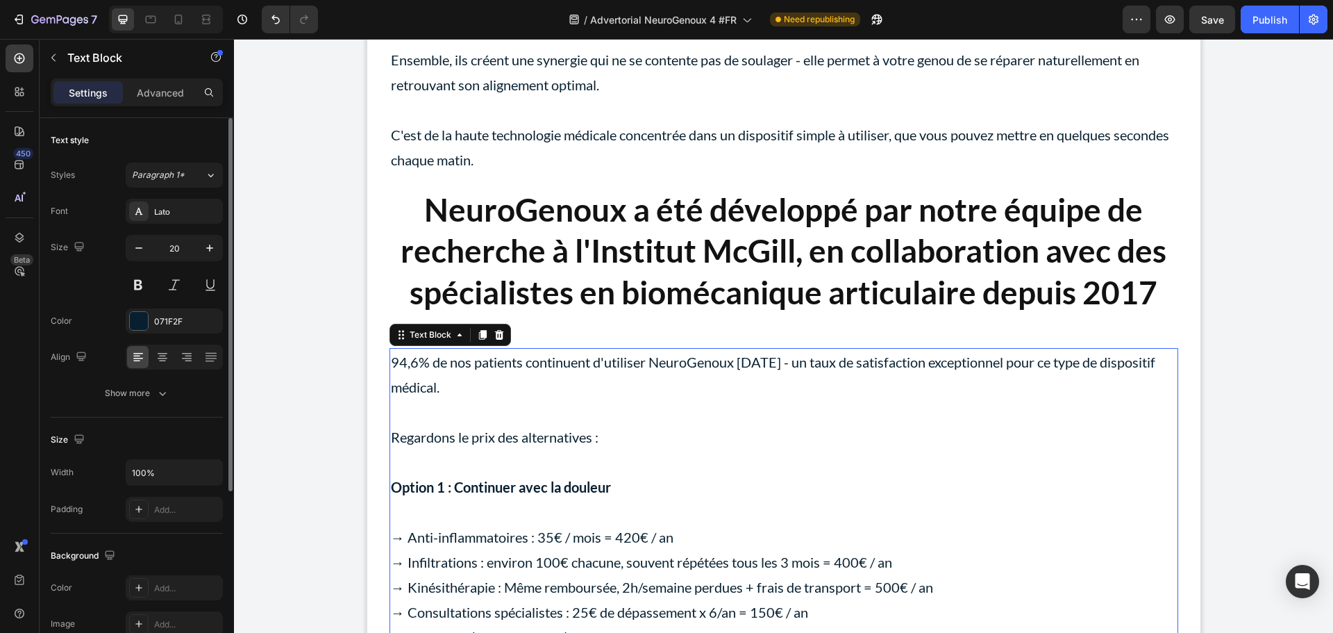
drag, startPoint x: 169, startPoint y: 92, endPoint x: 162, endPoint y: 147, distance: 55.2
click at [169, 91] on p "Advanced" at bounding box center [160, 92] width 47 height 15
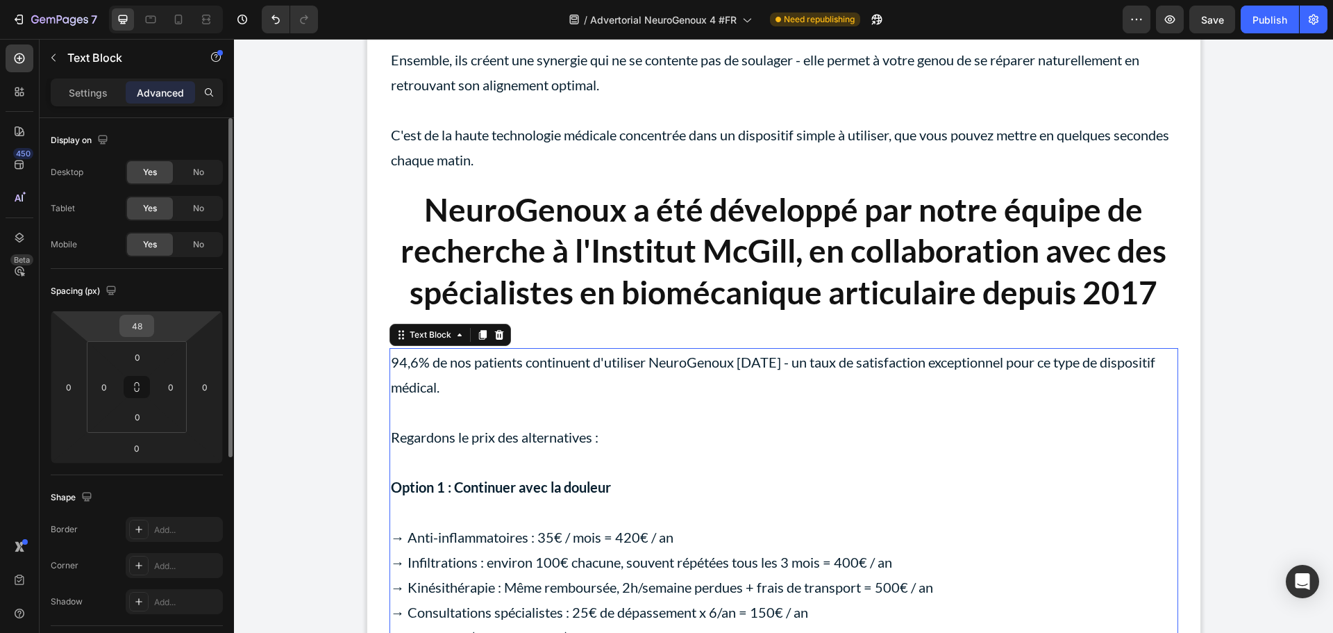
click at [142, 319] on input "48" at bounding box center [137, 325] width 28 height 21
type input "0"
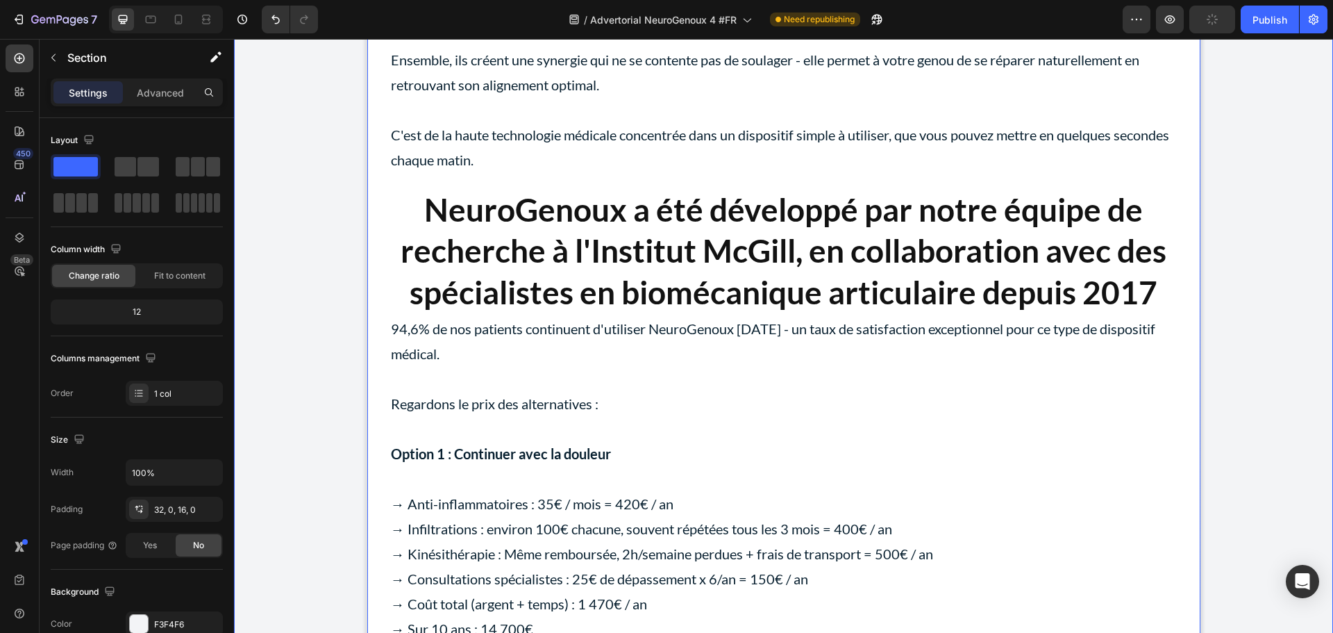
click at [545, 366] on p "94,6% de nos patients continuent d'utiliser NeuroGenoux [DATE] - un taux de sat…" at bounding box center [784, 341] width 786 height 50
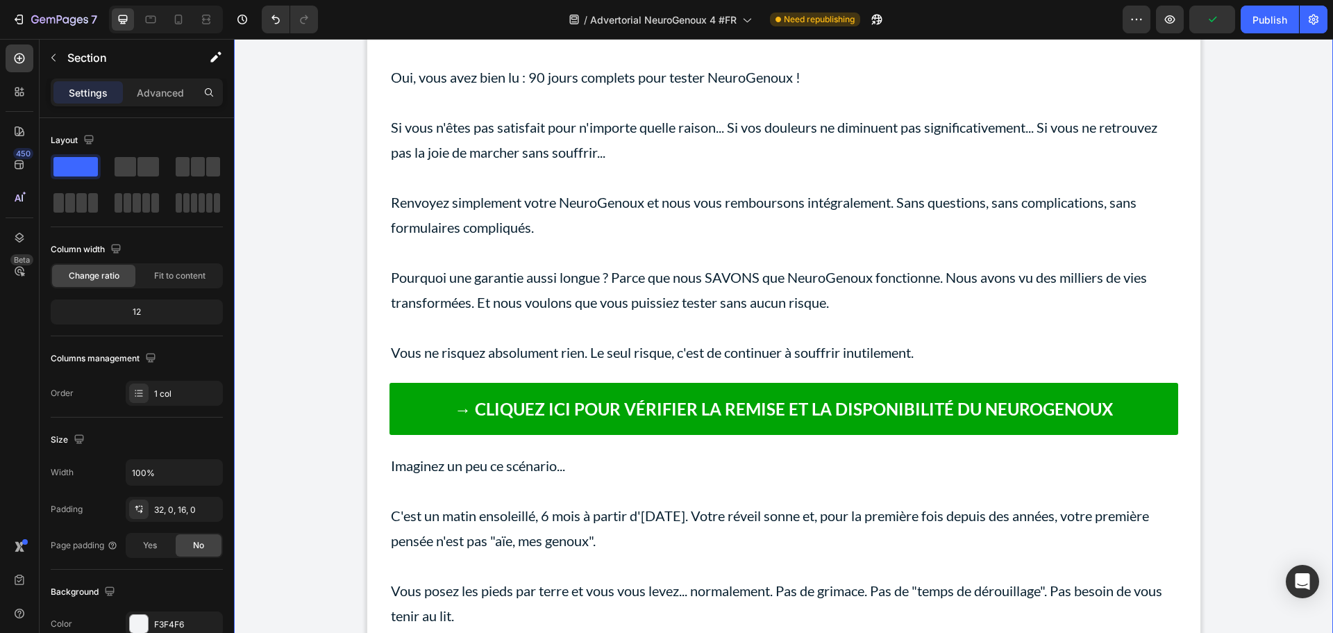
scroll to position [11666, 0]
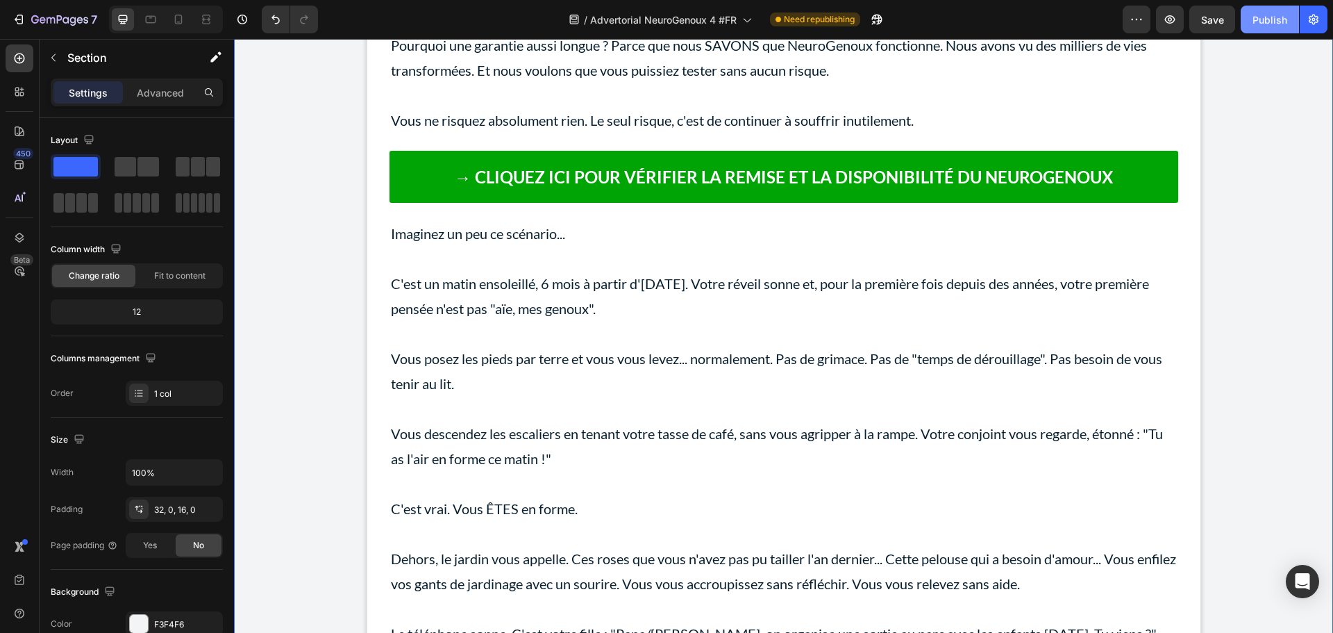
click at [1262, 12] on div "Publish" at bounding box center [1270, 19] width 35 height 15
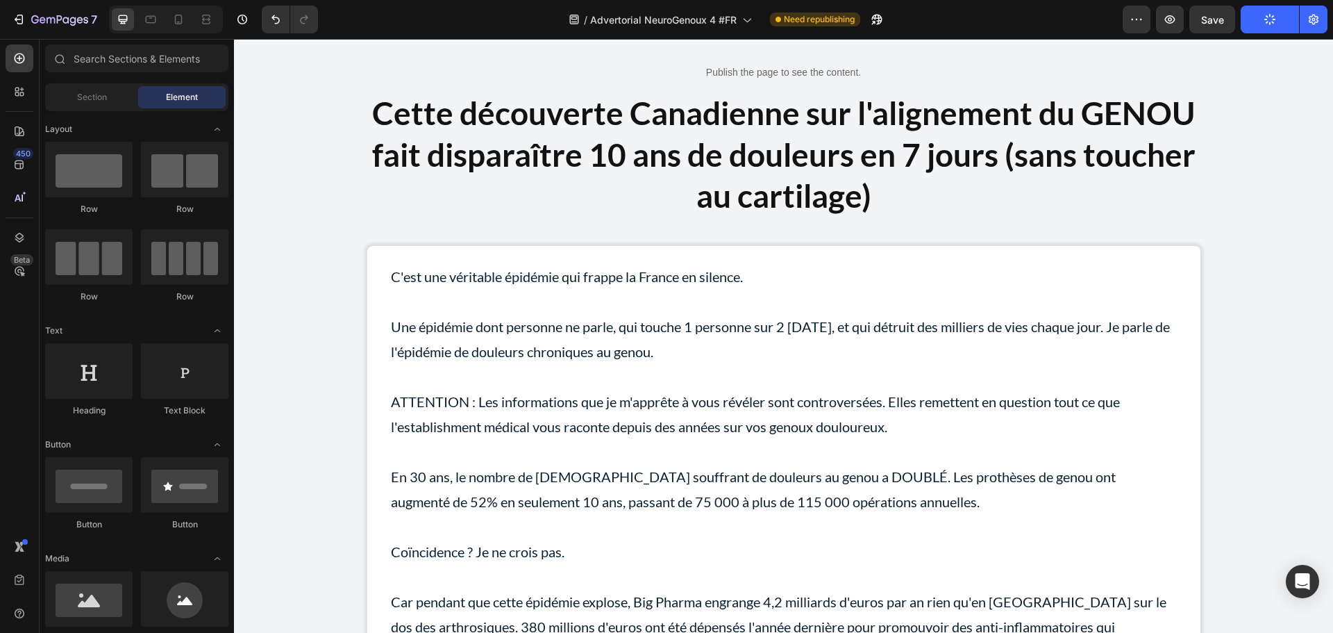
scroll to position [0, 0]
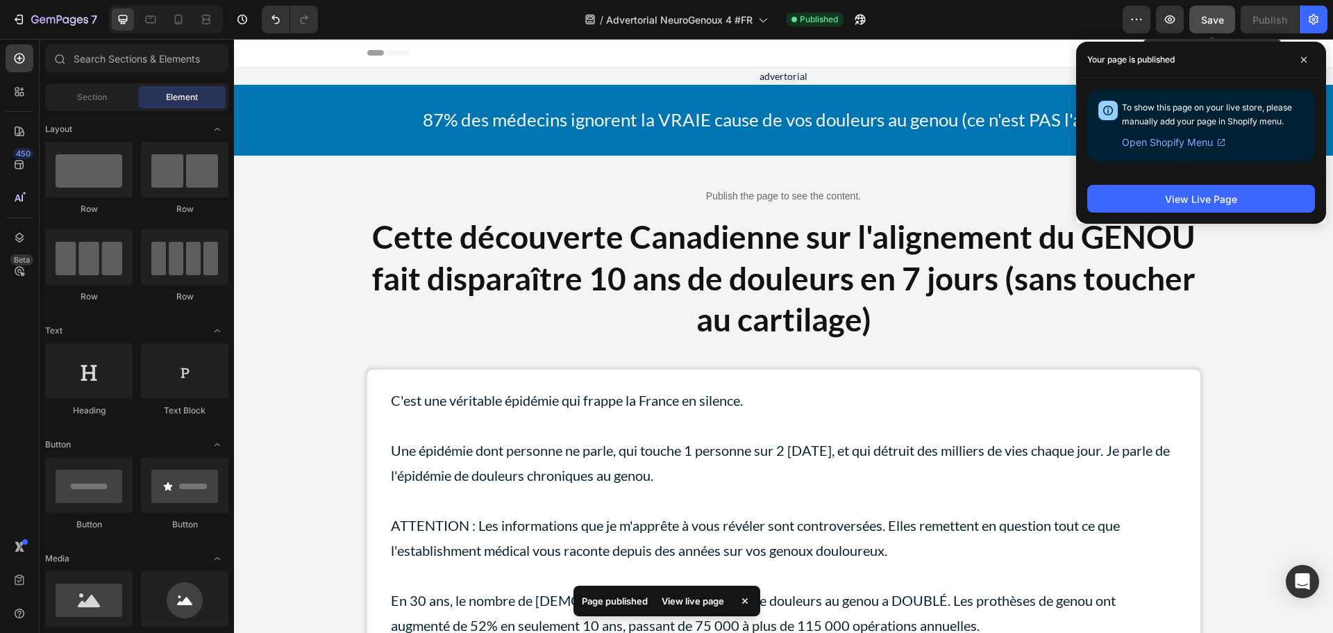
click at [1219, 21] on span "Save" at bounding box center [1212, 20] width 23 height 12
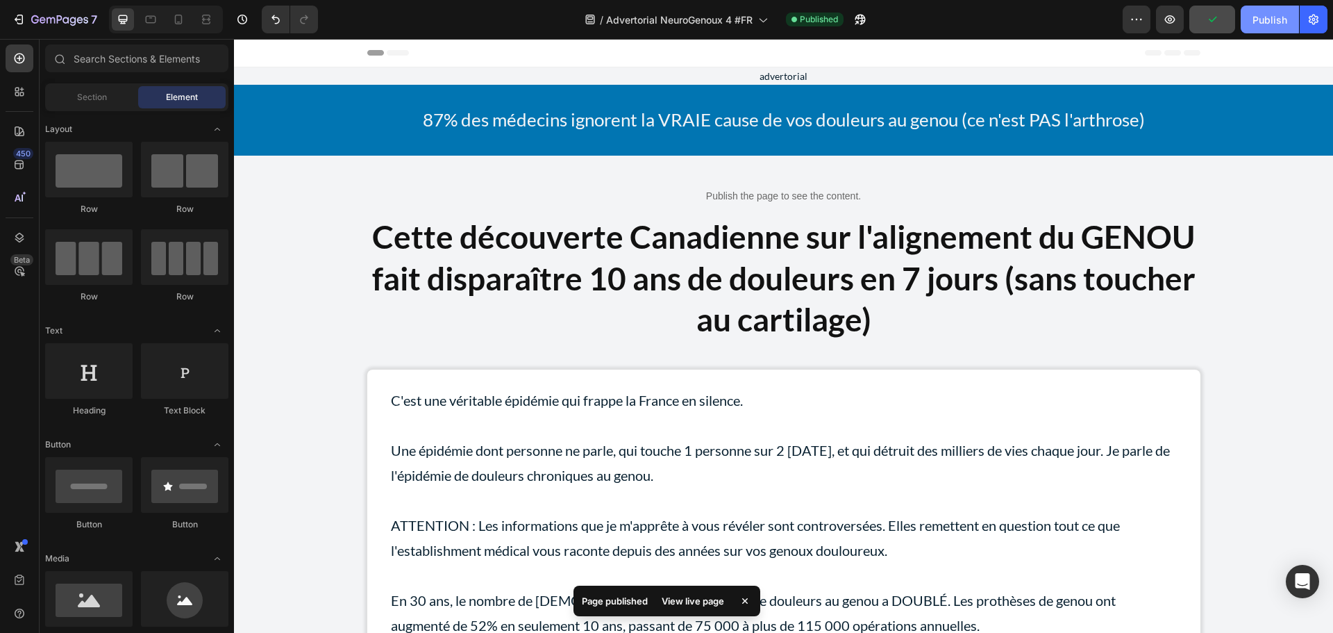
click at [1270, 19] on div "Publish" at bounding box center [1270, 19] width 35 height 15
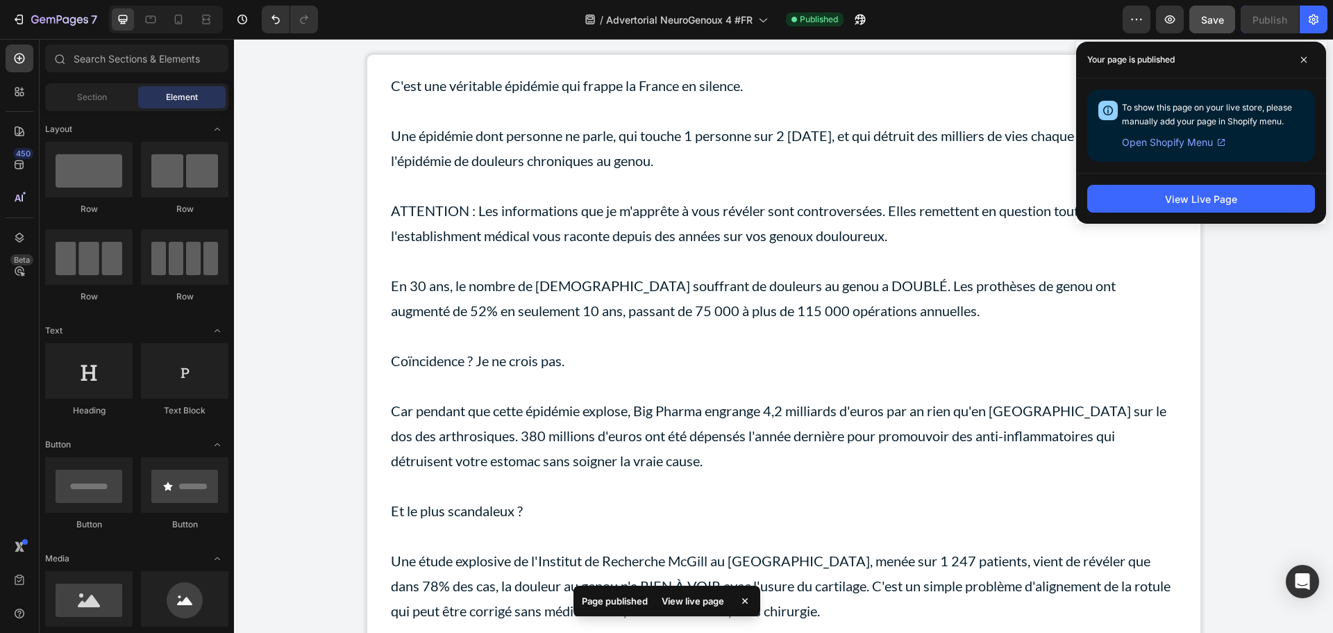
scroll to position [28, 0]
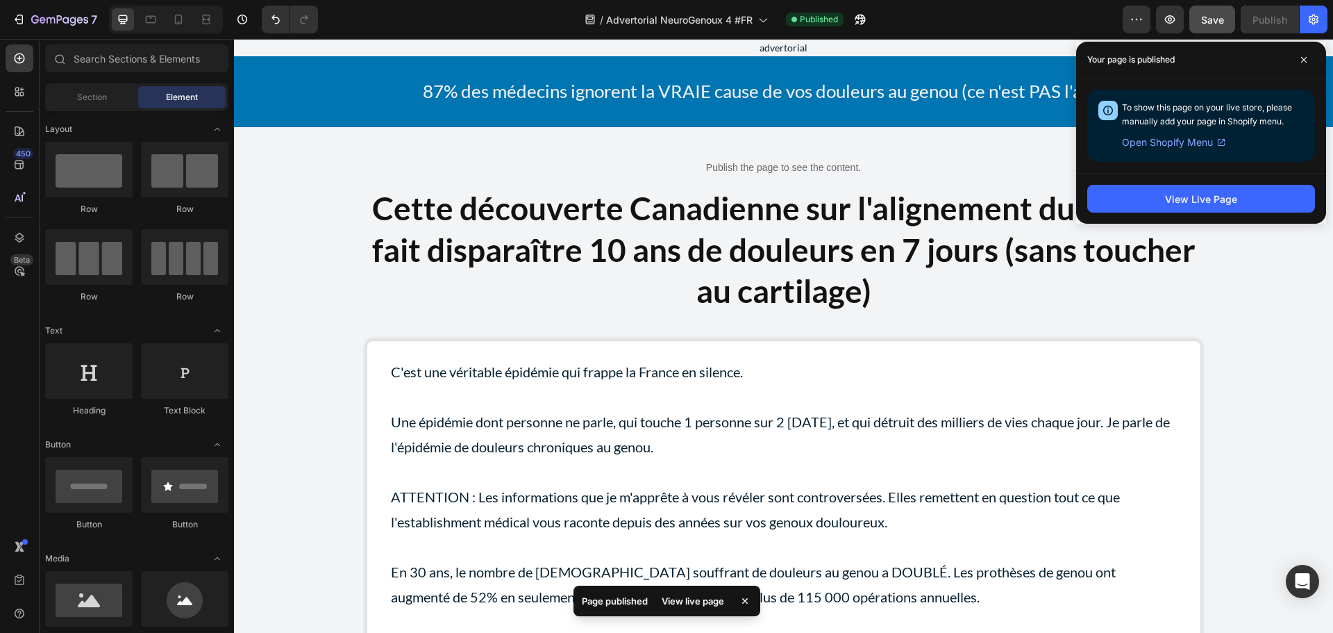
drag, startPoint x: 1328, startPoint y: 83, endPoint x: 1531, endPoint y: 97, distance: 203.9
click at [1304, 58] on icon at bounding box center [1304, 59] width 7 height 7
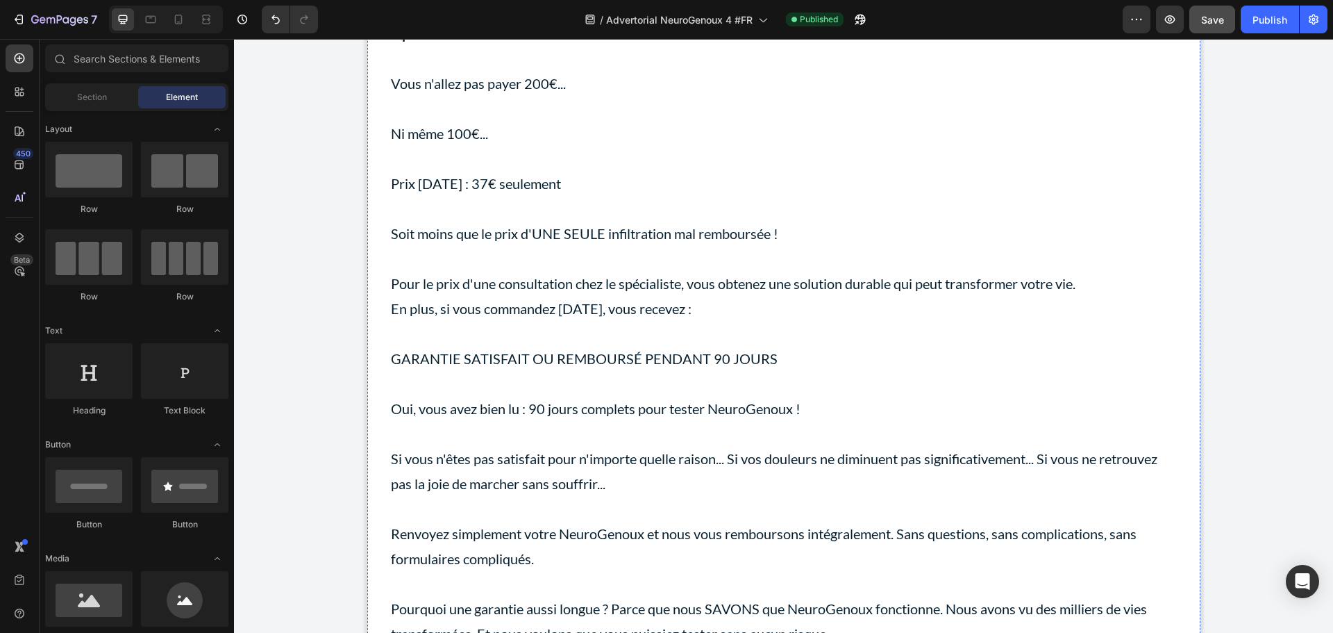
scroll to position [11139, 0]
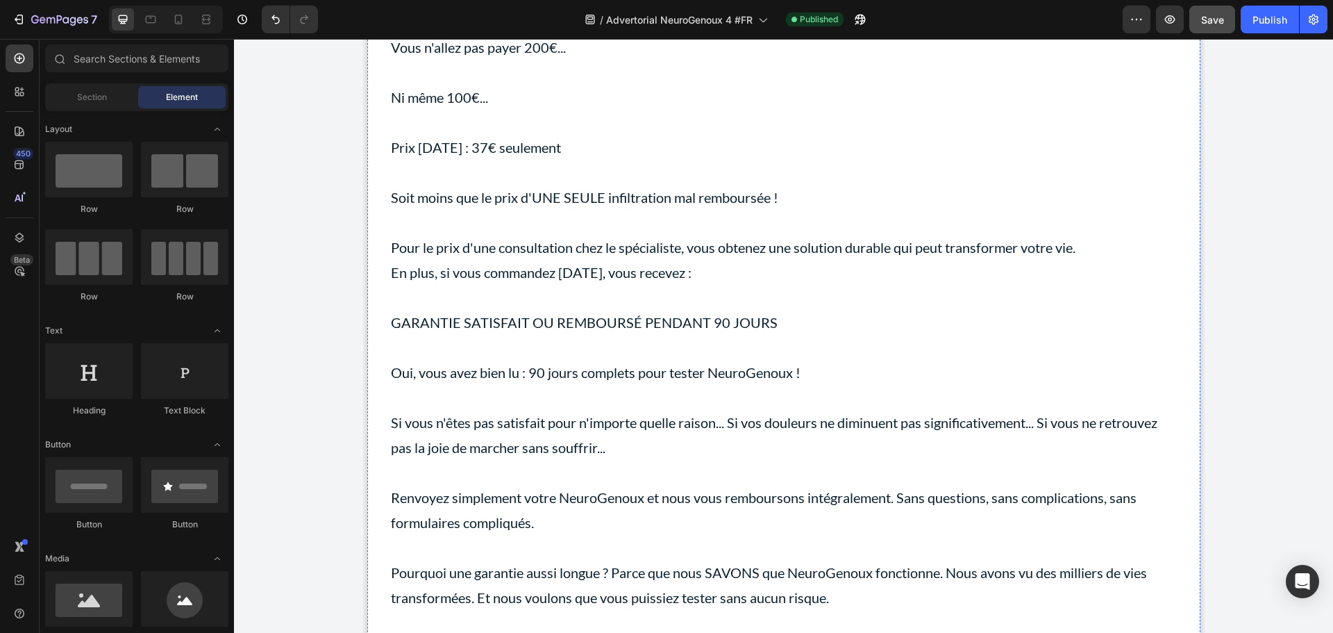
click at [717, 385] on p "Oui, vous avez bien lu : 90 jours complets pour tester NeuroGenoux !" at bounding box center [784, 360] width 786 height 50
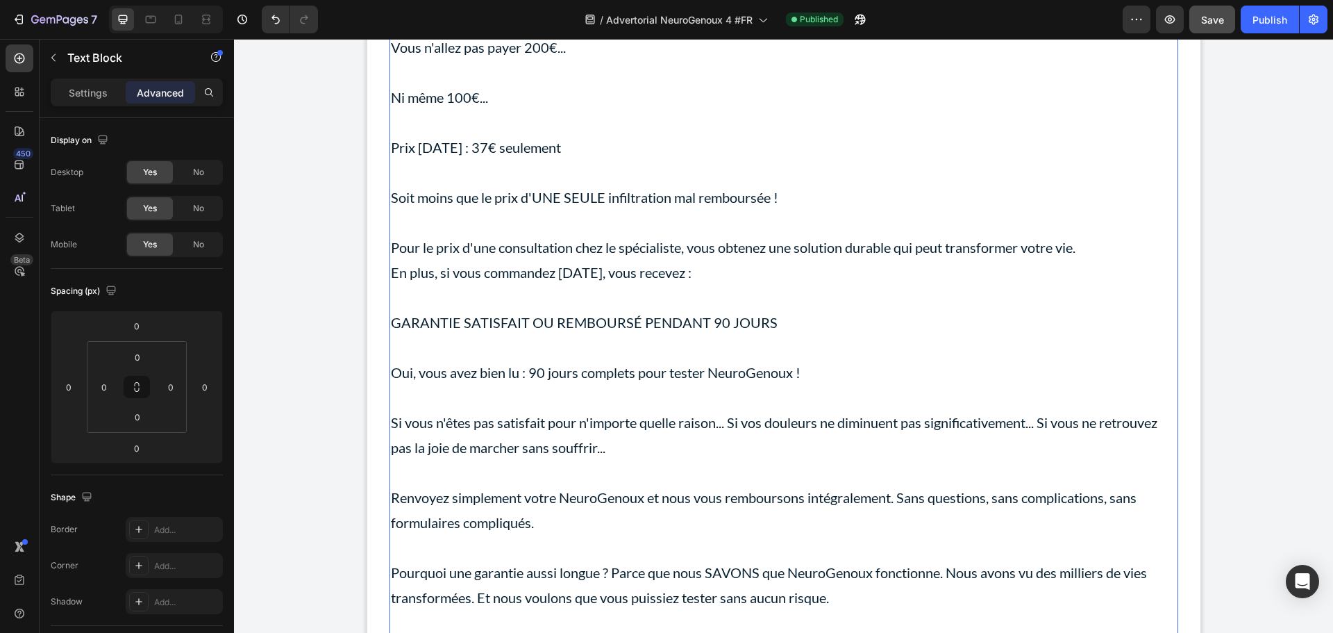
click at [587, 335] on p "GARANTIE SATISFAIT OU REMBOURSÉ PENDANT 90 JOURS" at bounding box center [784, 310] width 786 height 50
click at [544, 335] on p "GARANTIE SATISFAIT OU REMBOURSÉ PENDANT 90 JOURS" at bounding box center [784, 310] width 786 height 50
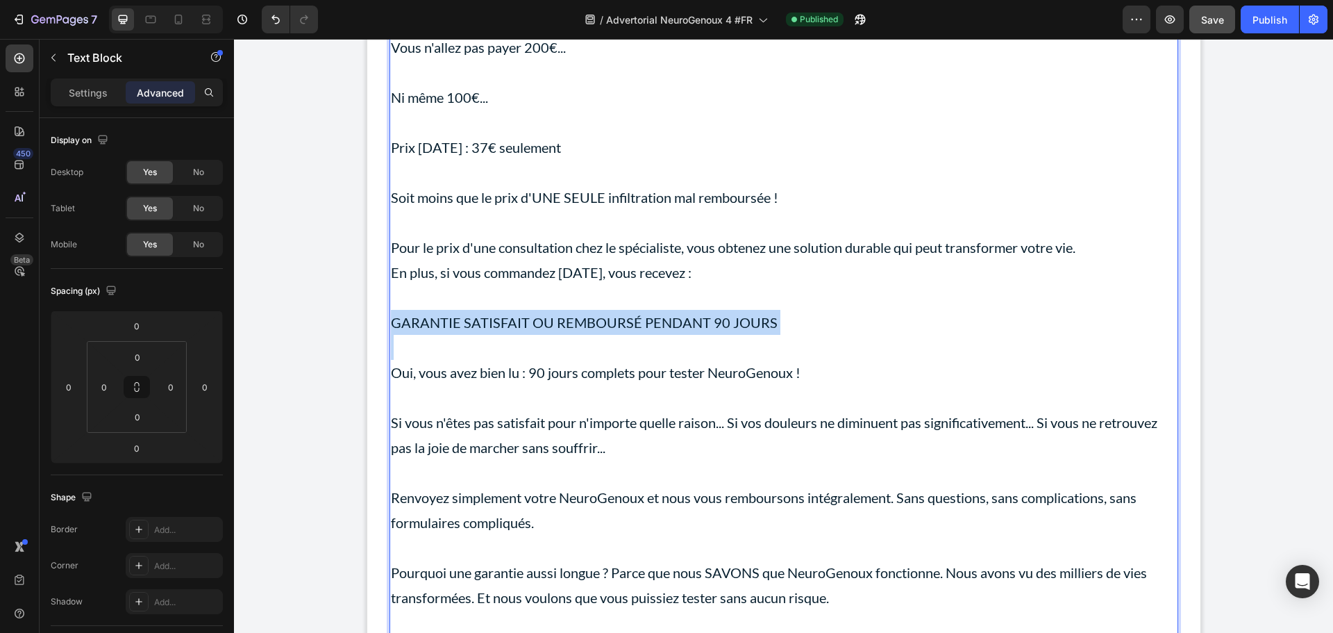
click at [544, 335] on p "GARANTIE SATISFAIT OU REMBOURSÉ PENDANT 90 JOURS" at bounding box center [784, 310] width 786 height 50
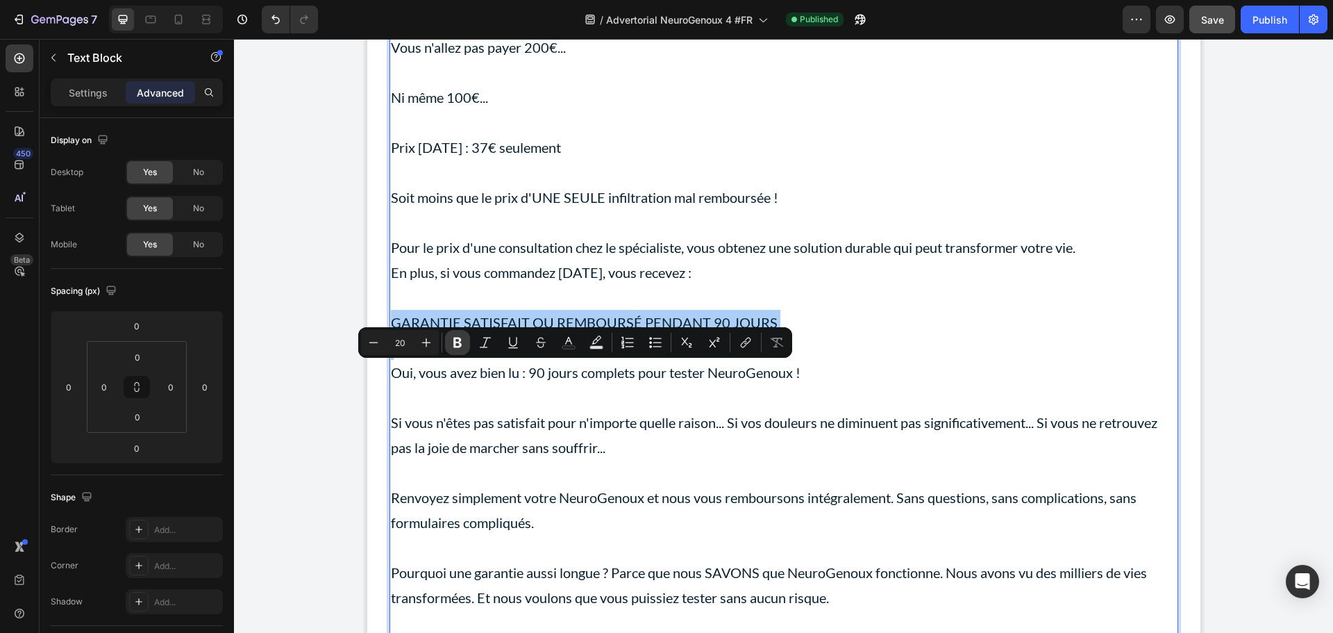
click at [453, 340] on icon "Editor contextual toolbar" at bounding box center [458, 342] width 14 height 14
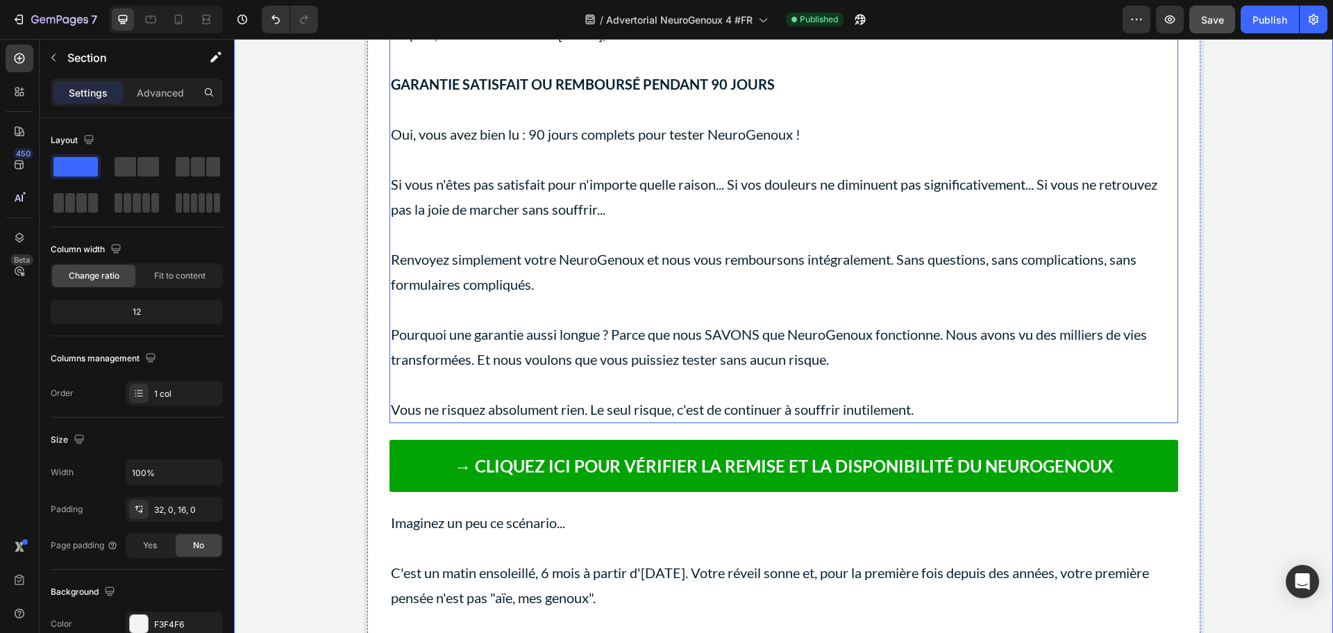
scroll to position [11487, 0]
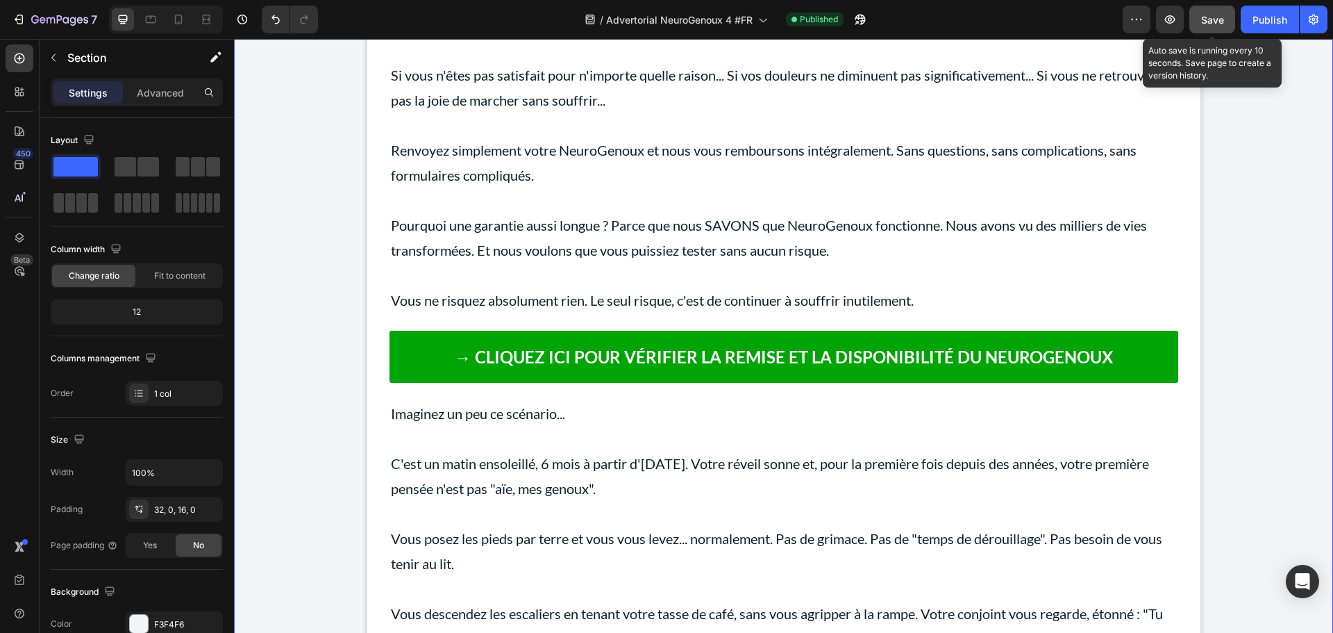
click at [1229, 19] on button "Save" at bounding box center [1213, 20] width 46 height 28
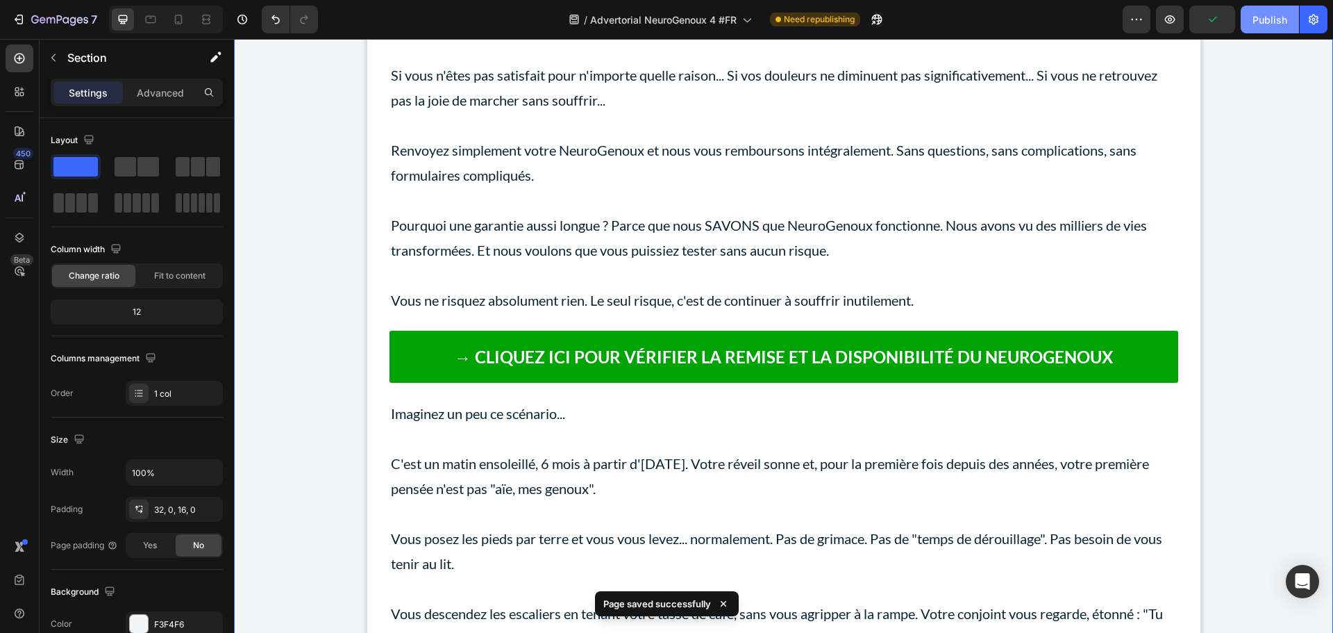
click at [1258, 19] on div "Publish" at bounding box center [1270, 19] width 35 height 15
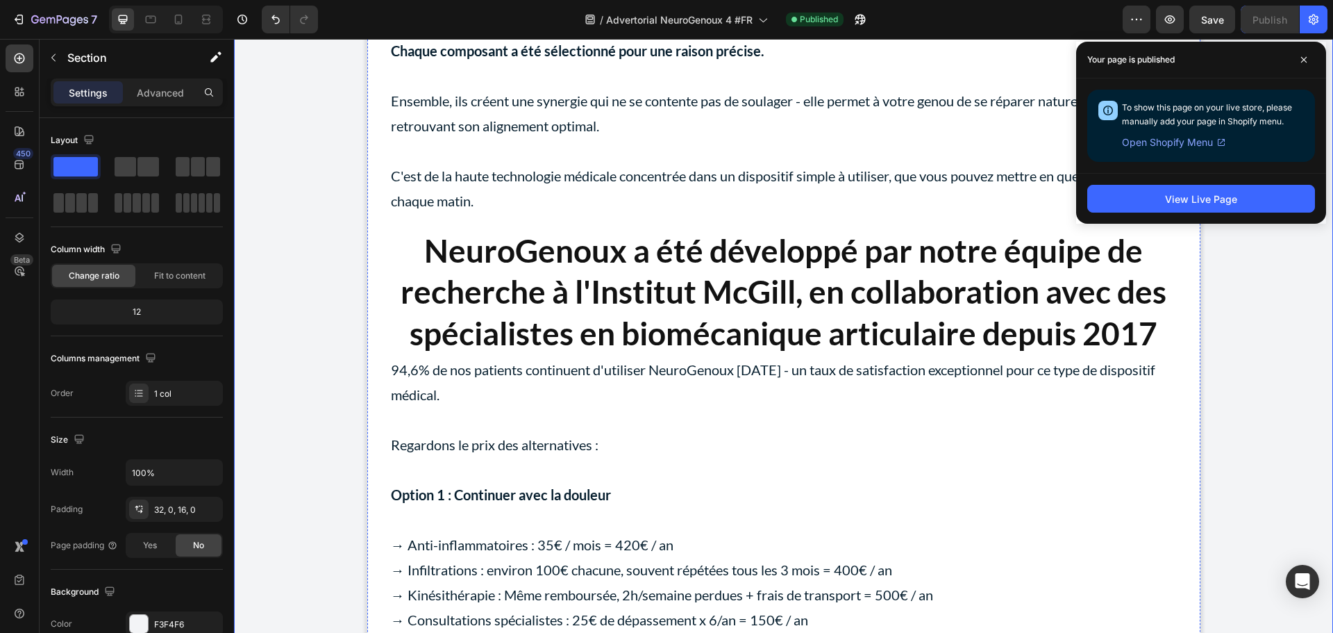
scroll to position [10445, 0]
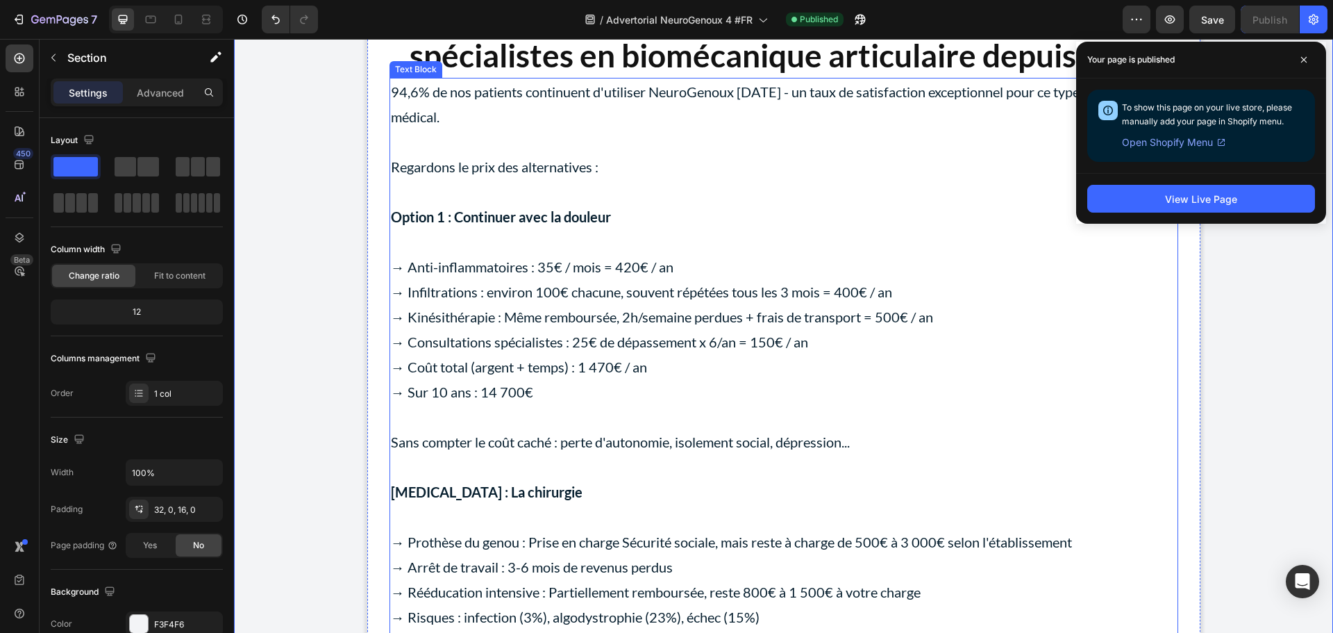
click at [776, 179] on p "Regardons le prix des alternatives :" at bounding box center [784, 154] width 786 height 50
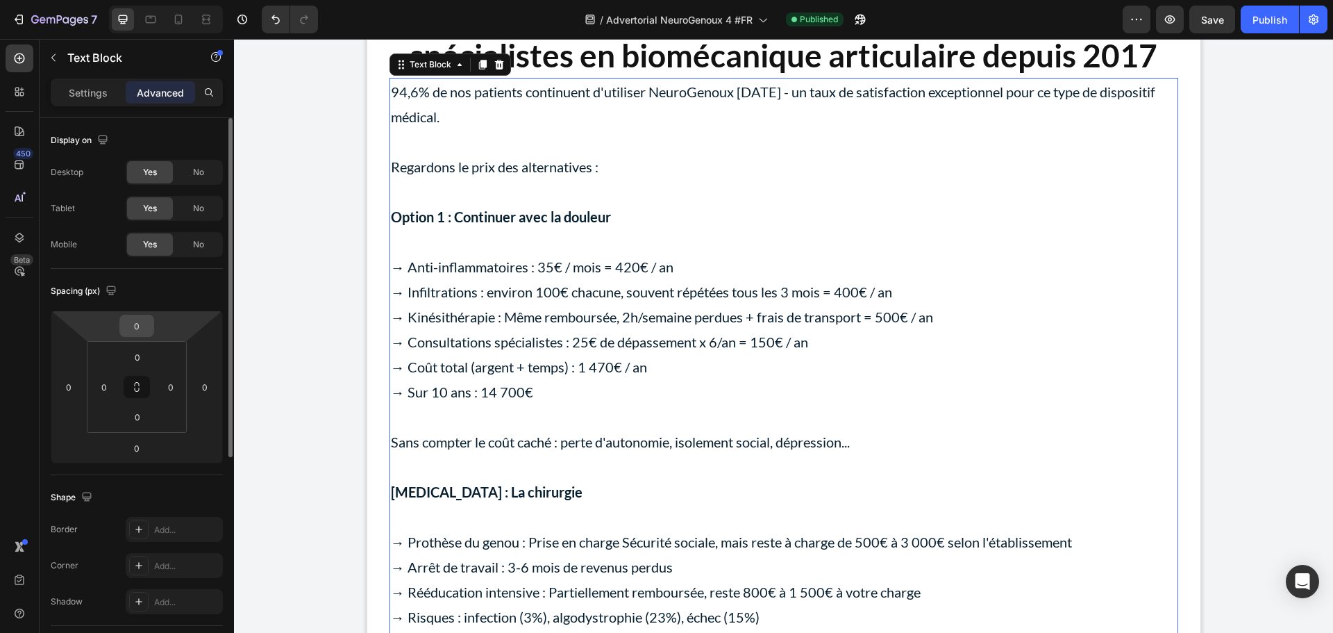
click at [140, 331] on input "0" at bounding box center [137, 325] width 28 height 21
type input "10"
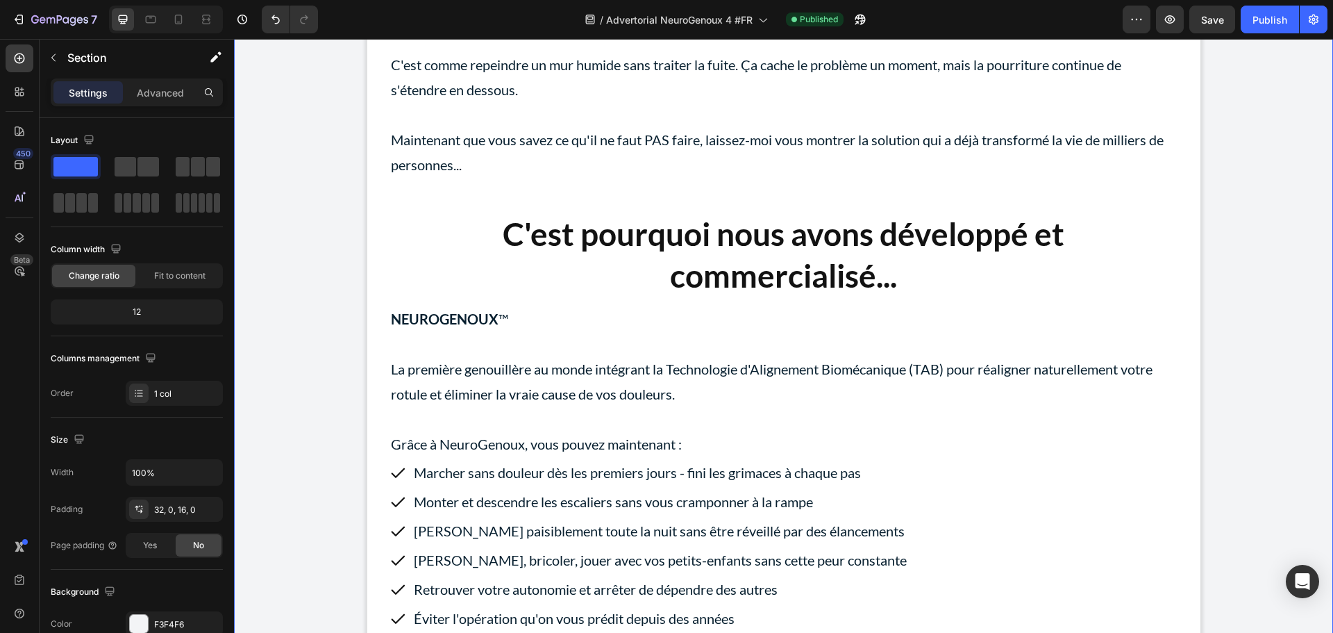
scroll to position [8014, 0]
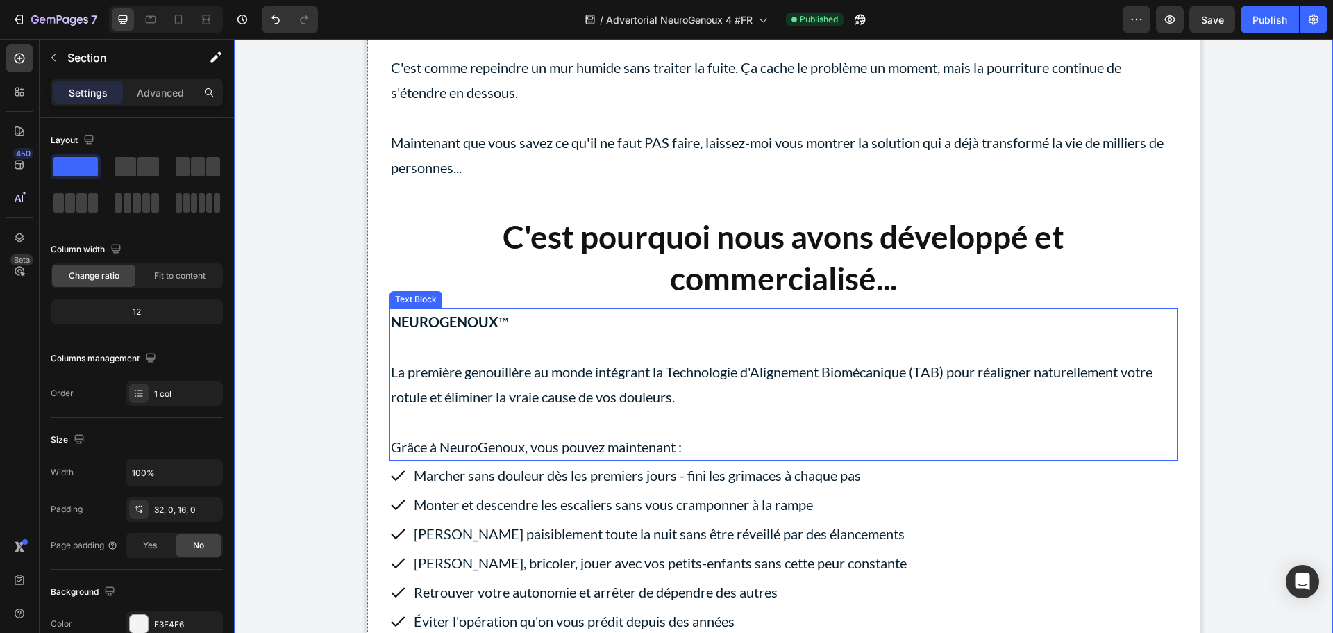
click at [584, 334] on p "NEUROGENOUX ™" at bounding box center [784, 321] width 786 height 25
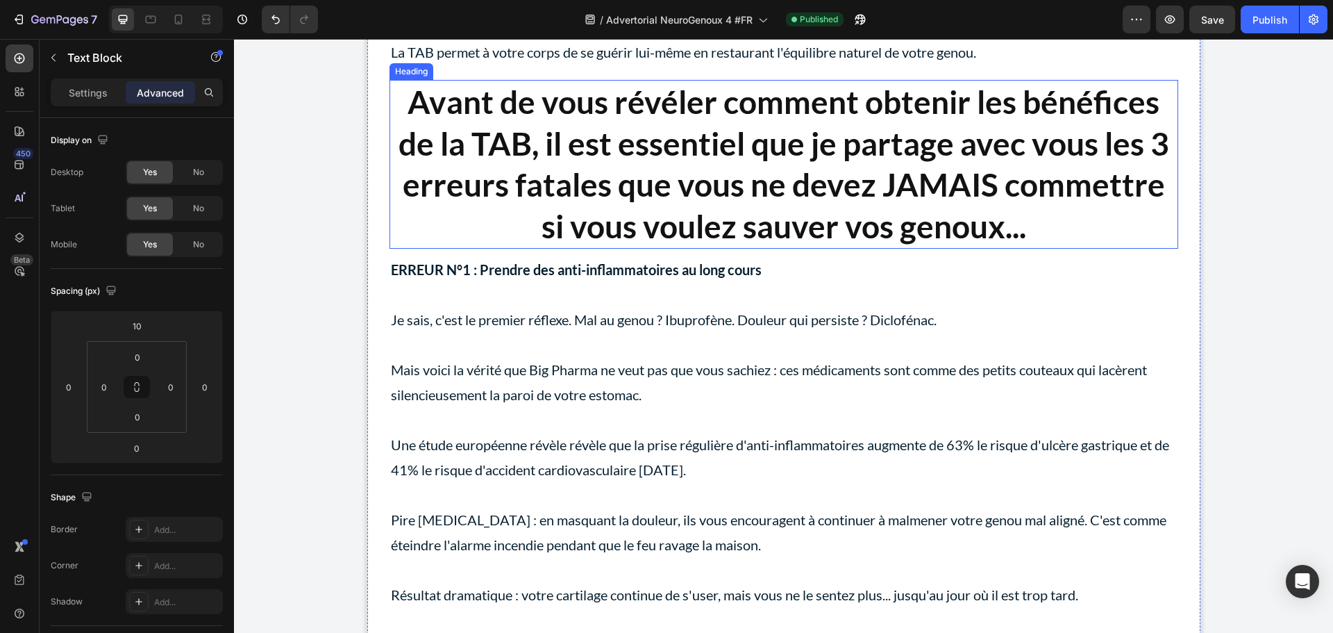
scroll to position [6487, 0]
click at [889, 308] on p at bounding box center [784, 295] width 786 height 25
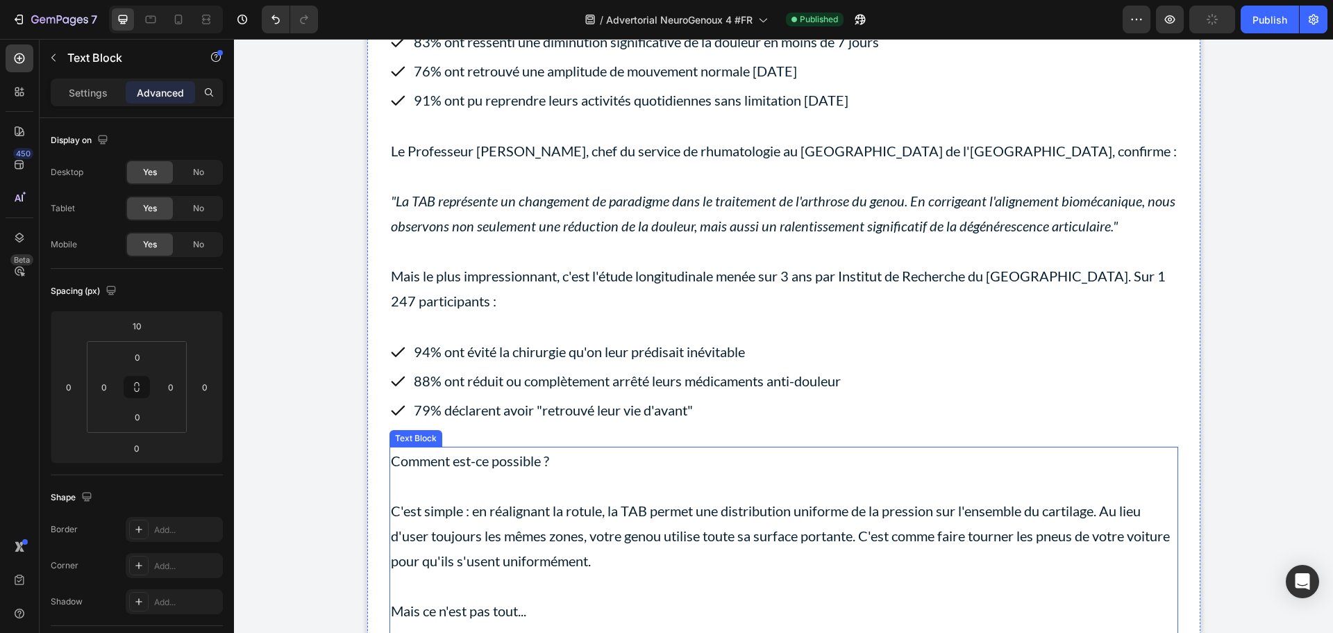
scroll to position [5028, 0]
drag, startPoint x: 707, startPoint y: 496, endPoint x: 694, endPoint y: 494, distance: 13.4
click at [705, 474] on p "Comment est-ce possible ?" at bounding box center [784, 461] width 786 height 25
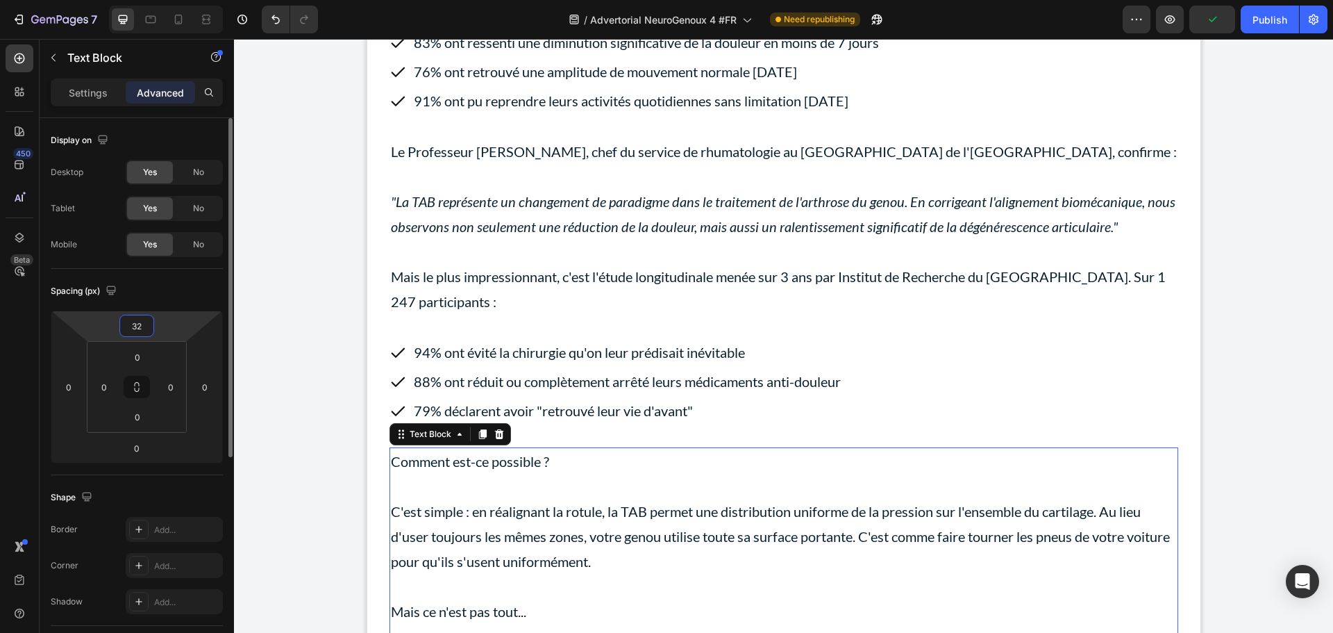
click at [139, 321] on input "32" at bounding box center [137, 325] width 28 height 21
type input "0"
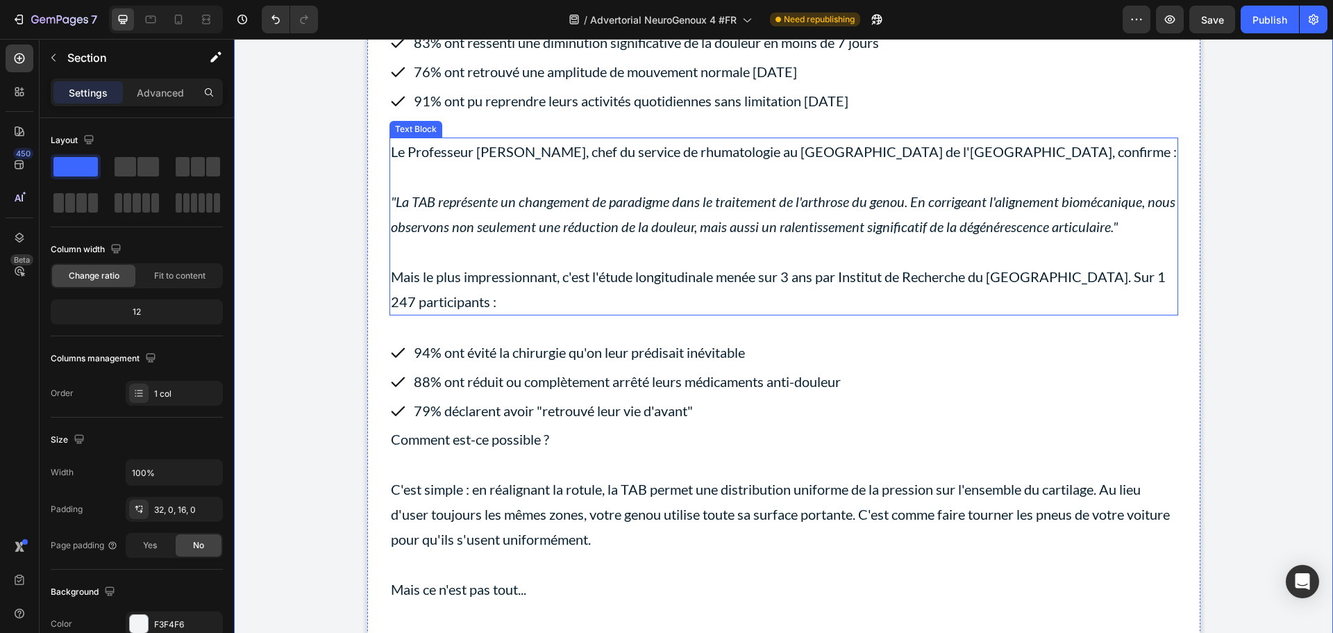
click at [508, 235] on icon ""La TAB représente un changement de paradigme dans le traitement de l'arthrose …" at bounding box center [783, 214] width 785 height 42
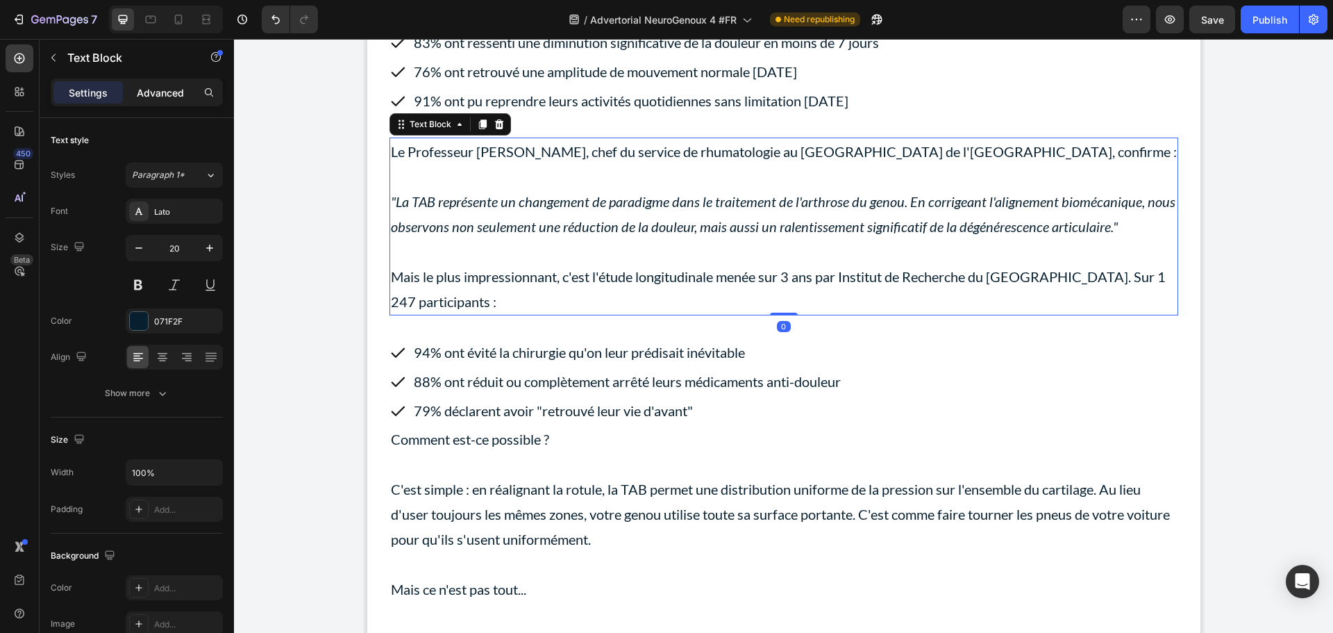
click at [165, 94] on p "Advanced" at bounding box center [160, 92] width 47 height 15
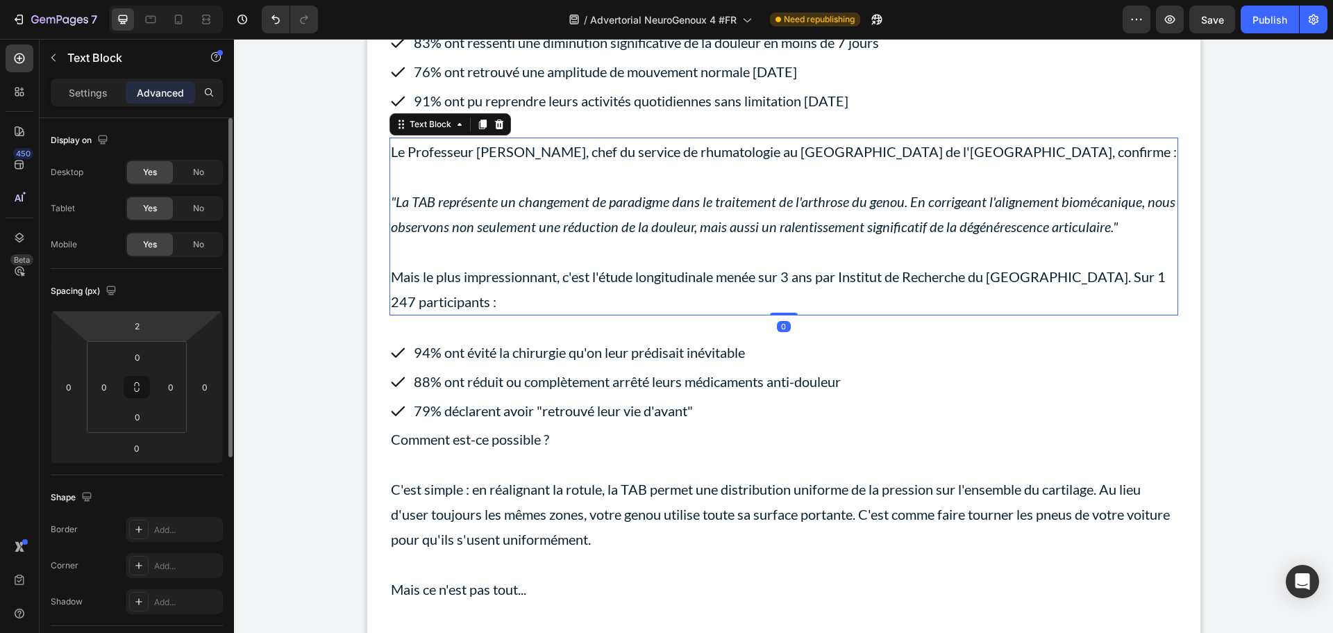
click at [154, 0] on html "7 Version history / Advertorial NeuroGenoux 4 #FR Need republishing Preview Sav…" at bounding box center [666, 0] width 1333 height 0
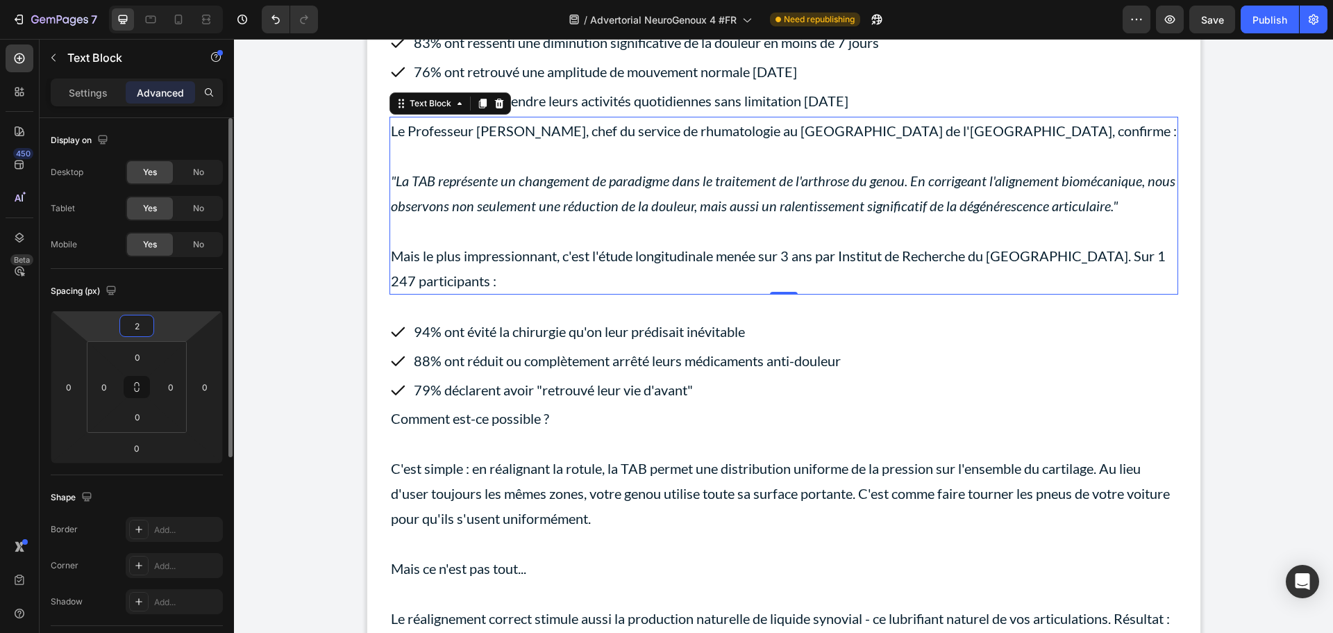
type input "0"
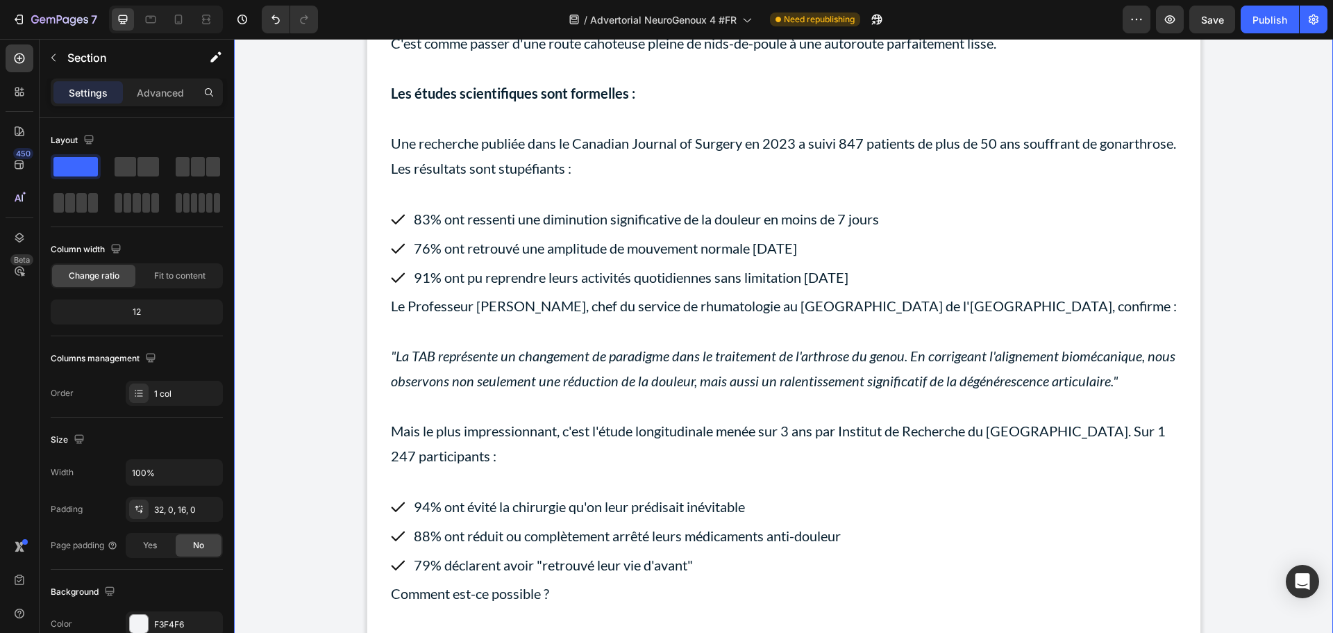
scroll to position [4751, 0]
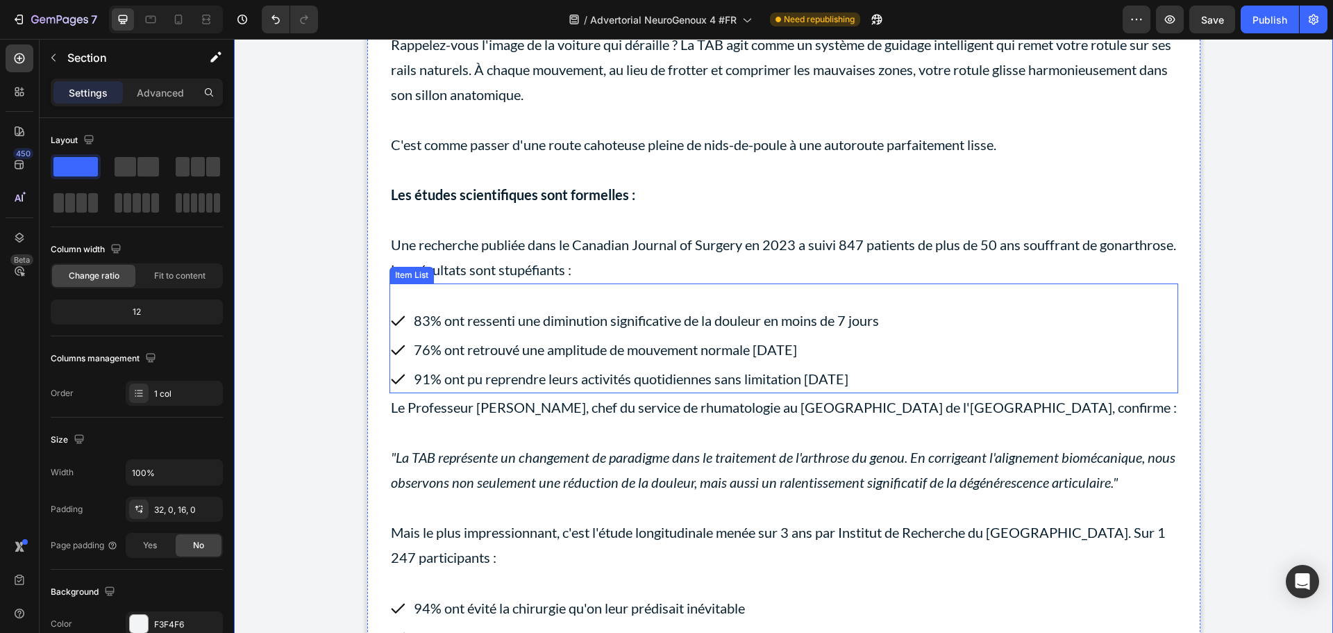
click at [1102, 354] on div "83% ont ressenti une diminution significative de la douleur en moins de 7 jours…" at bounding box center [784, 349] width 789 height 87
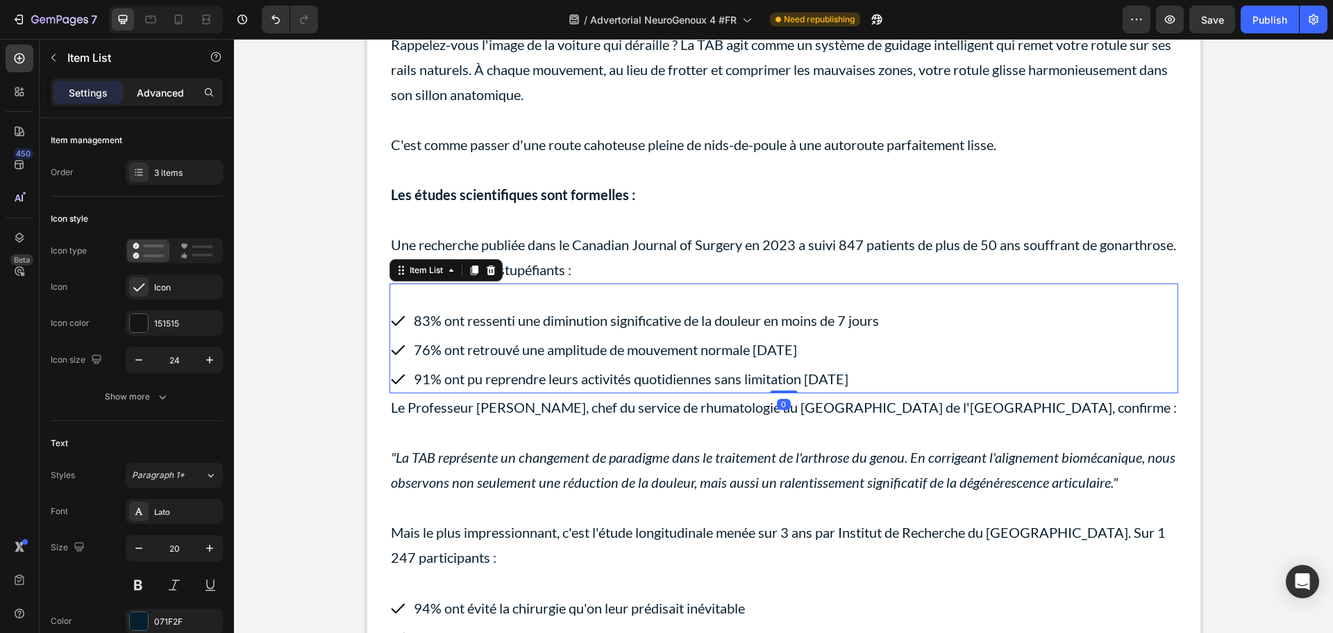
click at [166, 94] on p "Advanced" at bounding box center [160, 92] width 47 height 15
type input "100%"
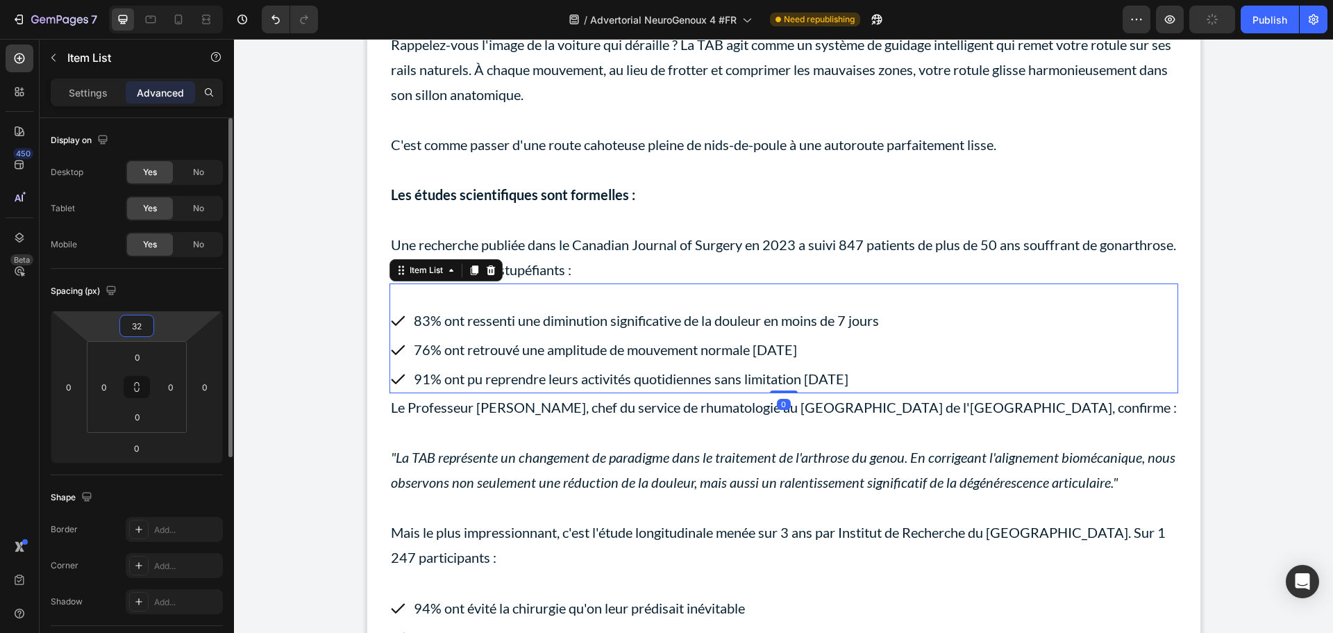
click at [137, 334] on input "32" at bounding box center [137, 325] width 28 height 21
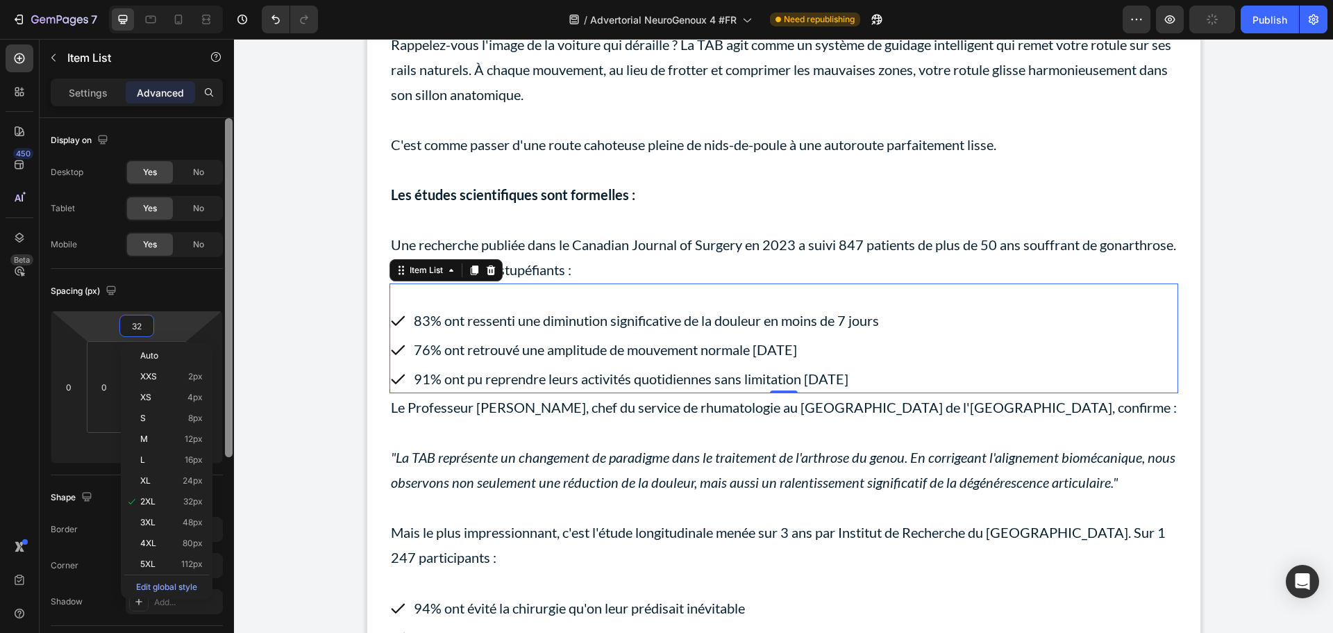
type input "0"
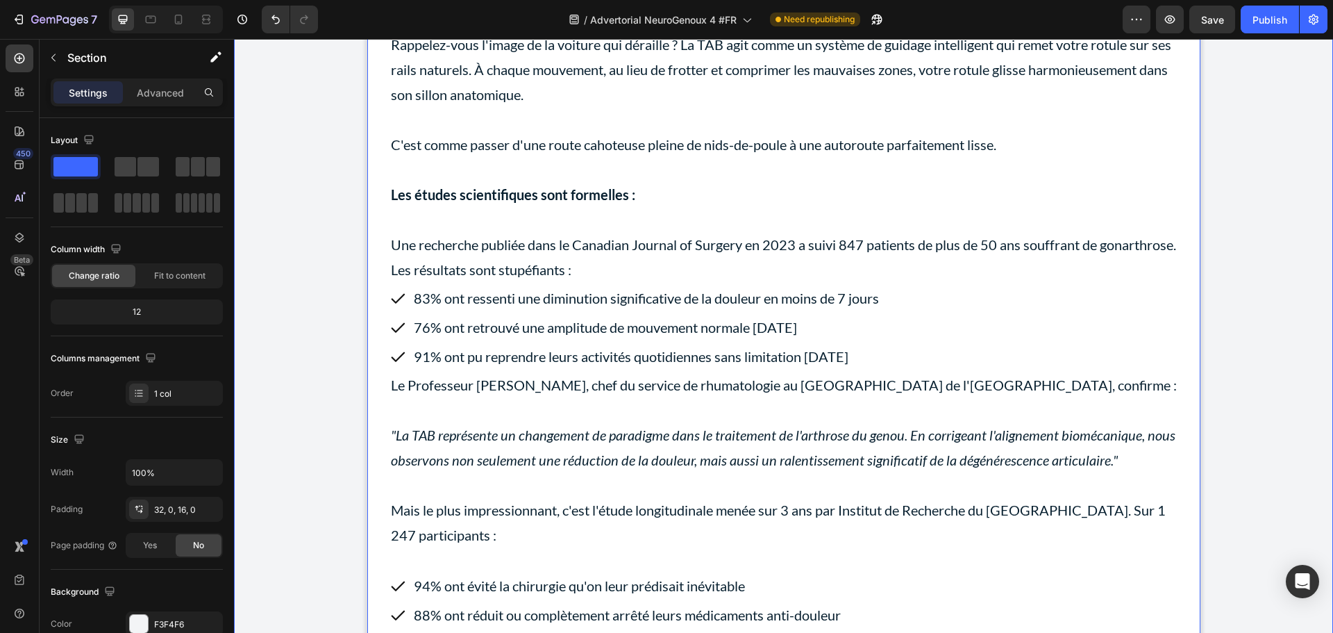
scroll to position [4542, 0]
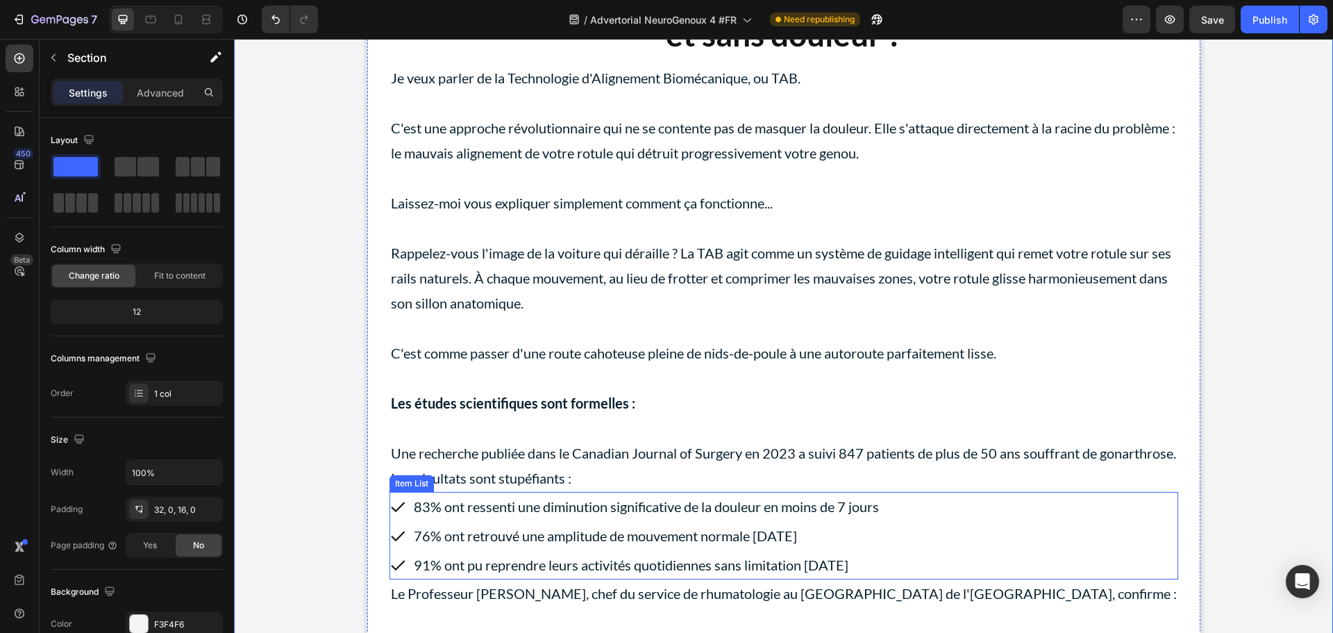
click at [974, 549] on div "83% ont ressenti une diminution significative de la douleur en moins de 7 jours…" at bounding box center [784, 535] width 789 height 87
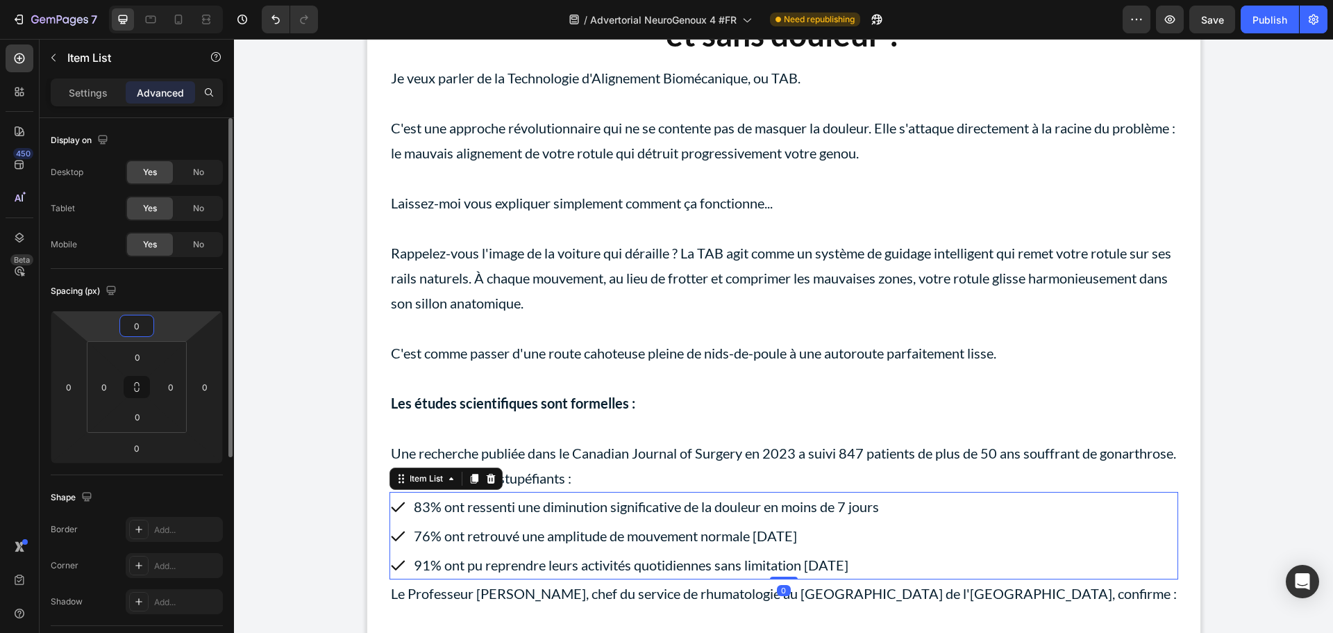
click at [136, 324] on input "0" at bounding box center [137, 325] width 28 height 21
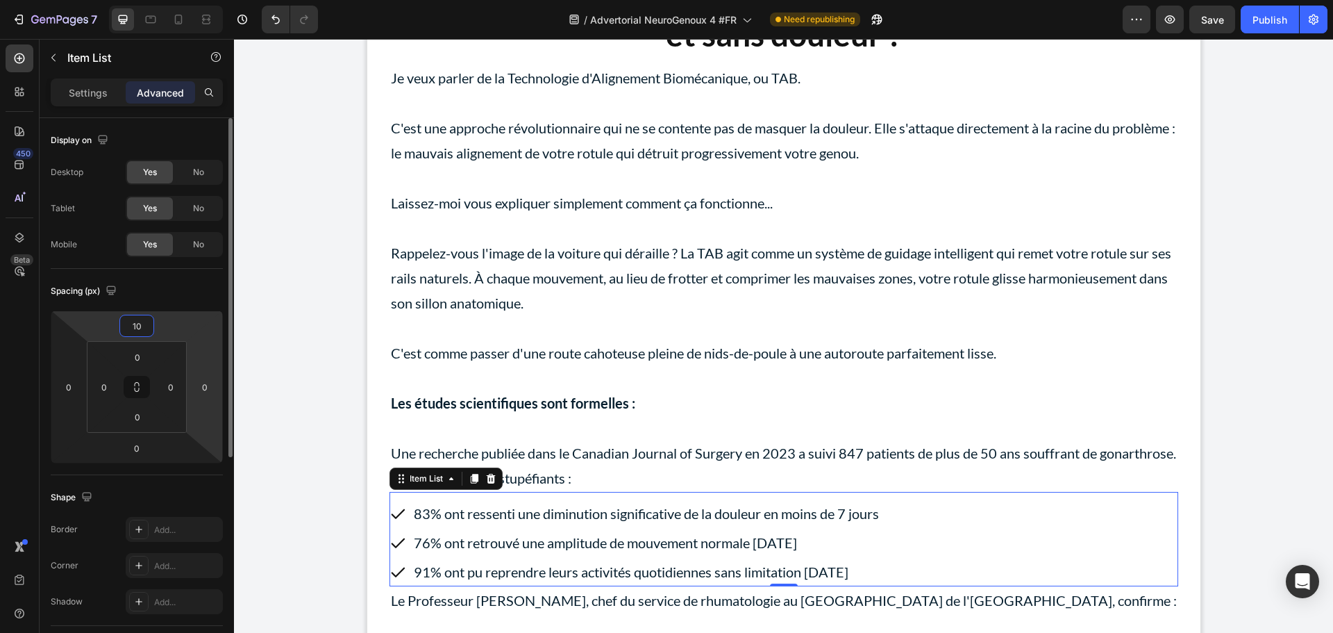
type input "1"
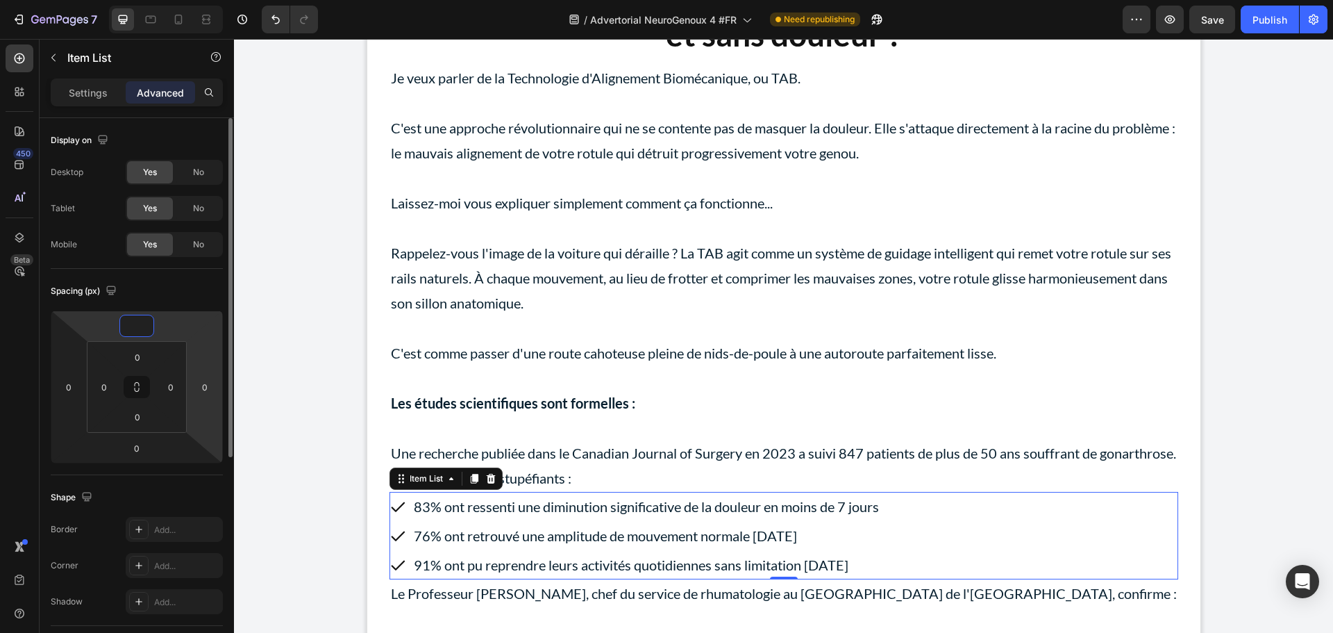
type input "5"
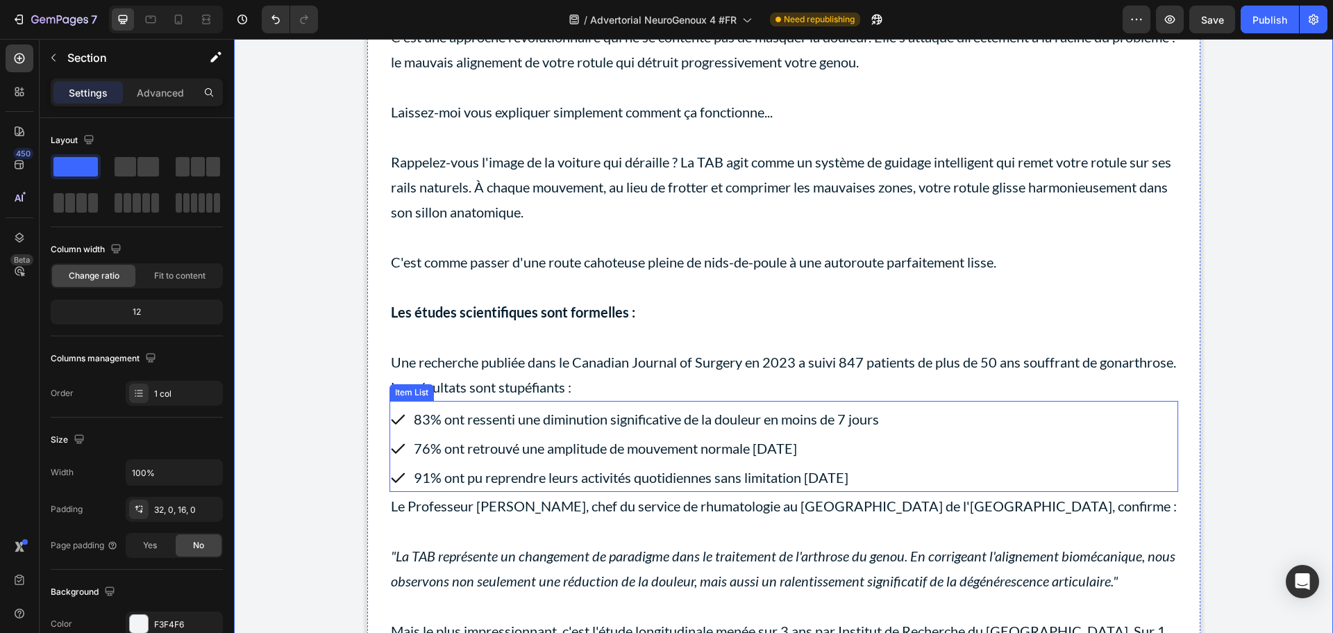
scroll to position [4681, 0]
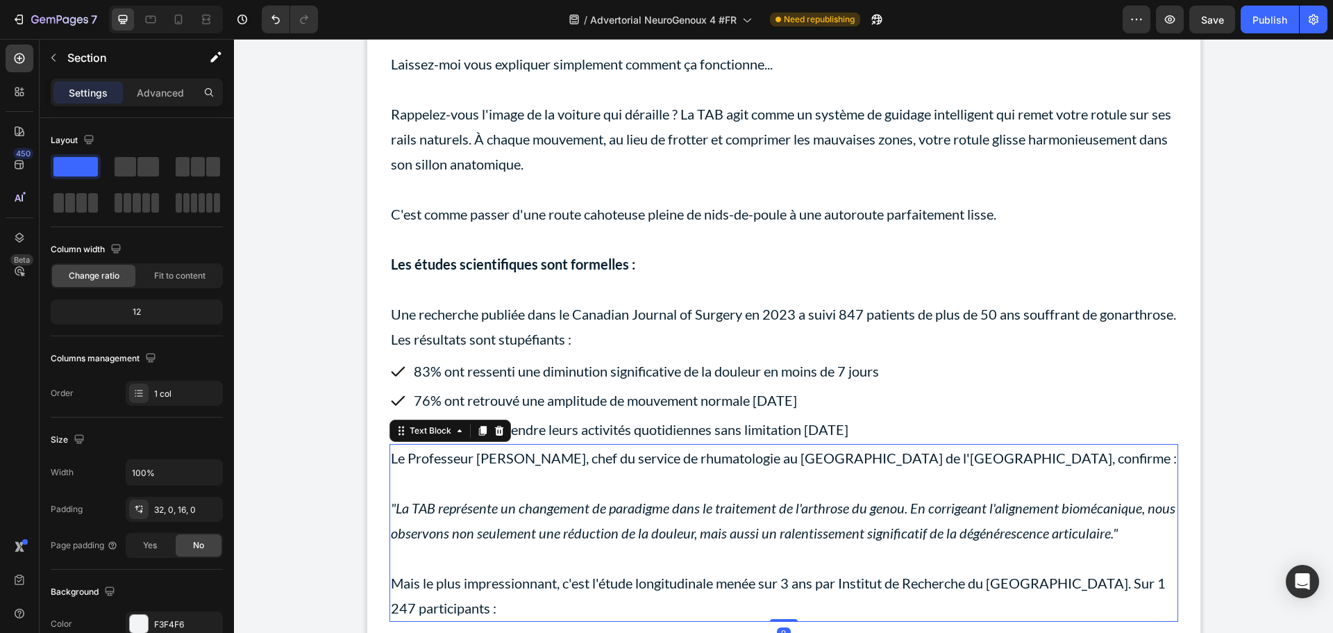
click at [1054, 470] on p "Le Professeur [PERSON_NAME], chef du service de rhumatologie au [GEOGRAPHIC_DAT…" at bounding box center [784, 457] width 786 height 25
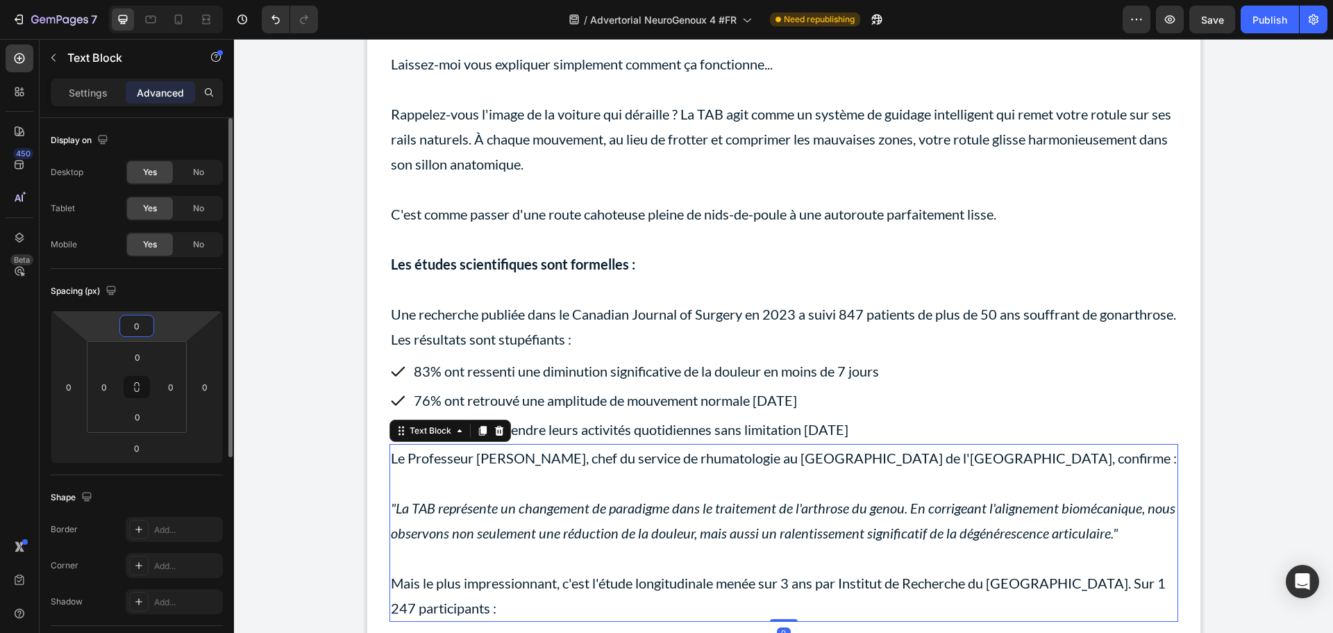
click at [142, 330] on input "0" at bounding box center [137, 325] width 28 height 21
type input "5"
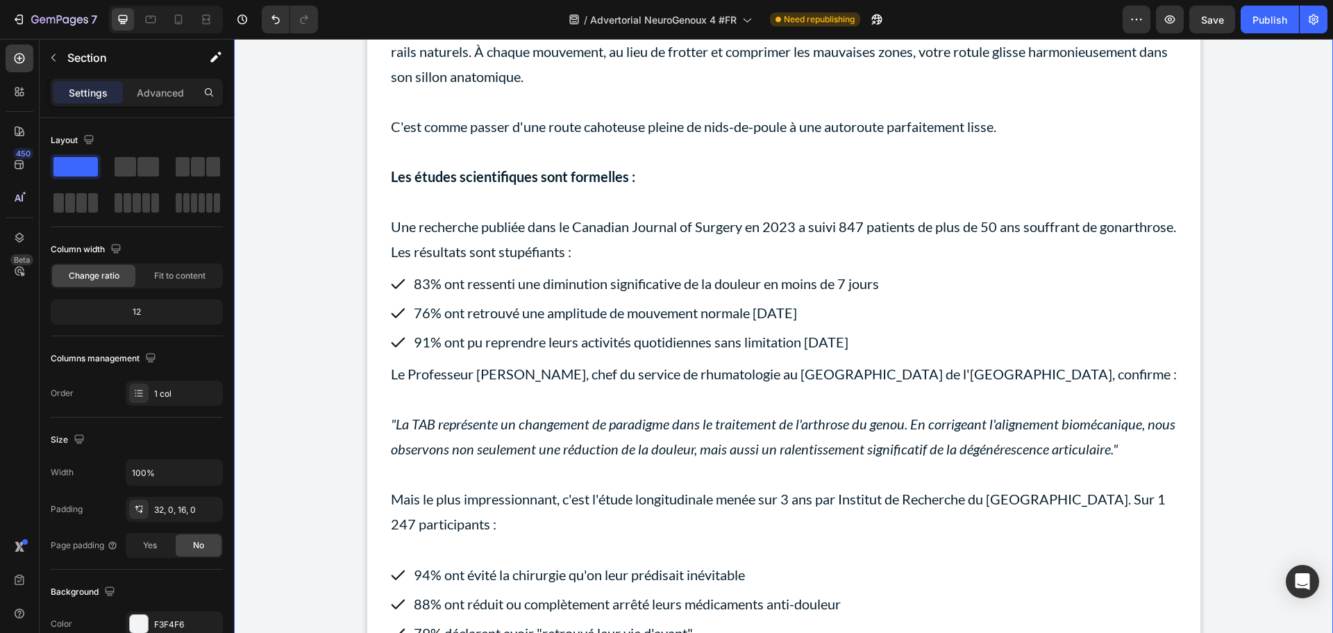
scroll to position [4959, 0]
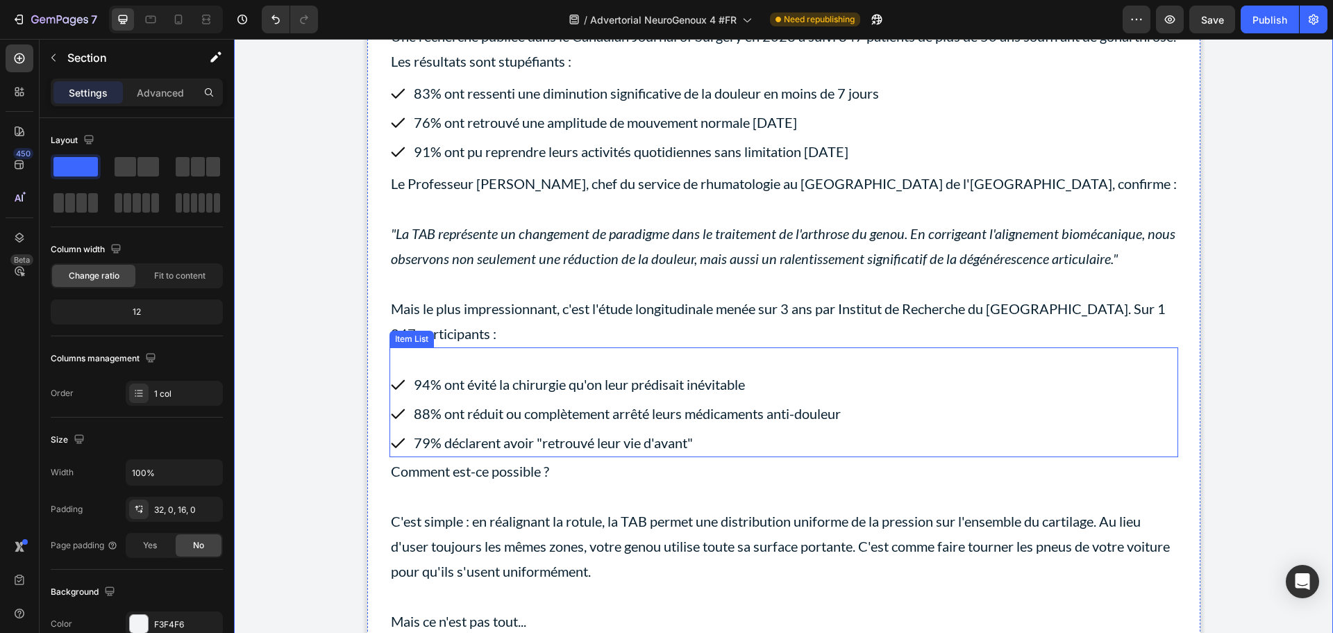
click at [974, 408] on div "94% ont évité la chirurgie qu'on leur prédisait inévitable 88% ont réduit ou co…" at bounding box center [784, 412] width 789 height 87
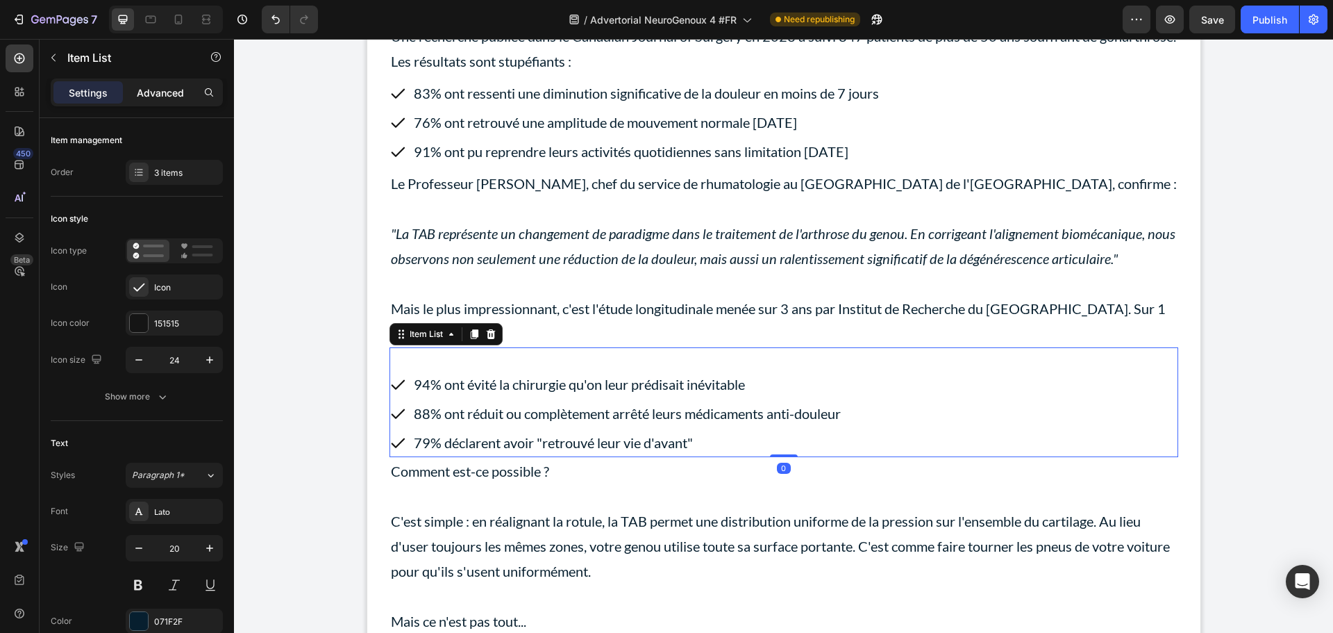
click at [158, 93] on p "Advanced" at bounding box center [160, 92] width 47 height 15
type input "100%"
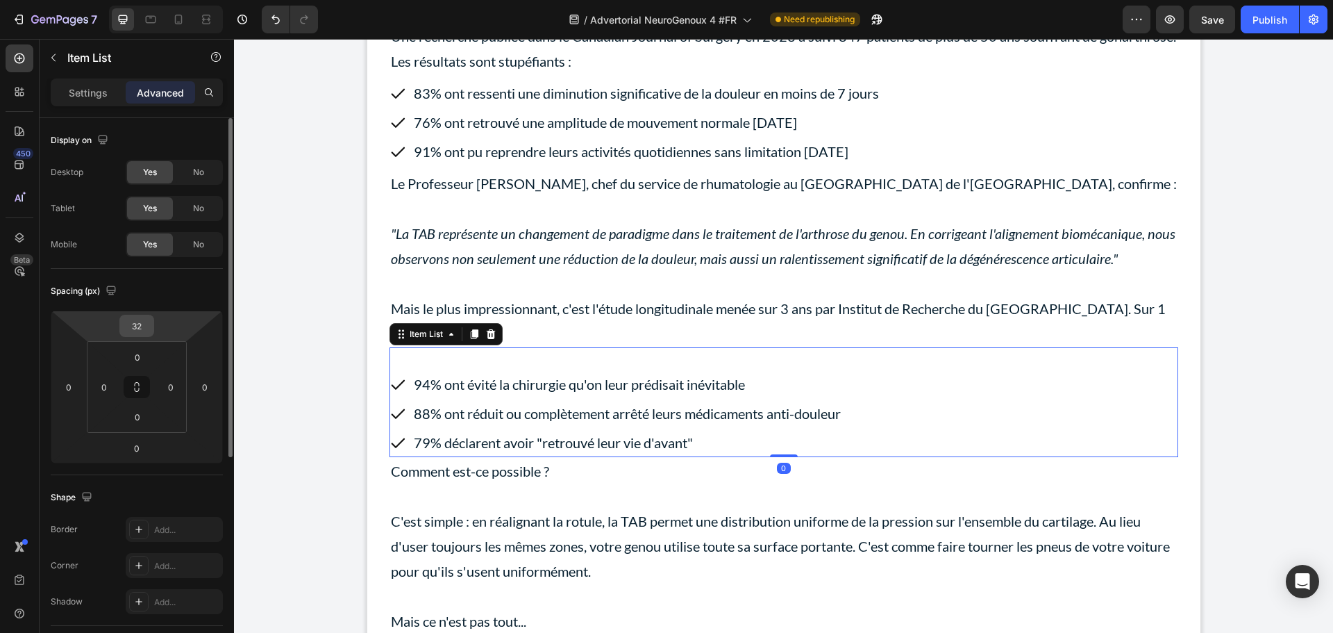
click at [136, 327] on input "32" at bounding box center [137, 325] width 28 height 21
type input "5"
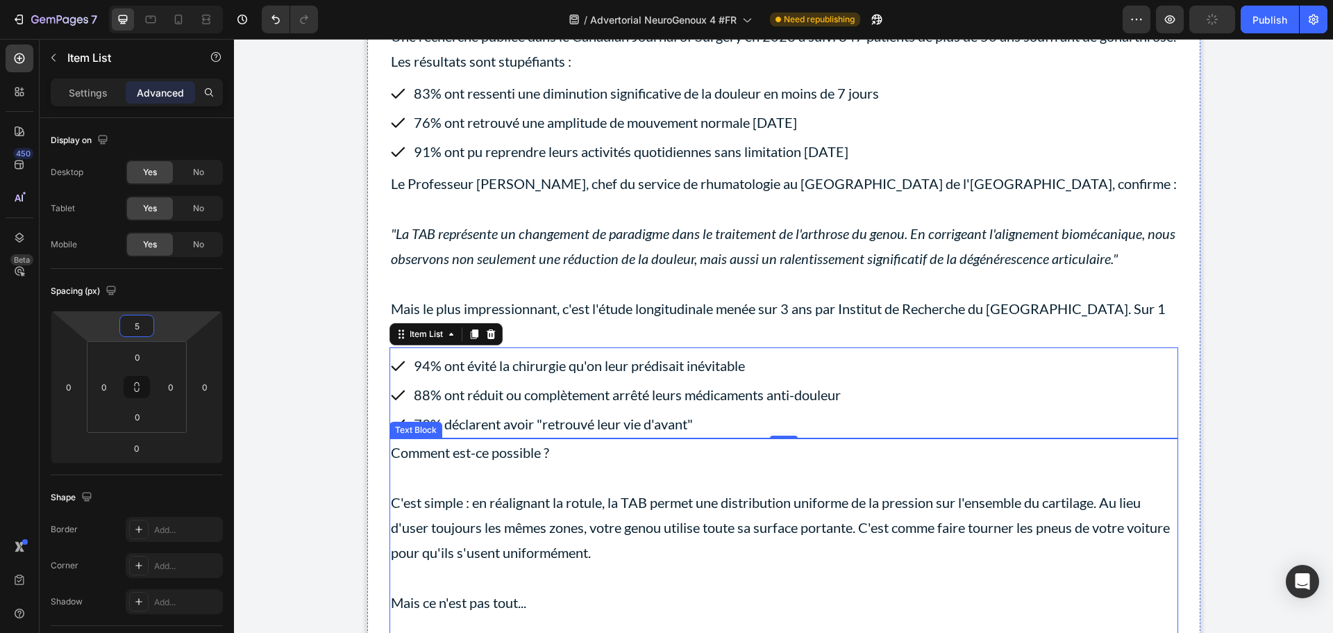
click at [580, 490] on p at bounding box center [784, 477] width 786 height 25
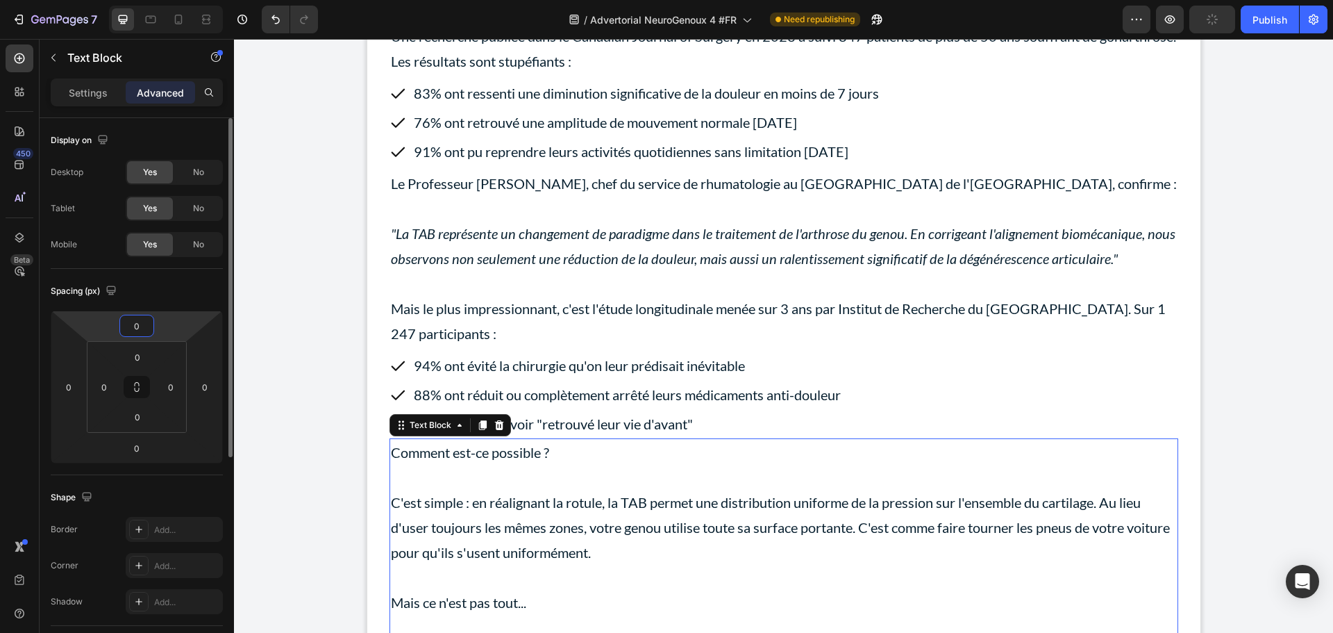
click at [145, 329] on input "0" at bounding box center [137, 325] width 28 height 21
type input "5"
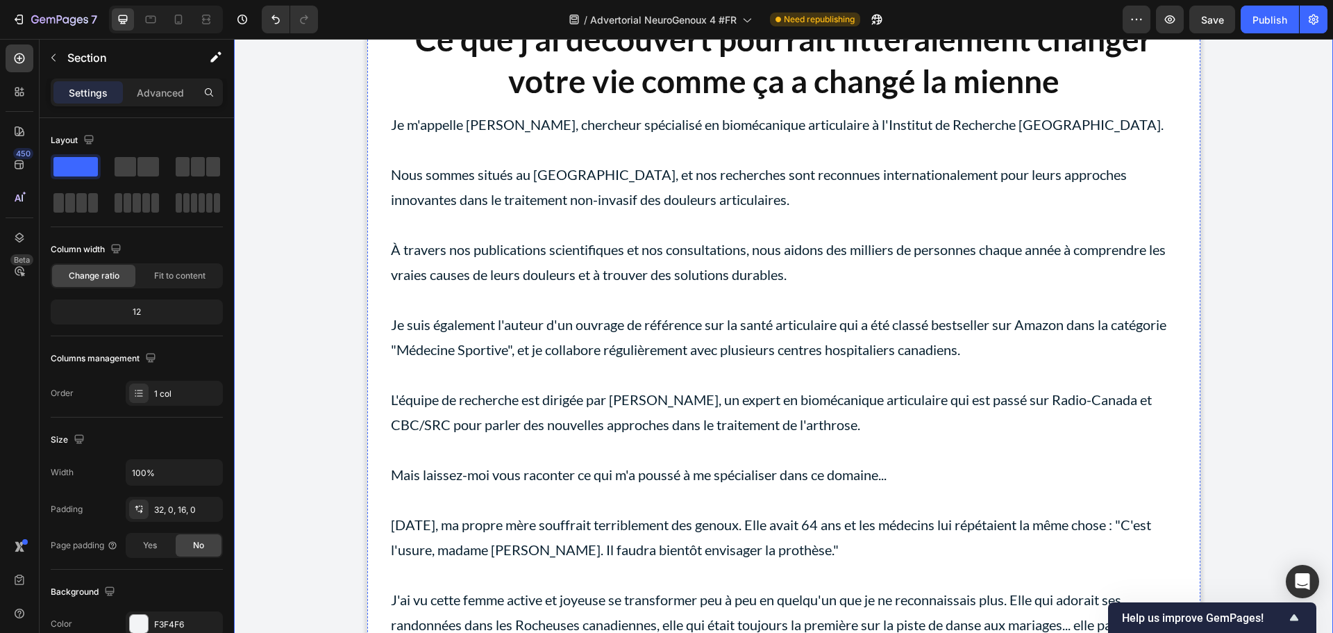
scroll to position [1389, 0]
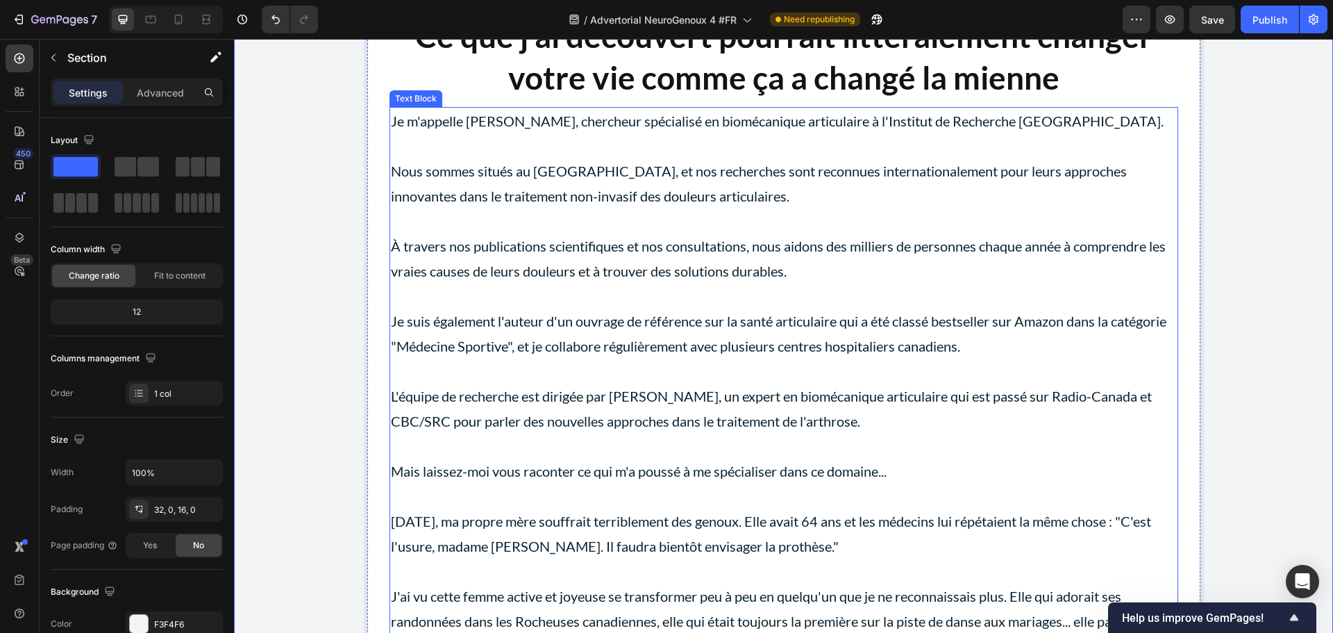
click at [772, 150] on p "Nous sommes situés au [GEOGRAPHIC_DATA], et nos recherches sont reconnues inter…" at bounding box center [784, 170] width 786 height 75
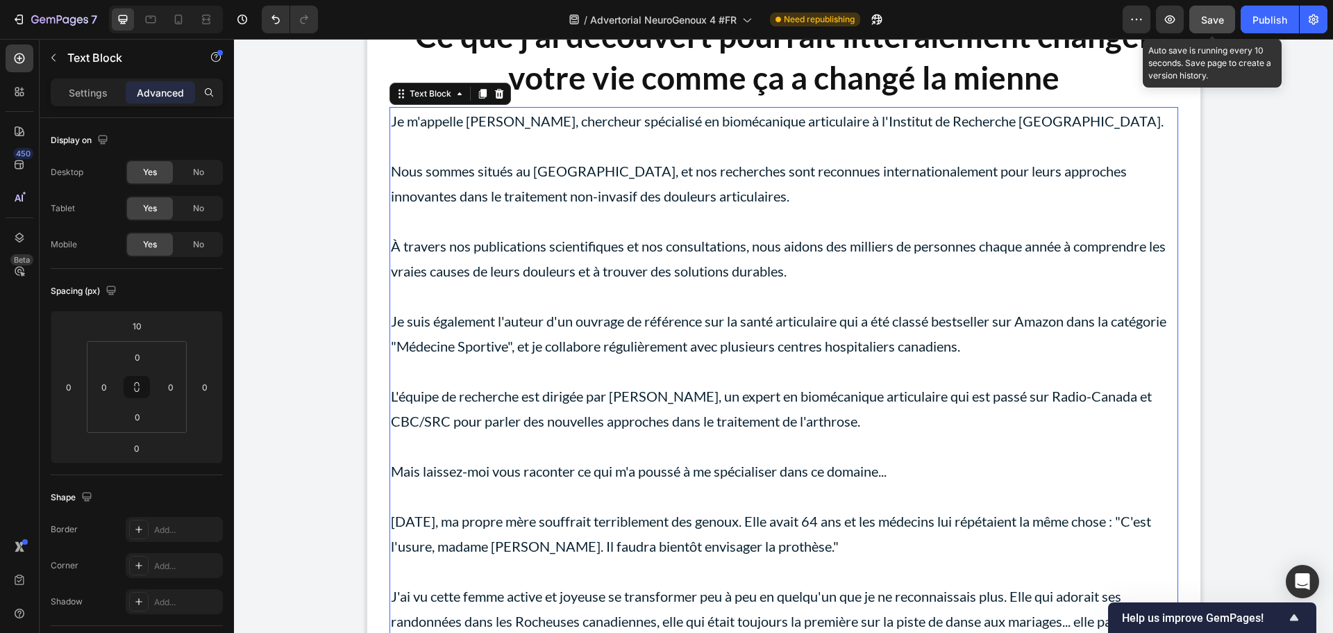
click at [1227, 15] on button "Save" at bounding box center [1213, 20] width 46 height 28
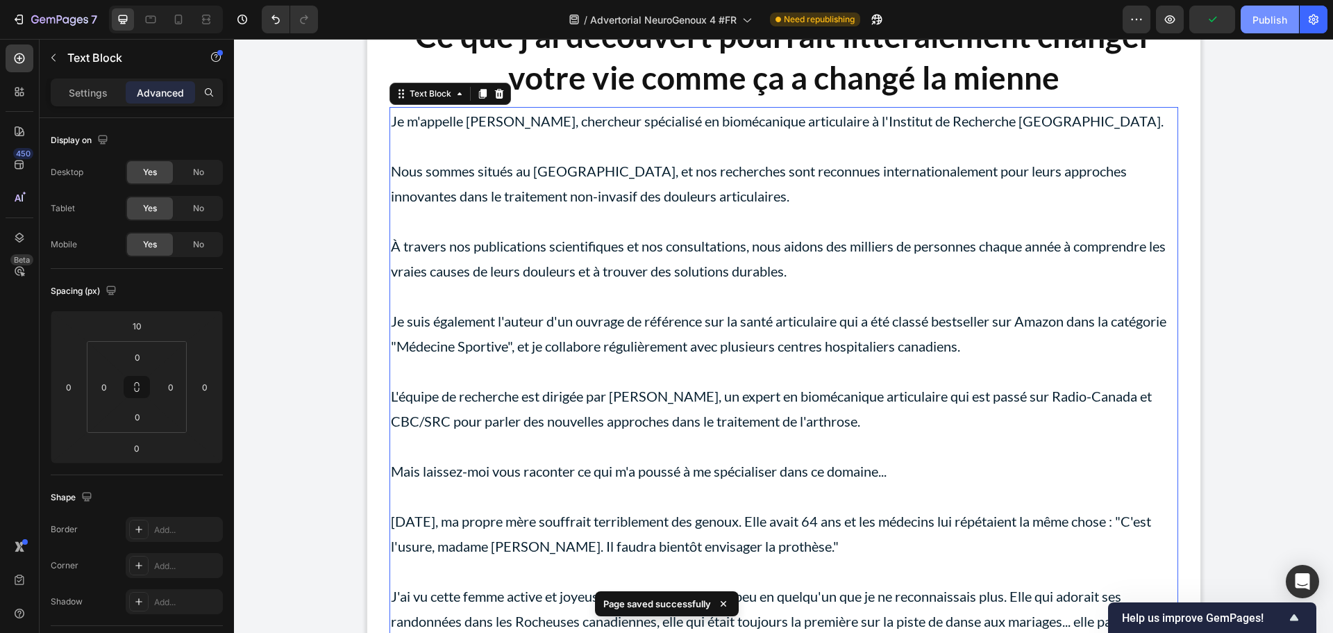
click at [1272, 21] on div "Publish" at bounding box center [1270, 19] width 35 height 15
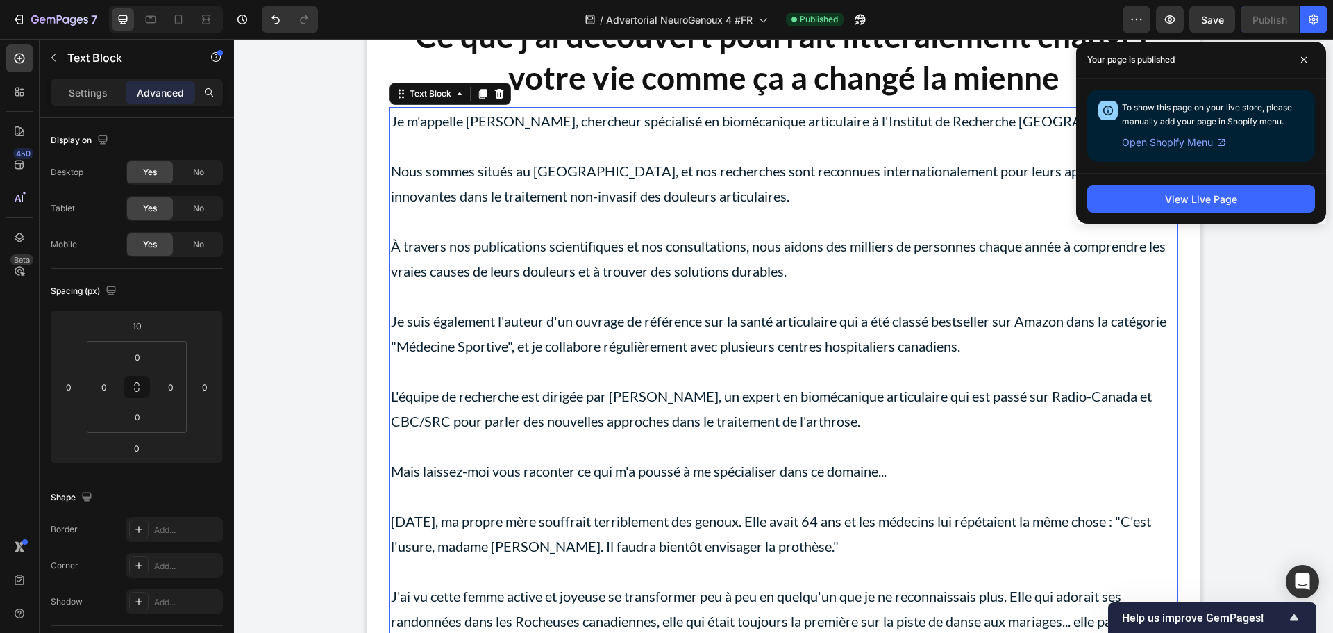
drag, startPoint x: 1301, startPoint y: 59, endPoint x: 1211, endPoint y: 60, distance: 90.3
click at [1301, 59] on icon at bounding box center [1304, 59] width 7 height 7
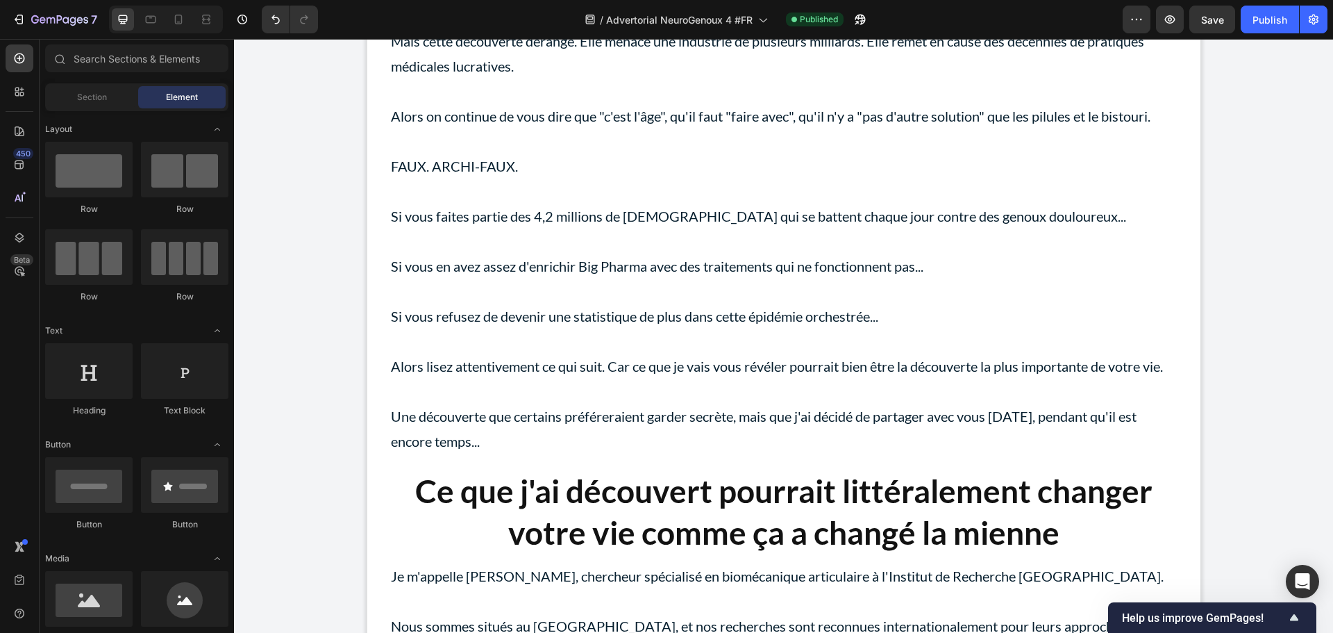
scroll to position [0, 0]
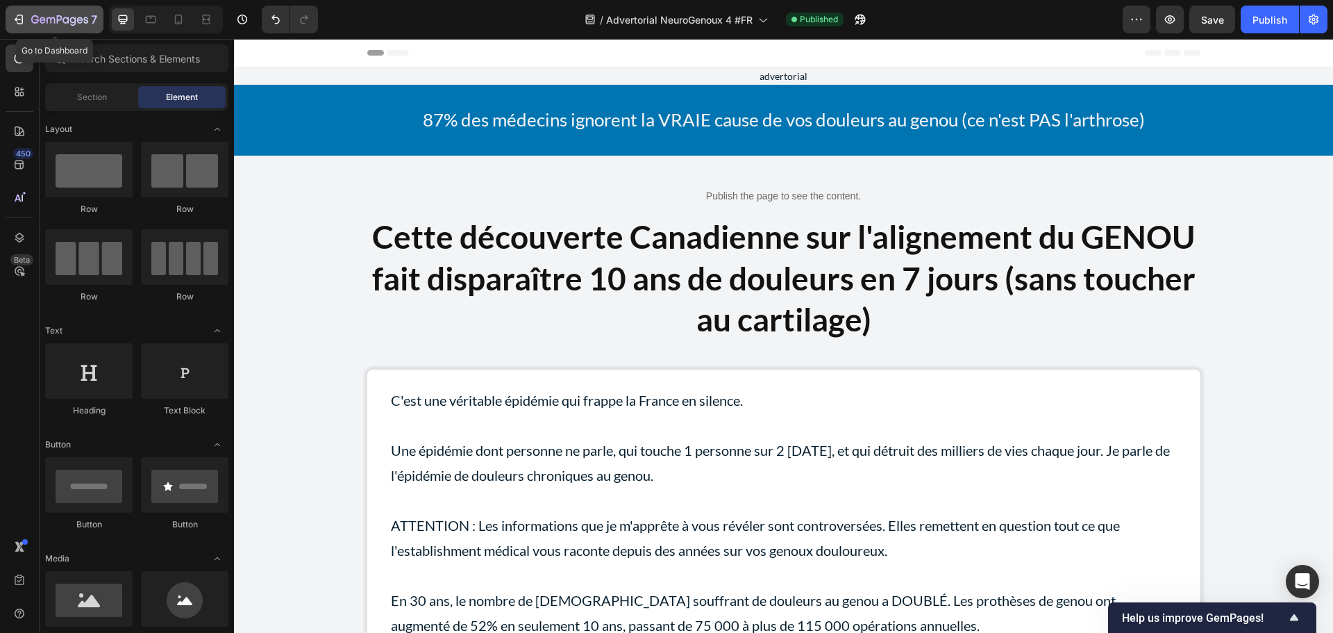
click at [81, 24] on icon "button" at bounding box center [59, 21] width 57 height 12
